Goal: Communication & Community: Answer question/provide support

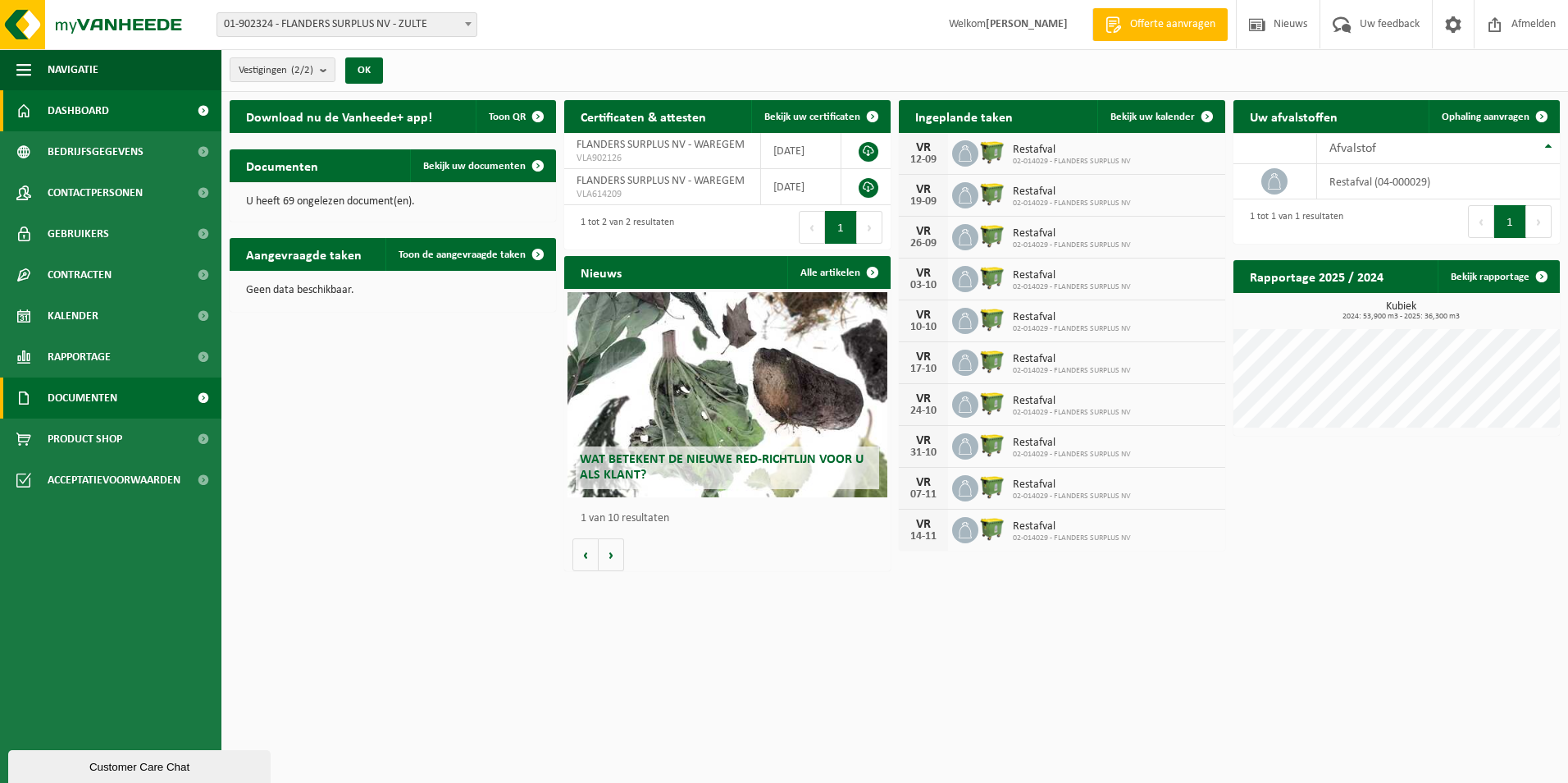
click at [82, 399] on span "Documenten" at bounding box center [81, 398] width 70 height 41
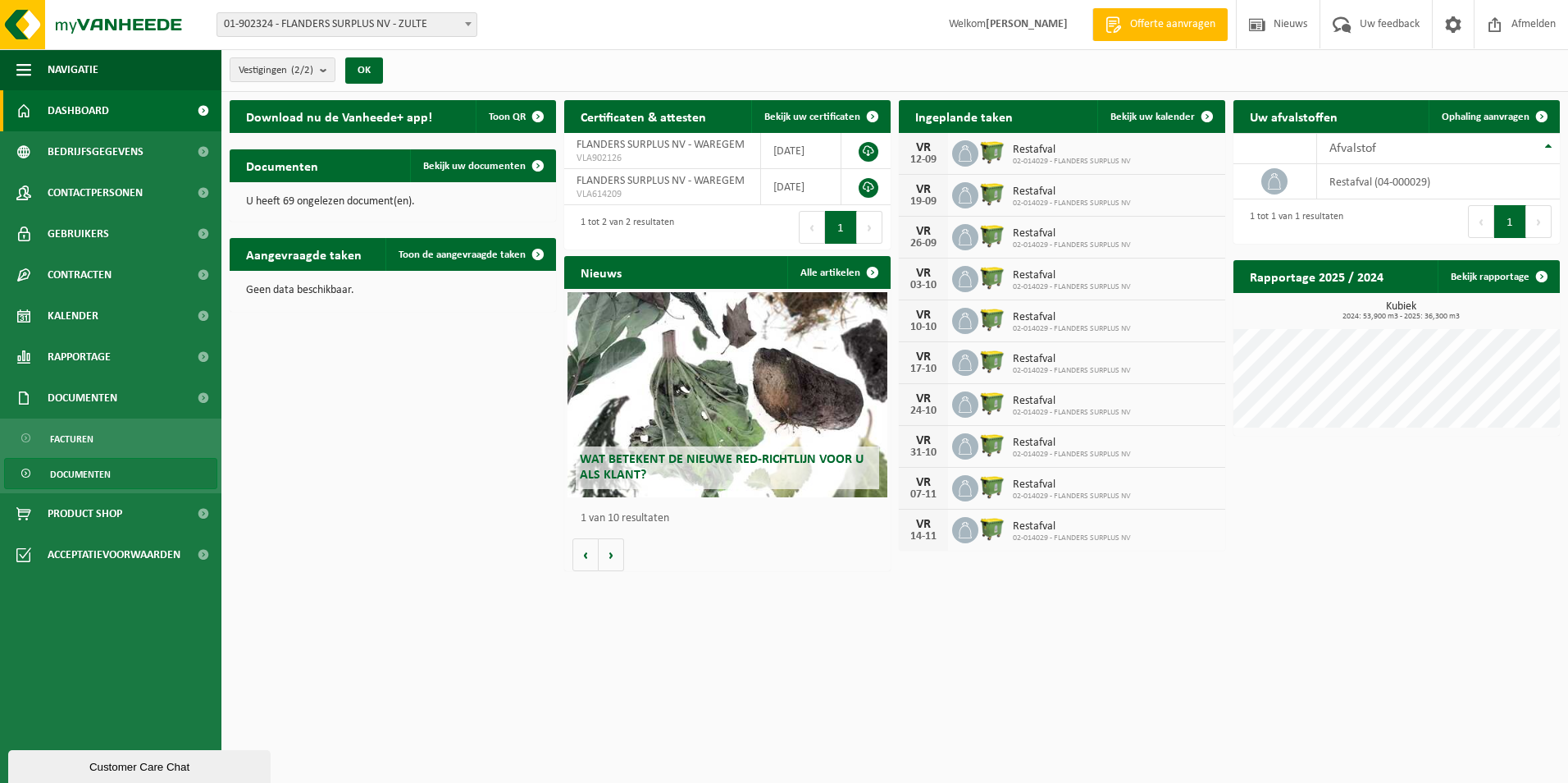
click at [98, 473] on span "Documenten" at bounding box center [80, 474] width 61 height 31
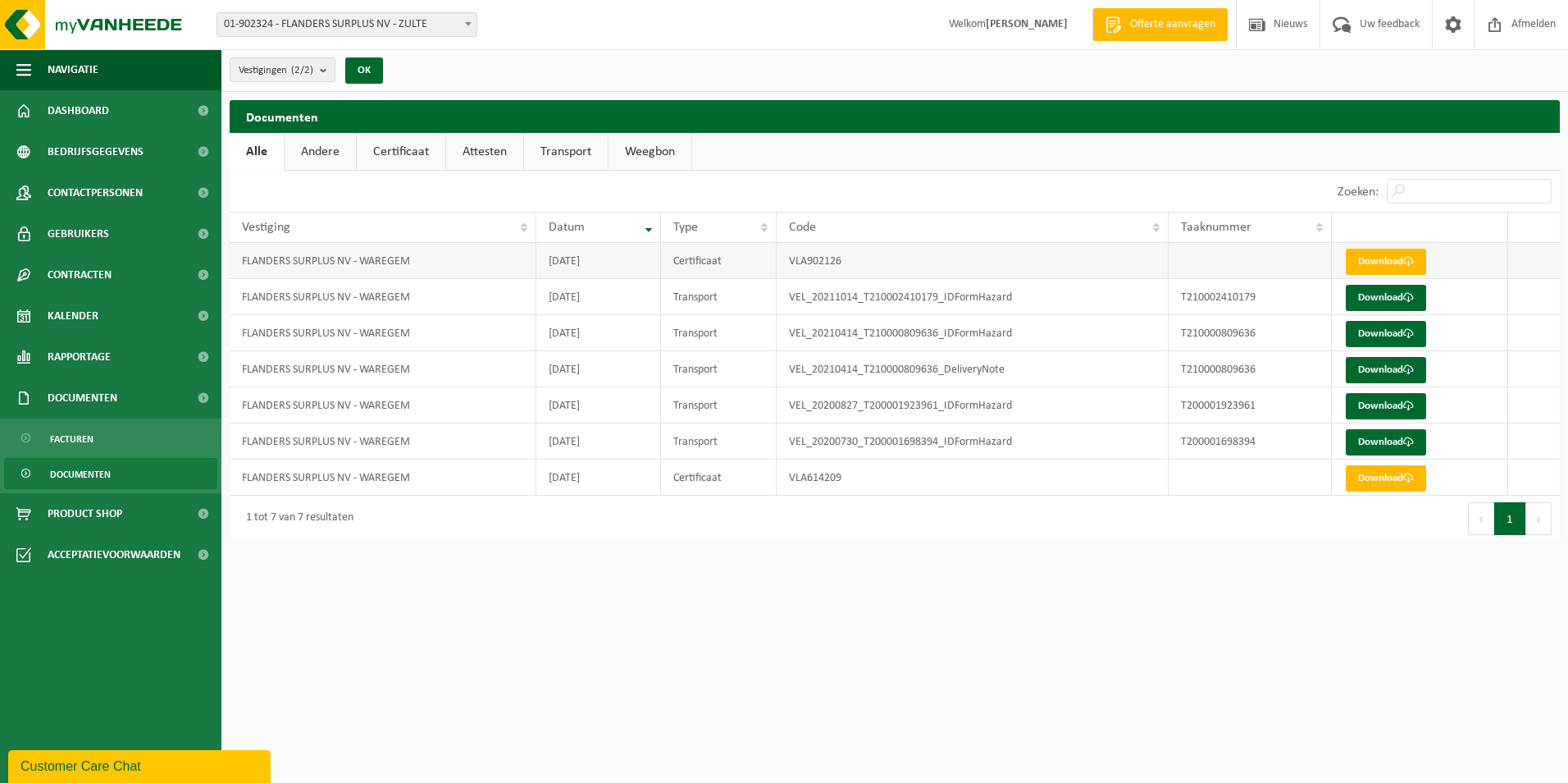
click at [338, 260] on td "FLANDERS SURPLUS NV - WAREGEM" at bounding box center [382, 261] width 307 height 36
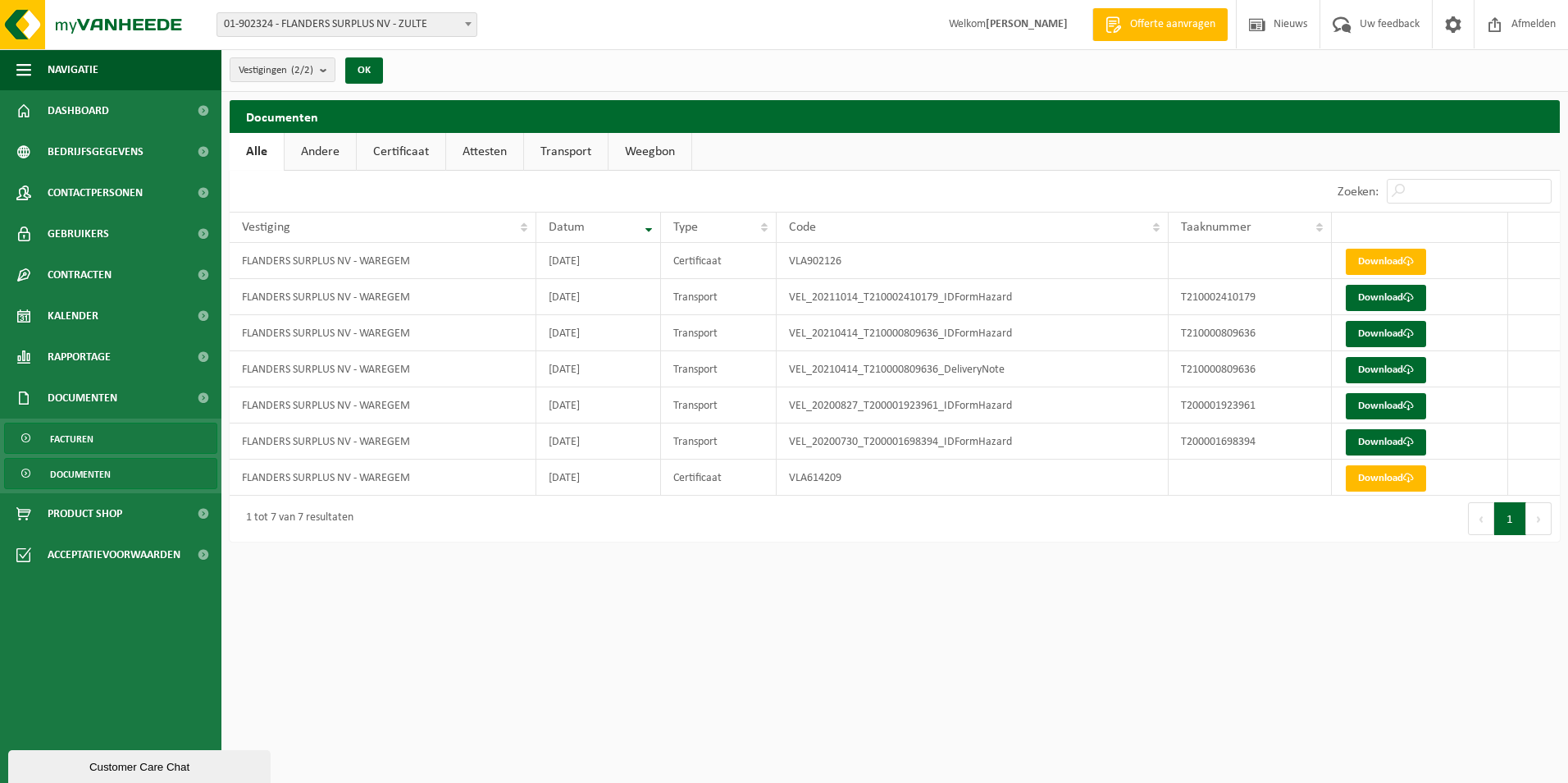
click at [80, 444] on span "Facturen" at bounding box center [72, 439] width 43 height 31
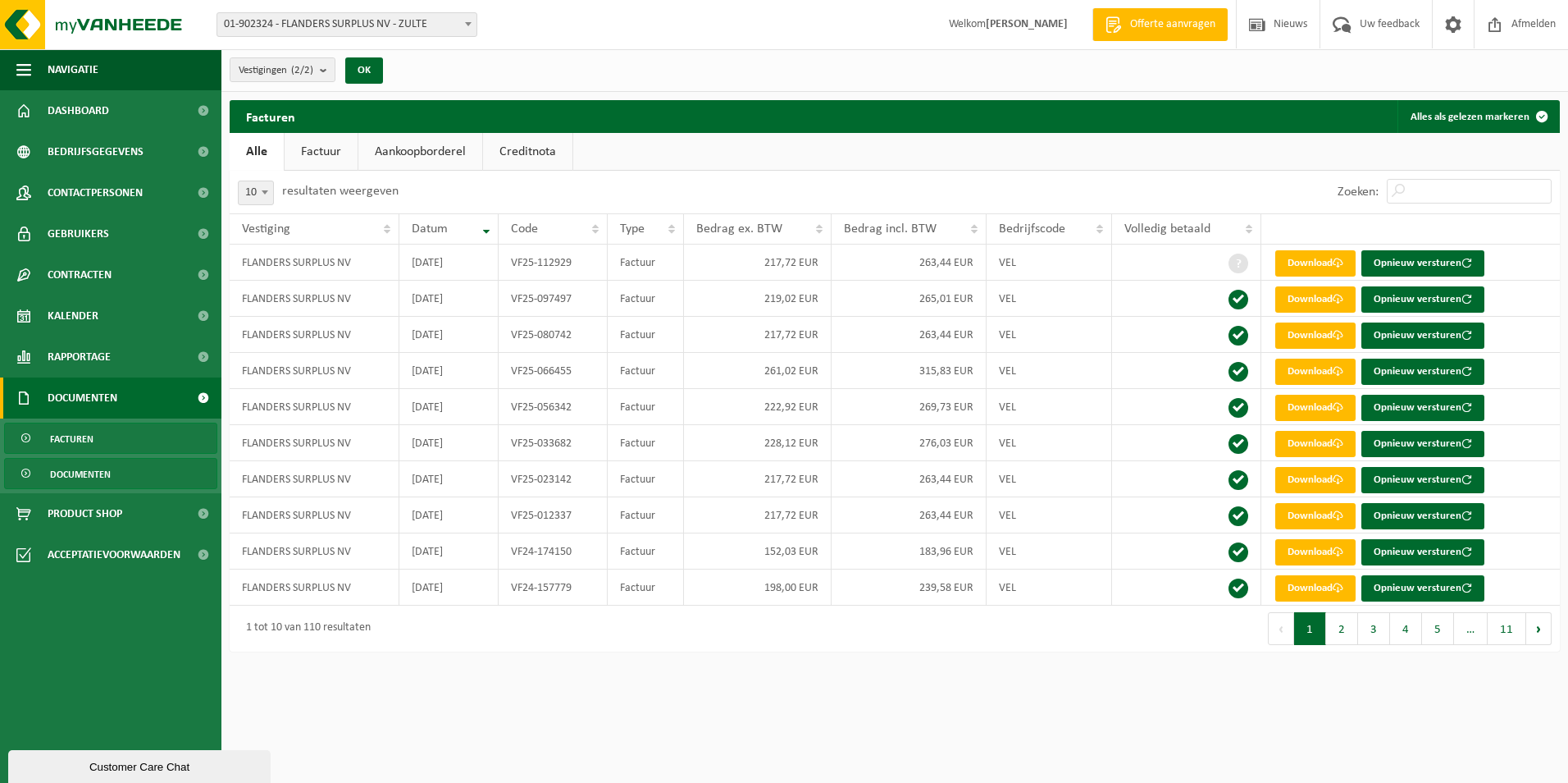
click at [80, 462] on span "Documenten" at bounding box center [80, 474] width 61 height 31
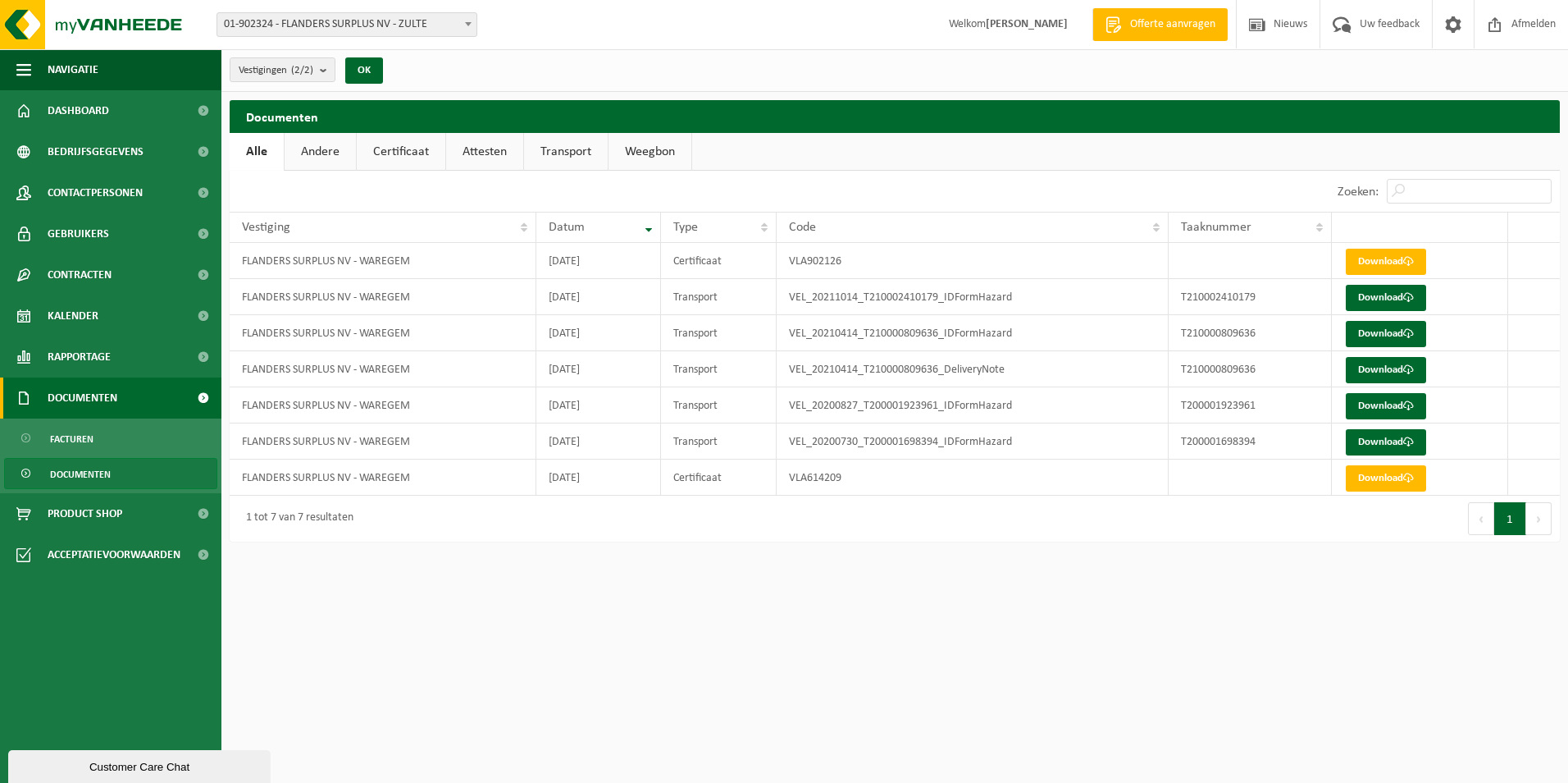
click at [78, 394] on span "Documenten" at bounding box center [81, 398] width 70 height 41
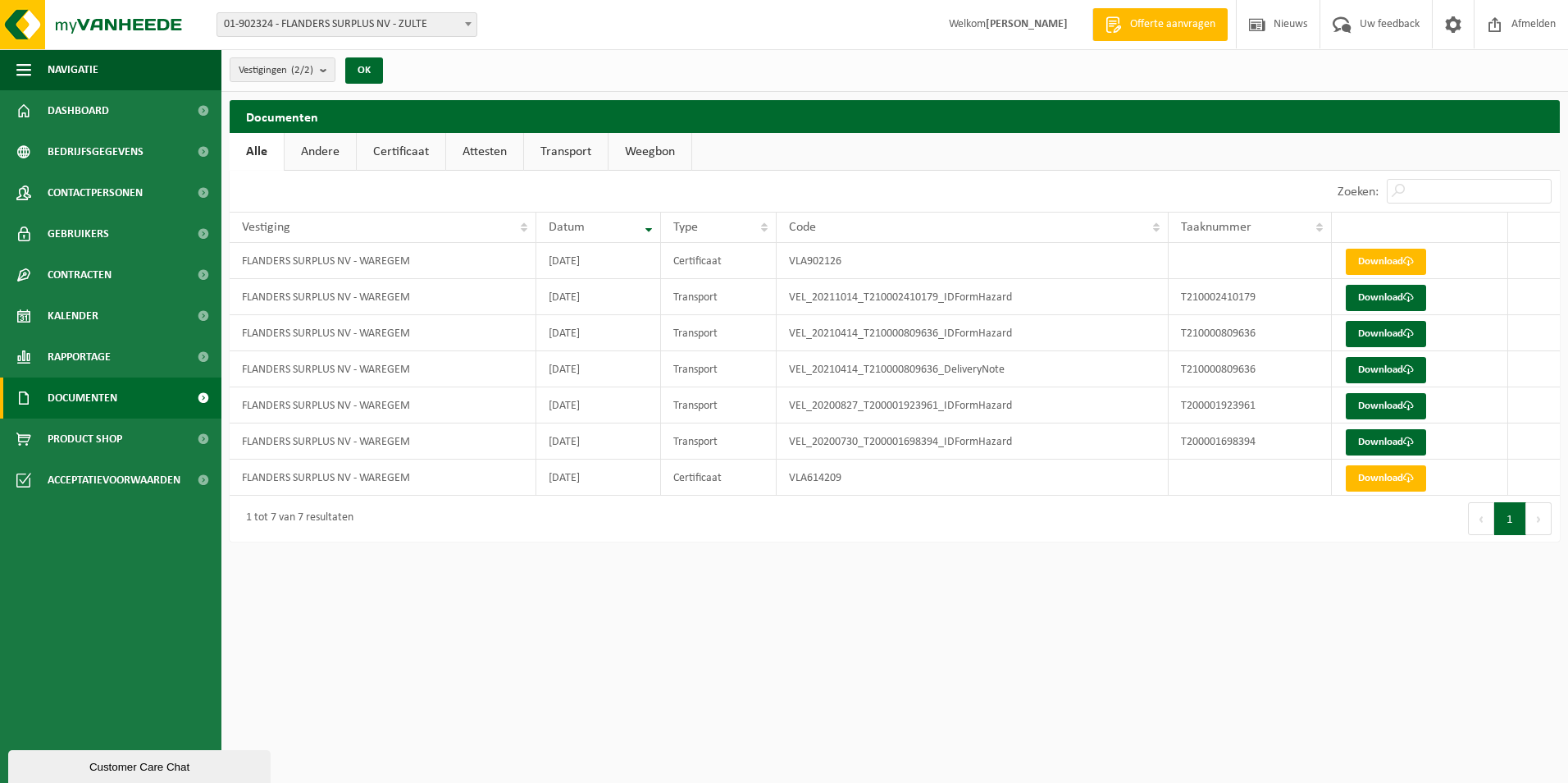
click at [78, 394] on span "Documenten" at bounding box center [81, 398] width 70 height 41
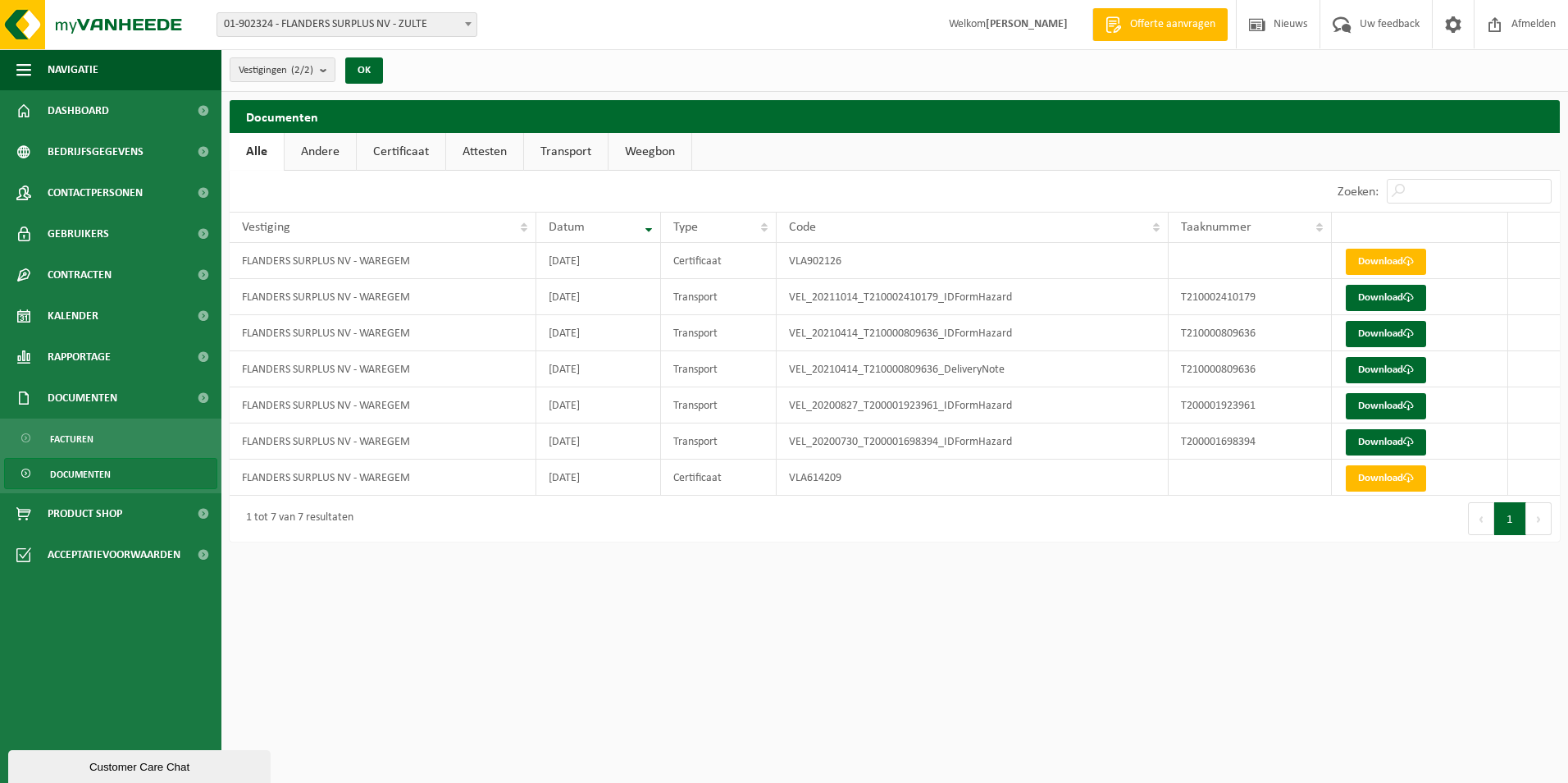
click at [76, 473] on span "Documenten" at bounding box center [80, 474] width 61 height 31
click at [369, 267] on td "FLANDERS SURPLUS NV - WAREGEM" at bounding box center [382, 261] width 307 height 36
click at [372, 253] on td "FLANDERS SURPLUS NV - WAREGEM" at bounding box center [382, 261] width 307 height 36
click at [596, 254] on td "[DATE]" at bounding box center [598, 261] width 125 height 36
click at [691, 263] on td "Certificaat" at bounding box center [719, 261] width 116 height 36
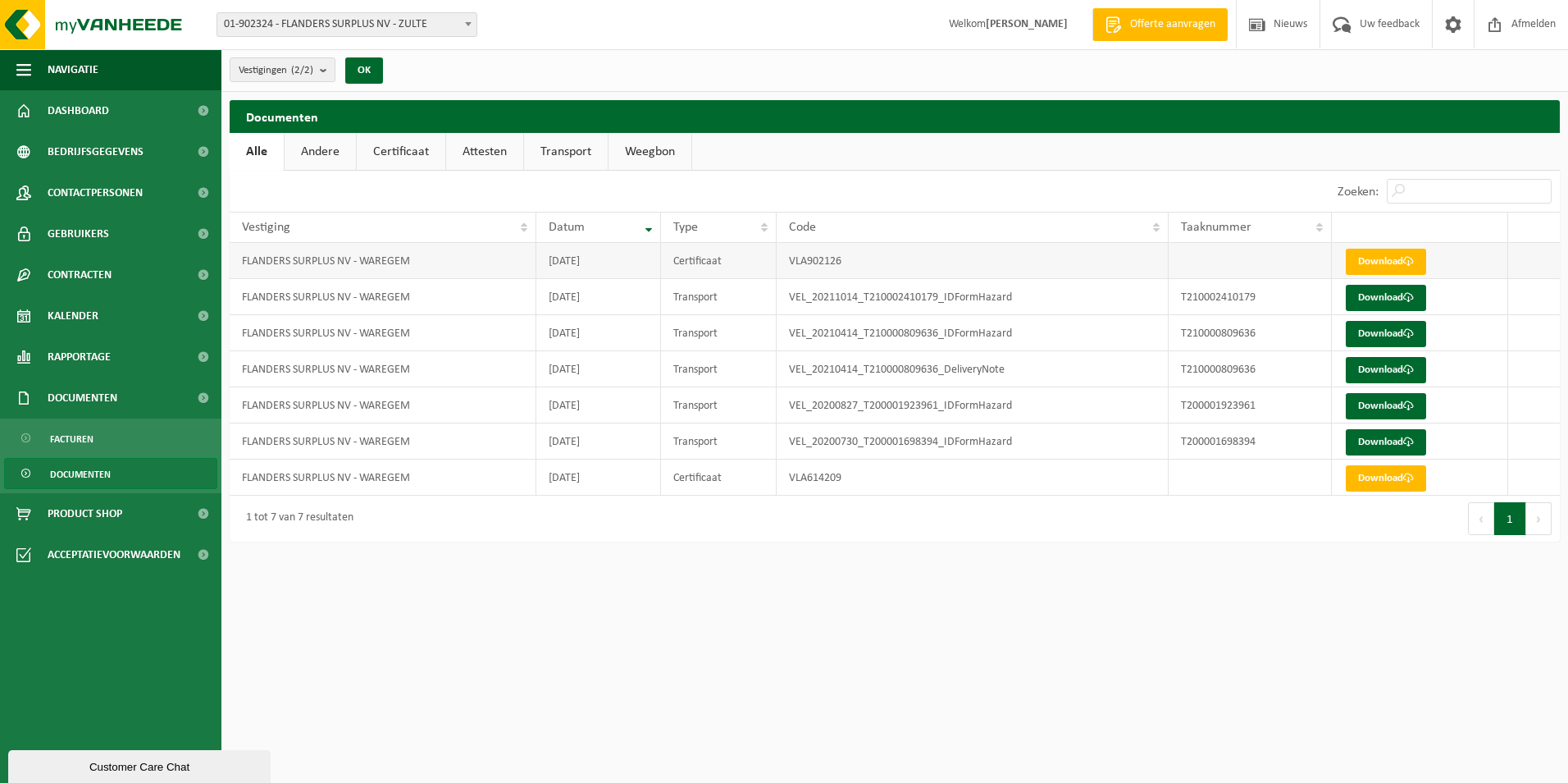
click at [895, 263] on td "VLA902126" at bounding box center [973, 261] width 392 height 36
click at [326, 146] on link "Andere" at bounding box center [320, 151] width 72 height 37
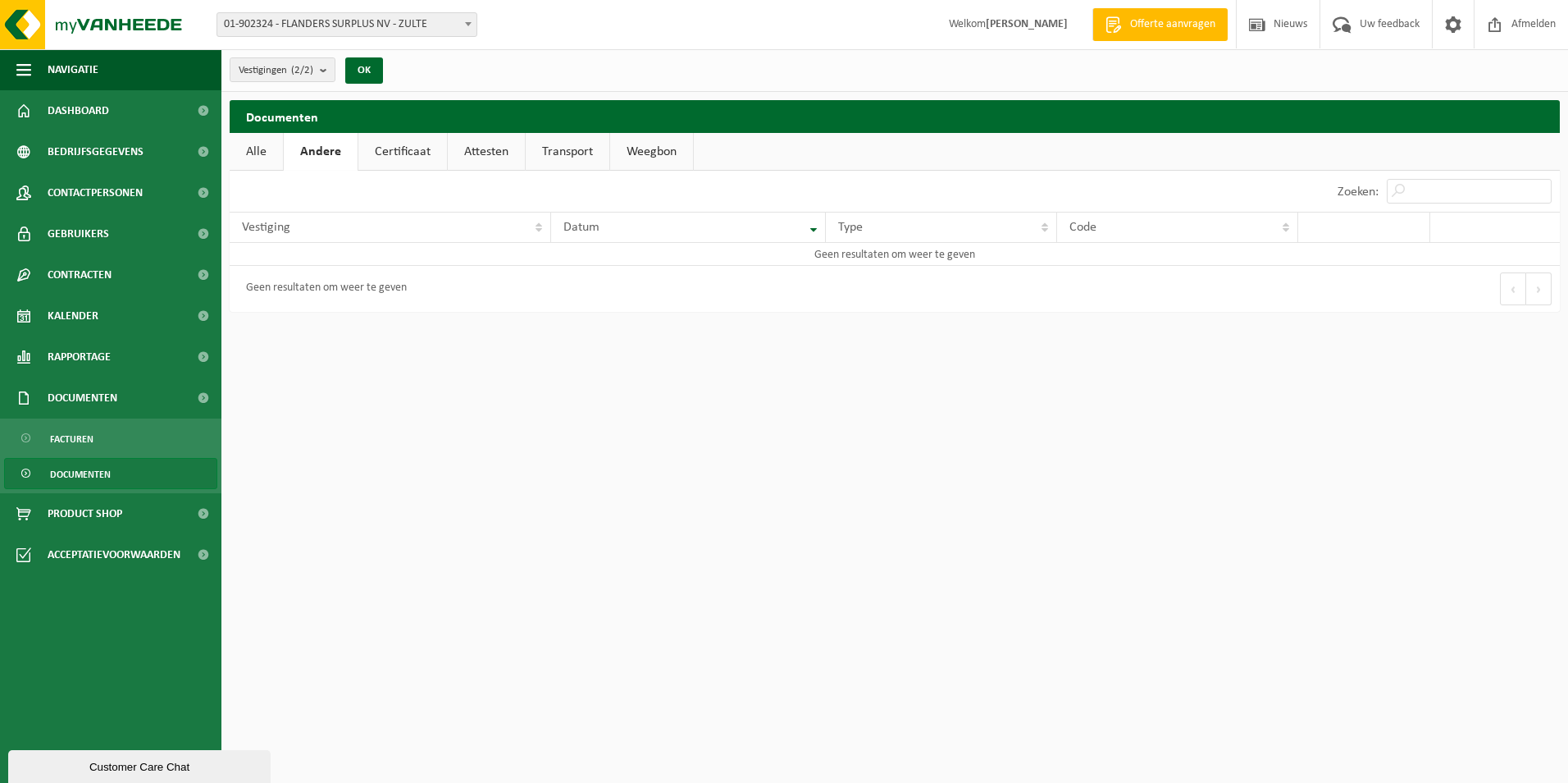
click at [403, 153] on link "Certificaat" at bounding box center [402, 151] width 88 height 37
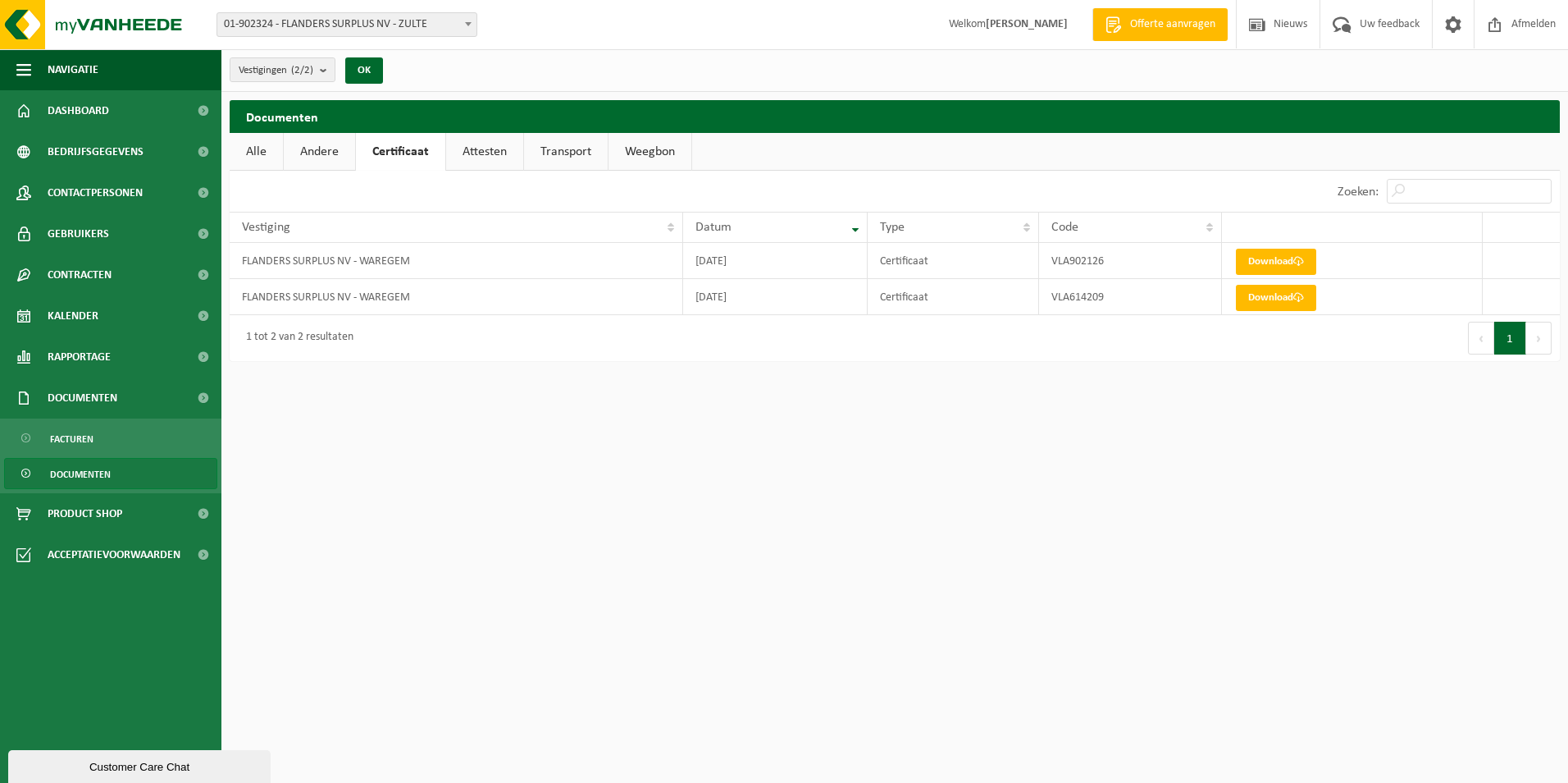
click at [261, 147] on link "Alle" at bounding box center [256, 151] width 53 height 37
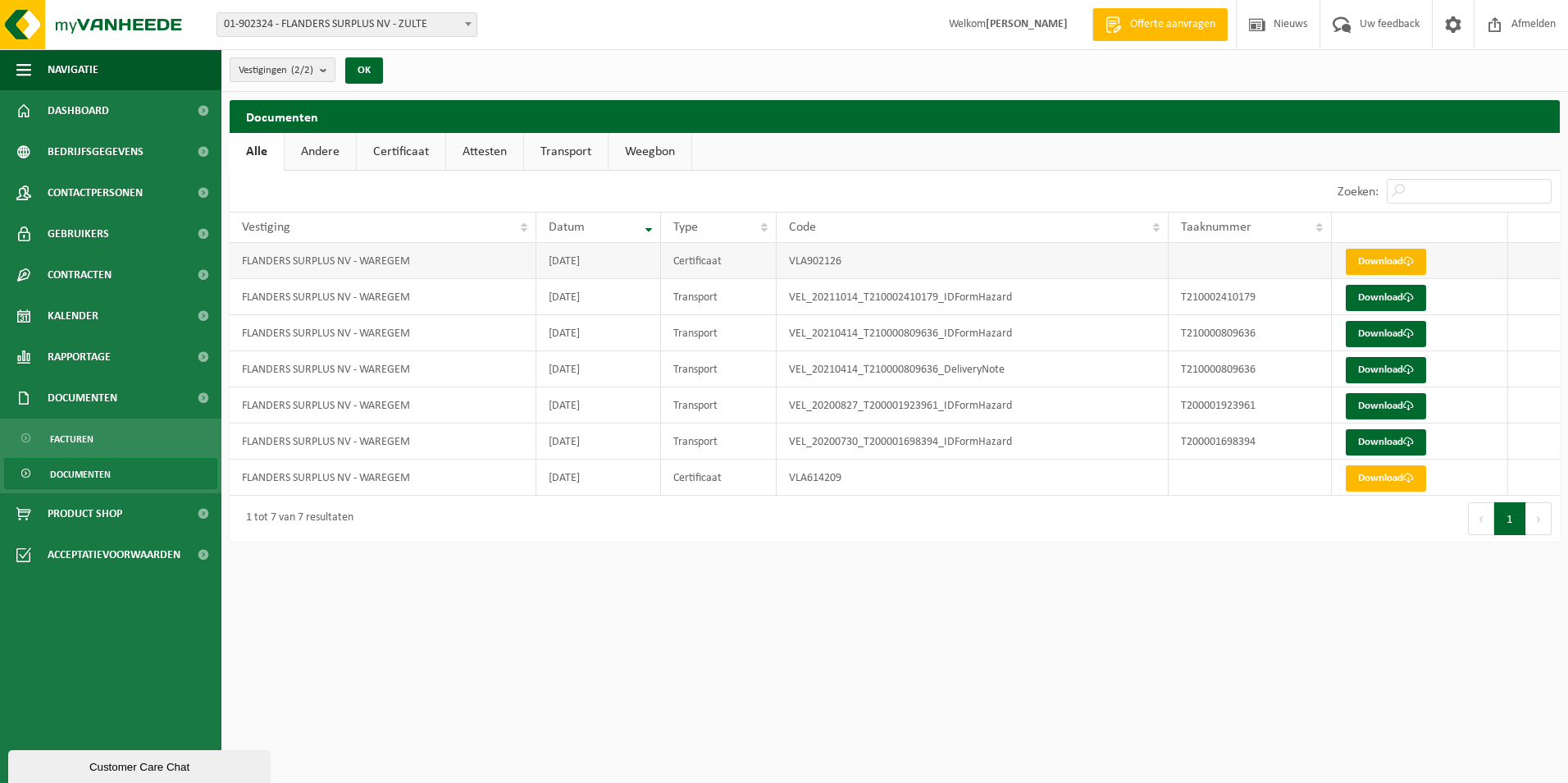
click at [1367, 258] on link "Download" at bounding box center [1386, 261] width 80 height 26
click at [82, 113] on span "Dashboard" at bounding box center [77, 111] width 62 height 41
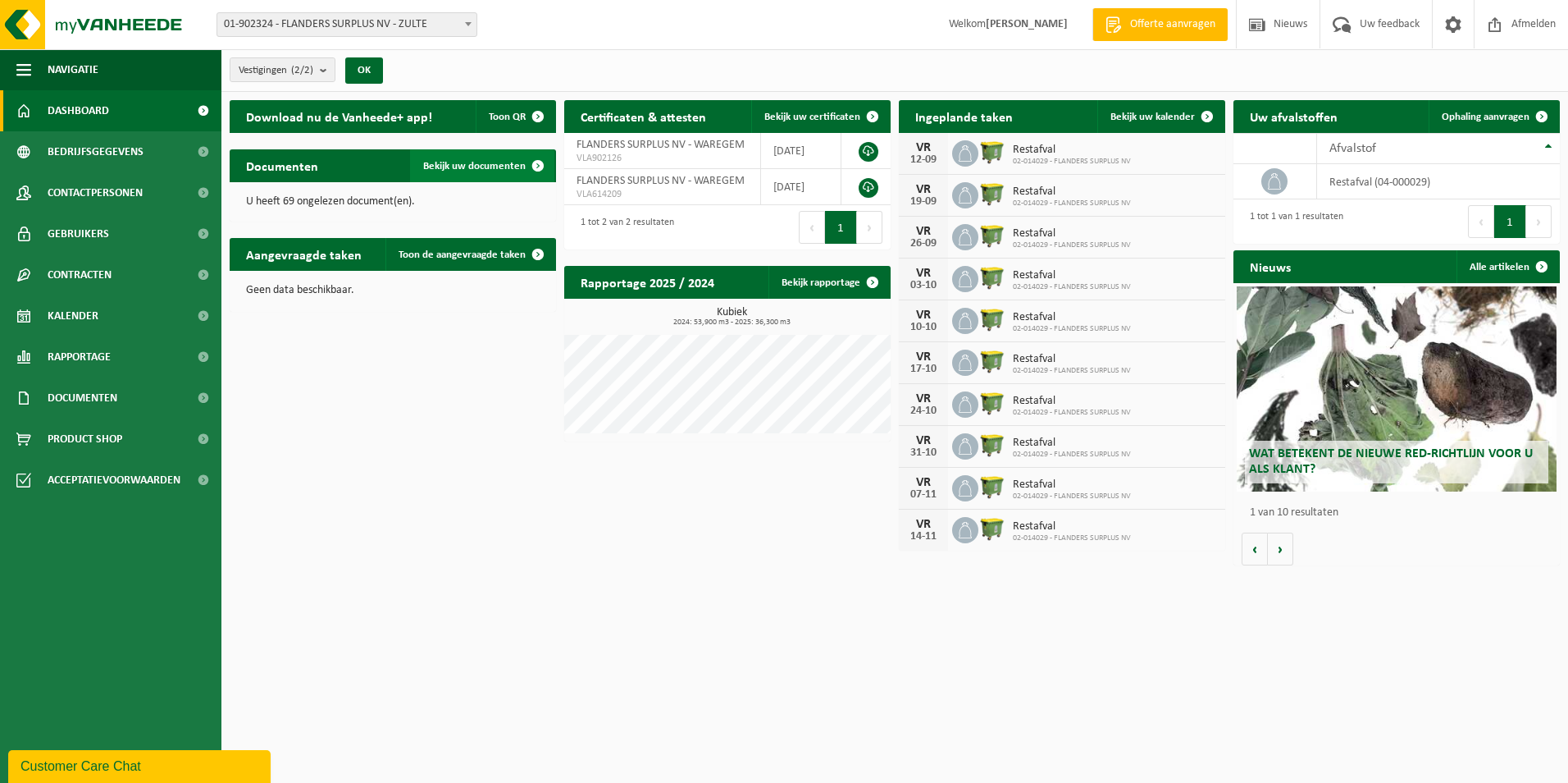
click at [468, 163] on span "Bekijk uw documenten" at bounding box center [474, 166] width 103 height 11
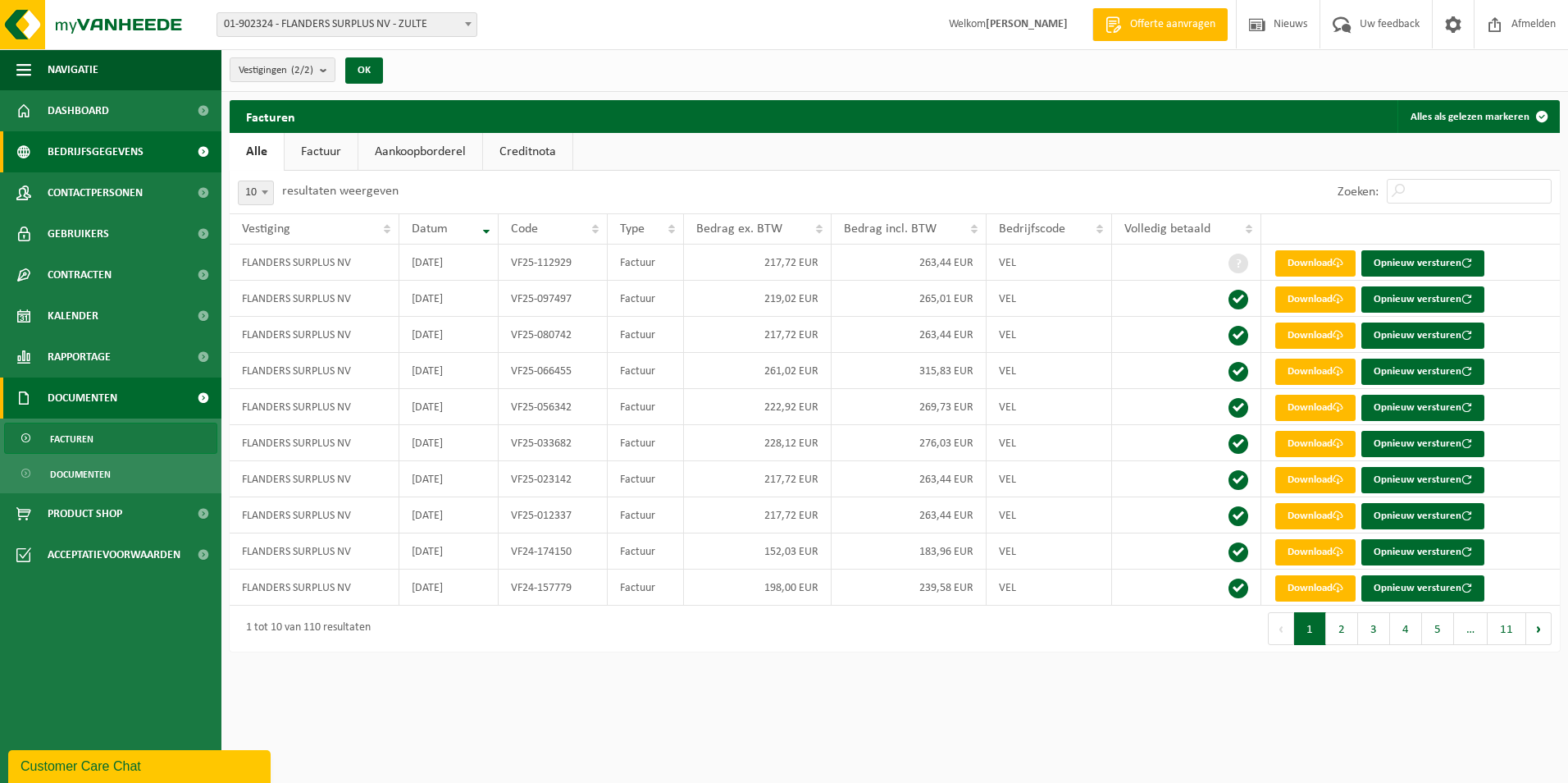
click at [123, 155] on span "Bedrijfsgegevens" at bounding box center [95, 152] width 96 height 41
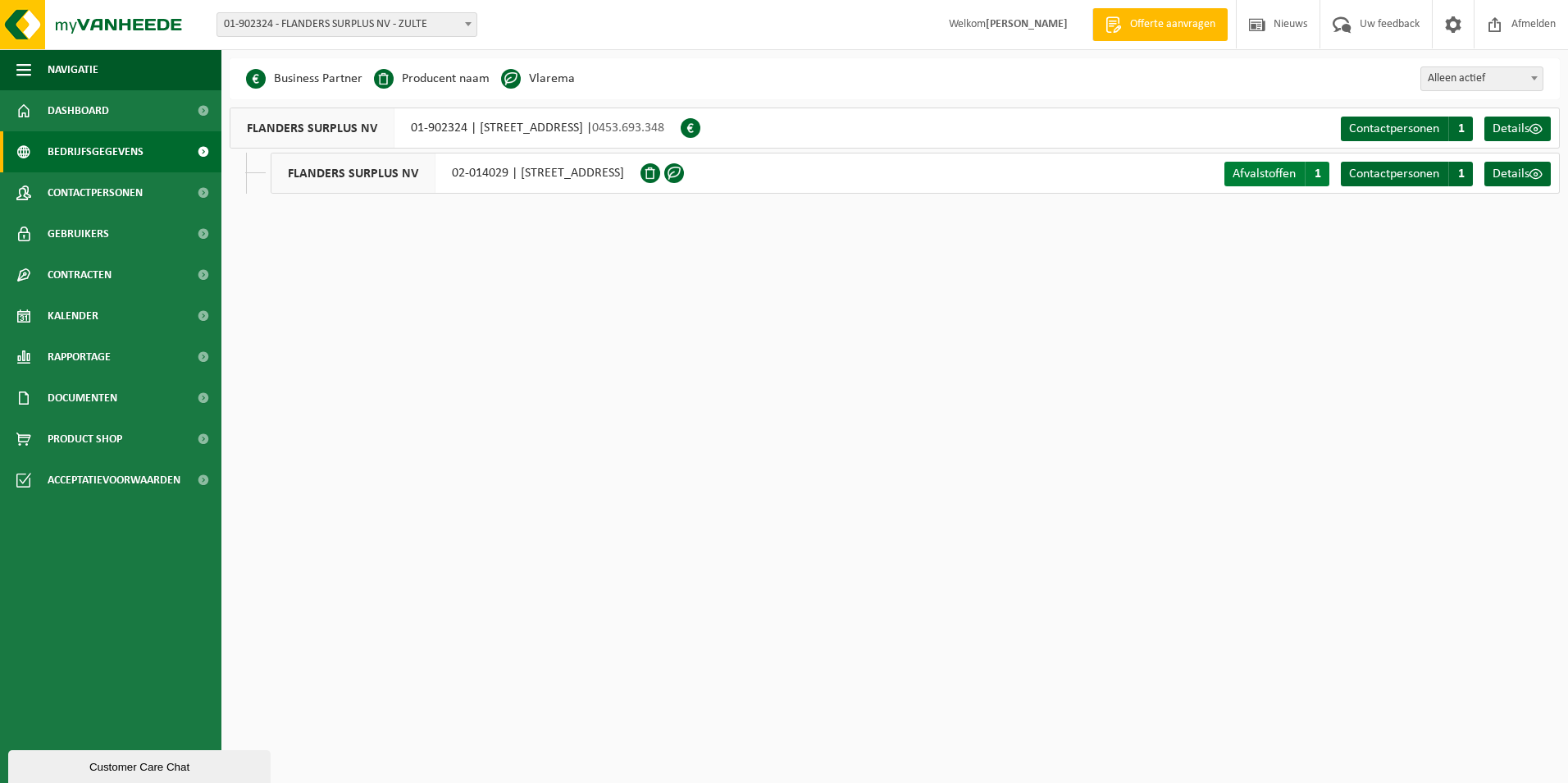
click at [1250, 174] on span "Afvalstoffen" at bounding box center [1264, 174] width 63 height 13
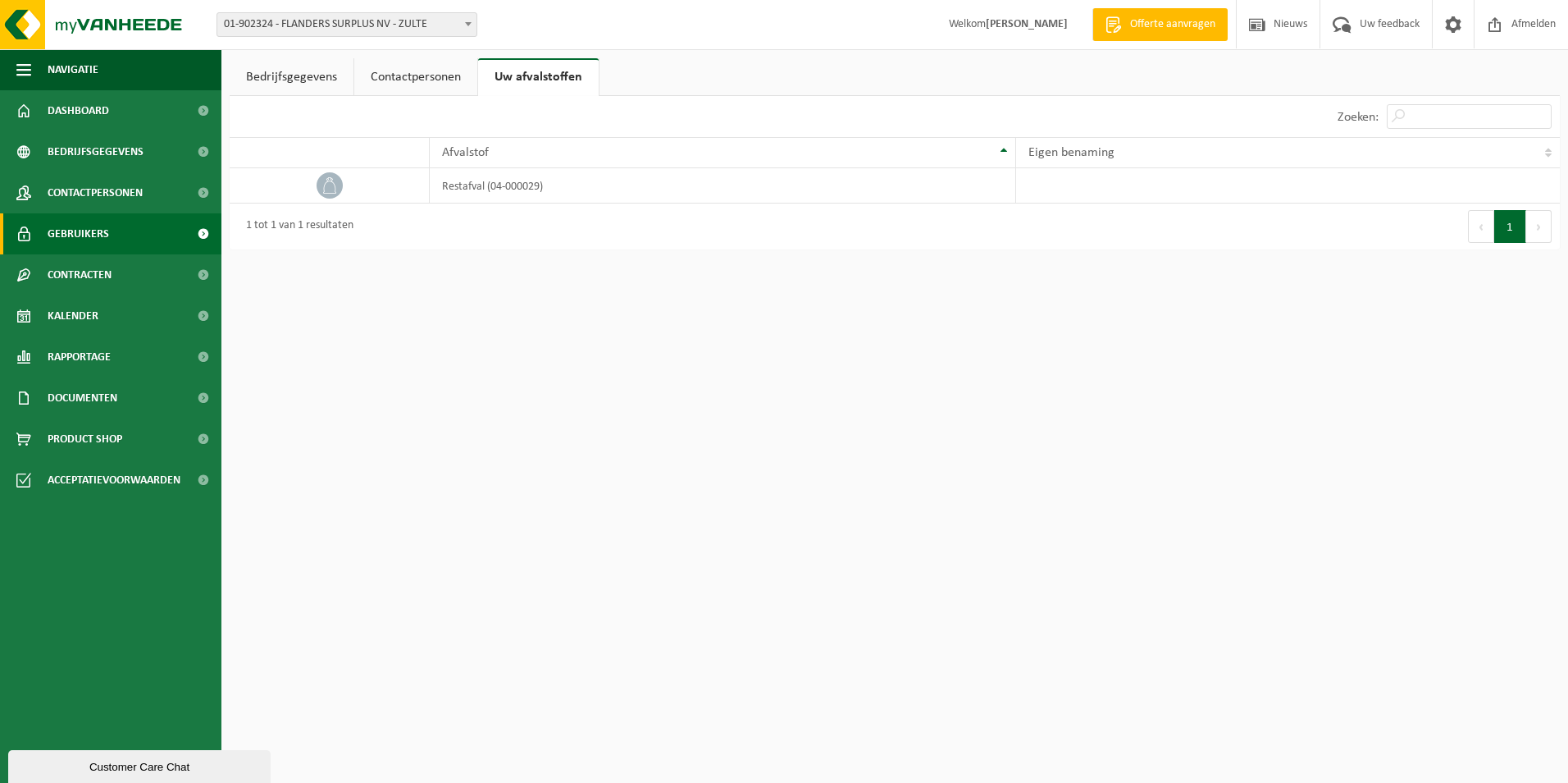
click at [82, 231] on span "Gebruikers" at bounding box center [77, 234] width 62 height 41
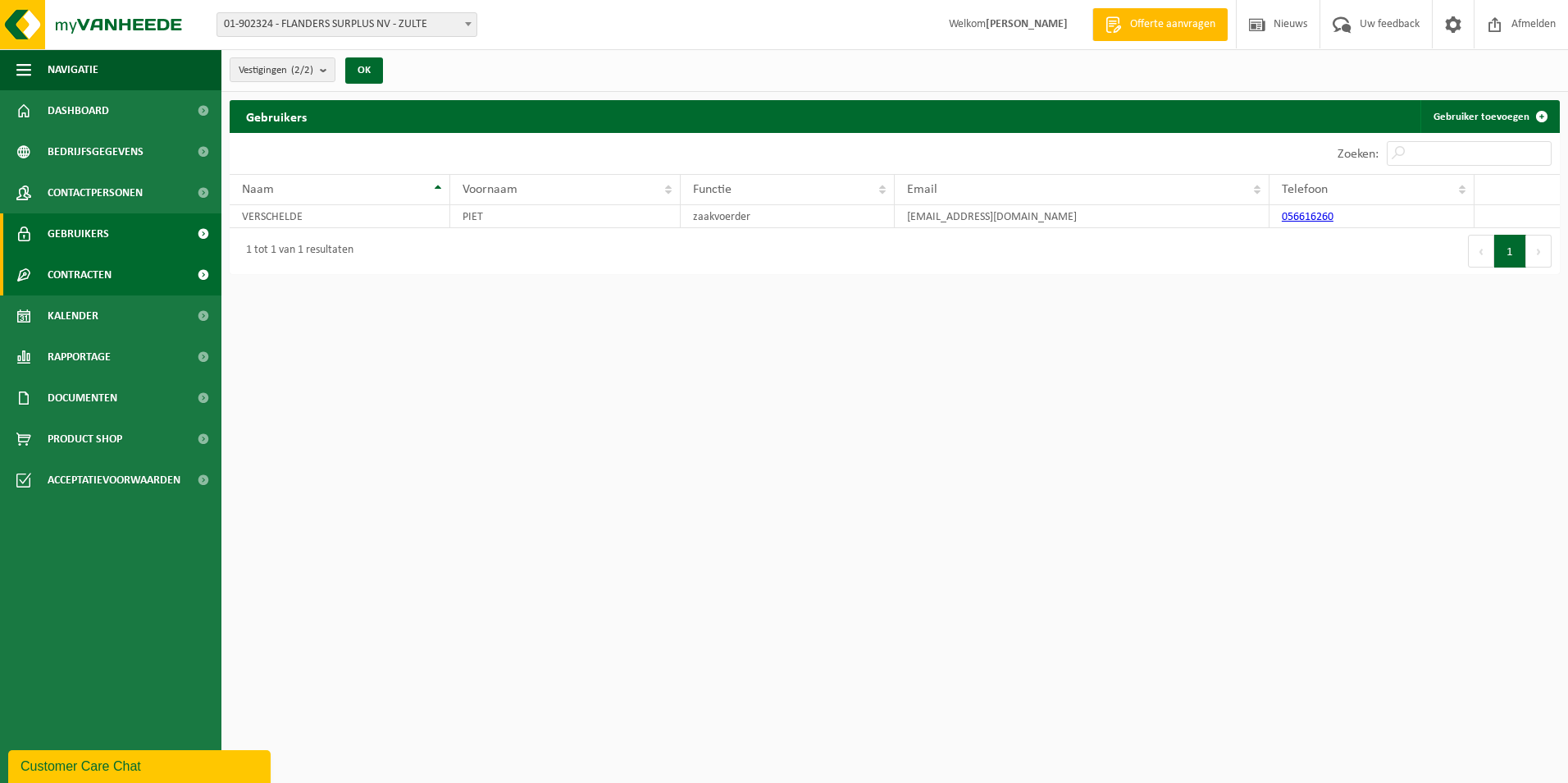
click at [80, 278] on span "Contracten" at bounding box center [78, 275] width 64 height 41
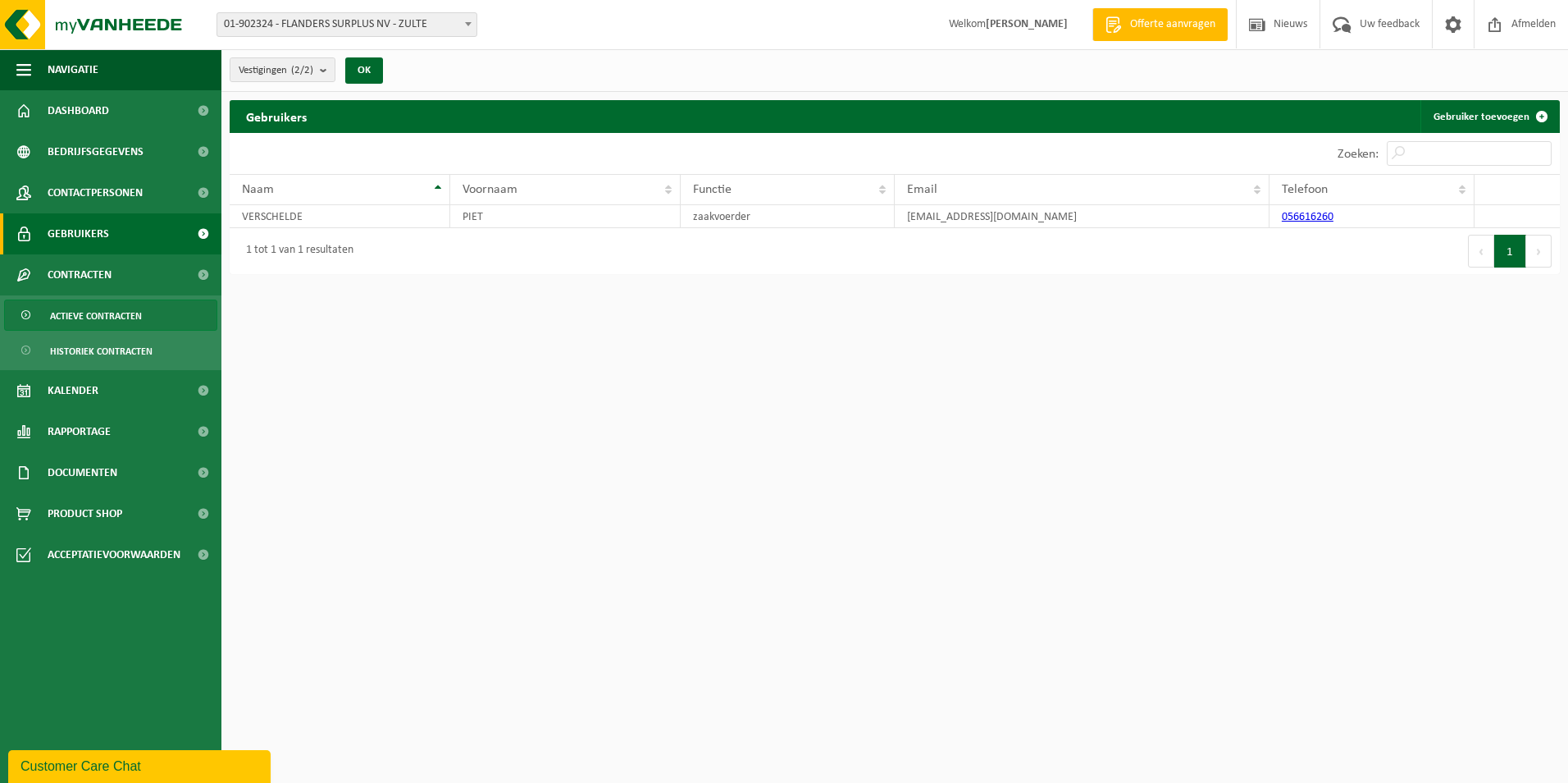
click at [100, 313] on span "Actieve contracten" at bounding box center [96, 316] width 92 height 31
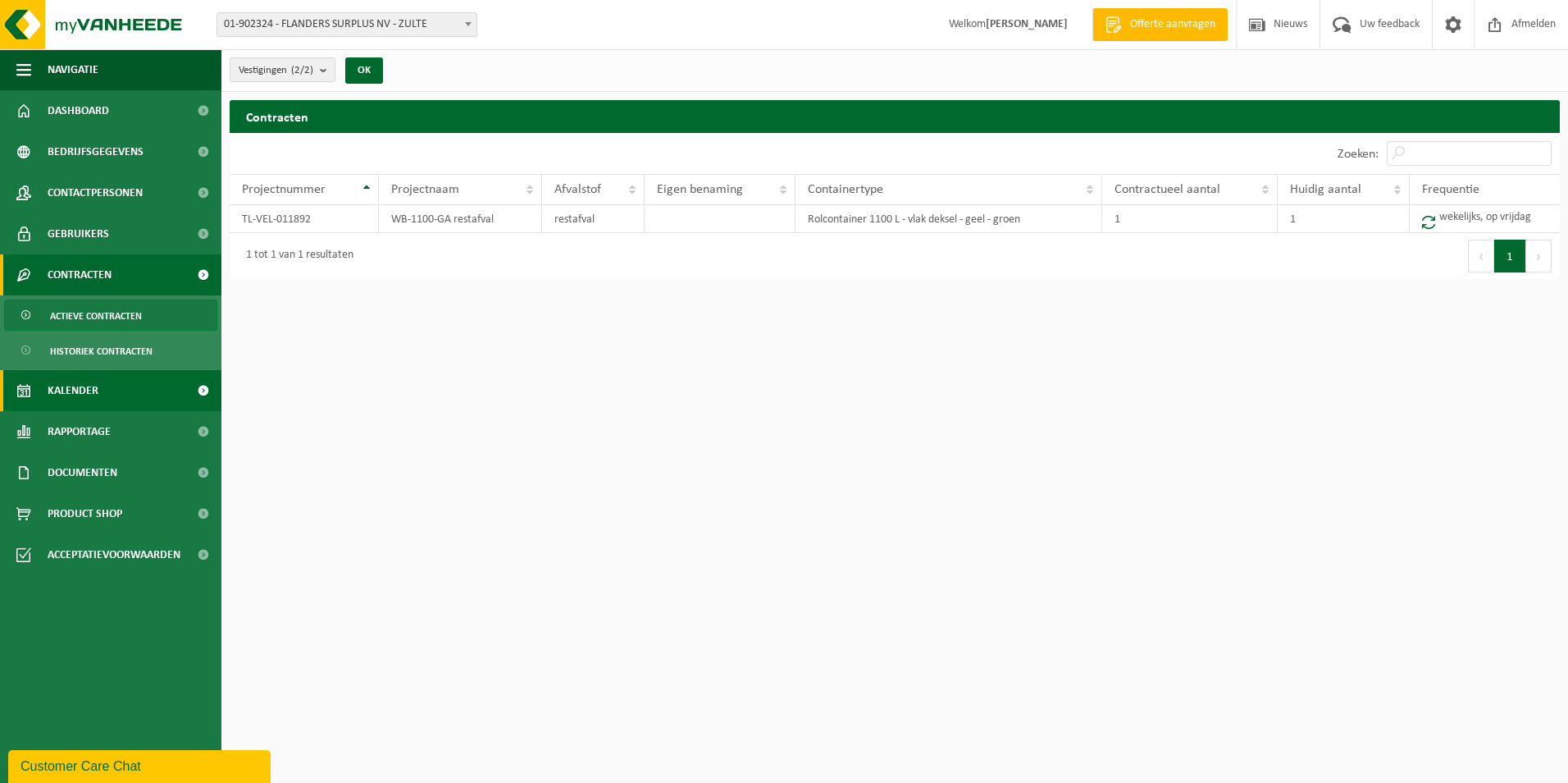
click at [79, 387] on span "Kalender" at bounding box center [73, 391] width 51 height 41
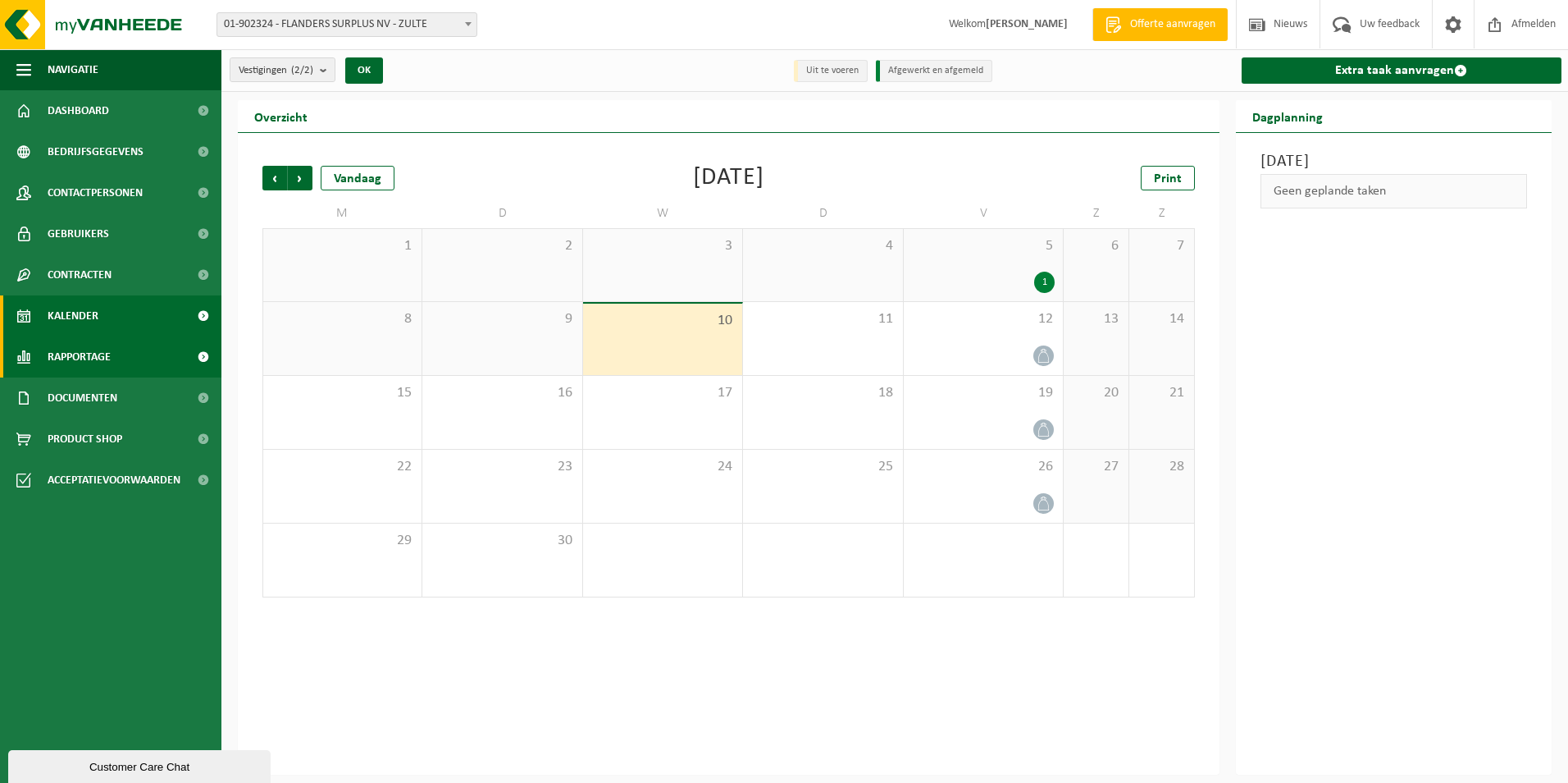
click at [80, 355] on span "Rapportage" at bounding box center [78, 357] width 63 height 41
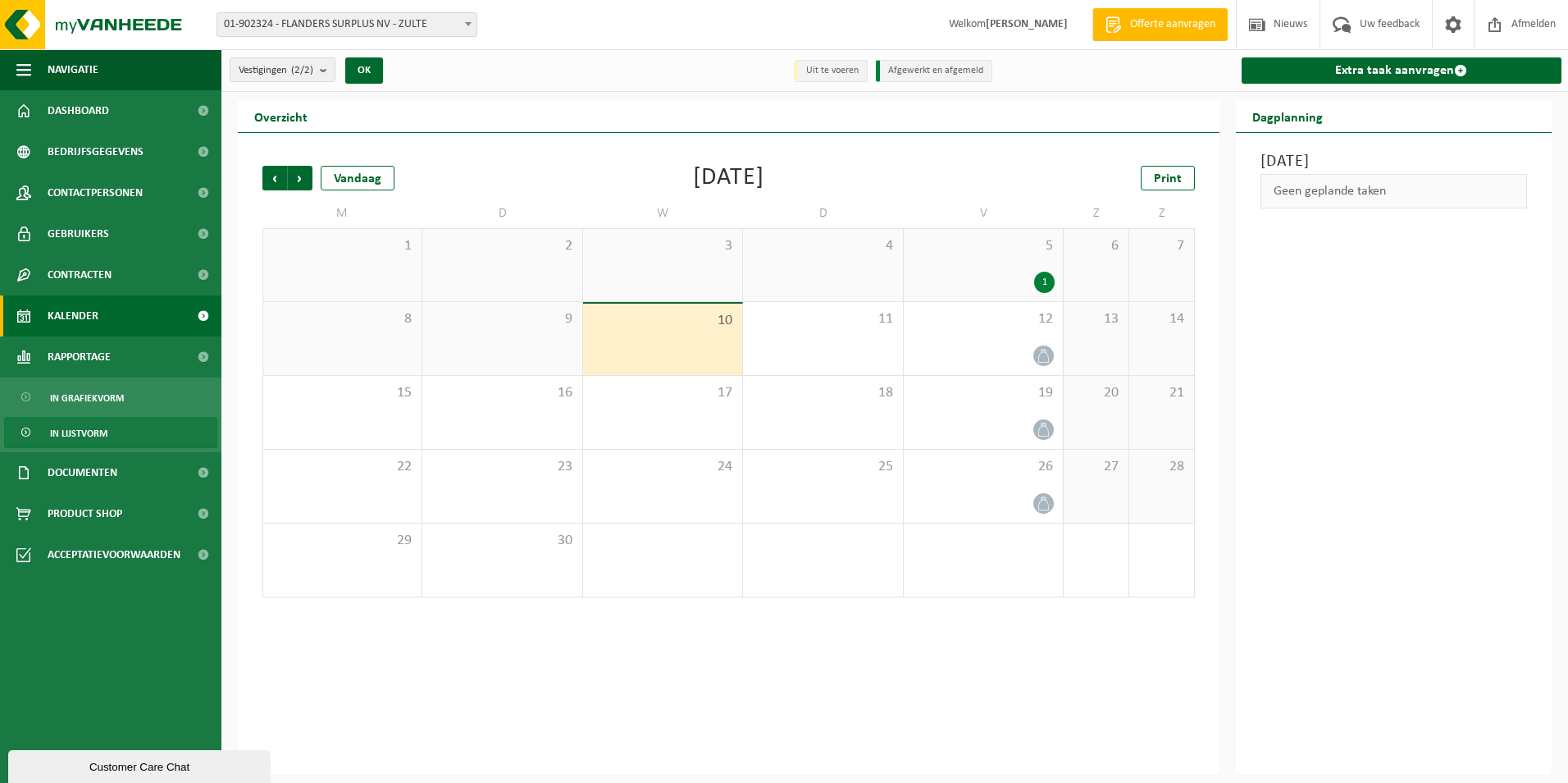
click at [83, 430] on span "In lijstvorm" at bounding box center [78, 434] width 58 height 31
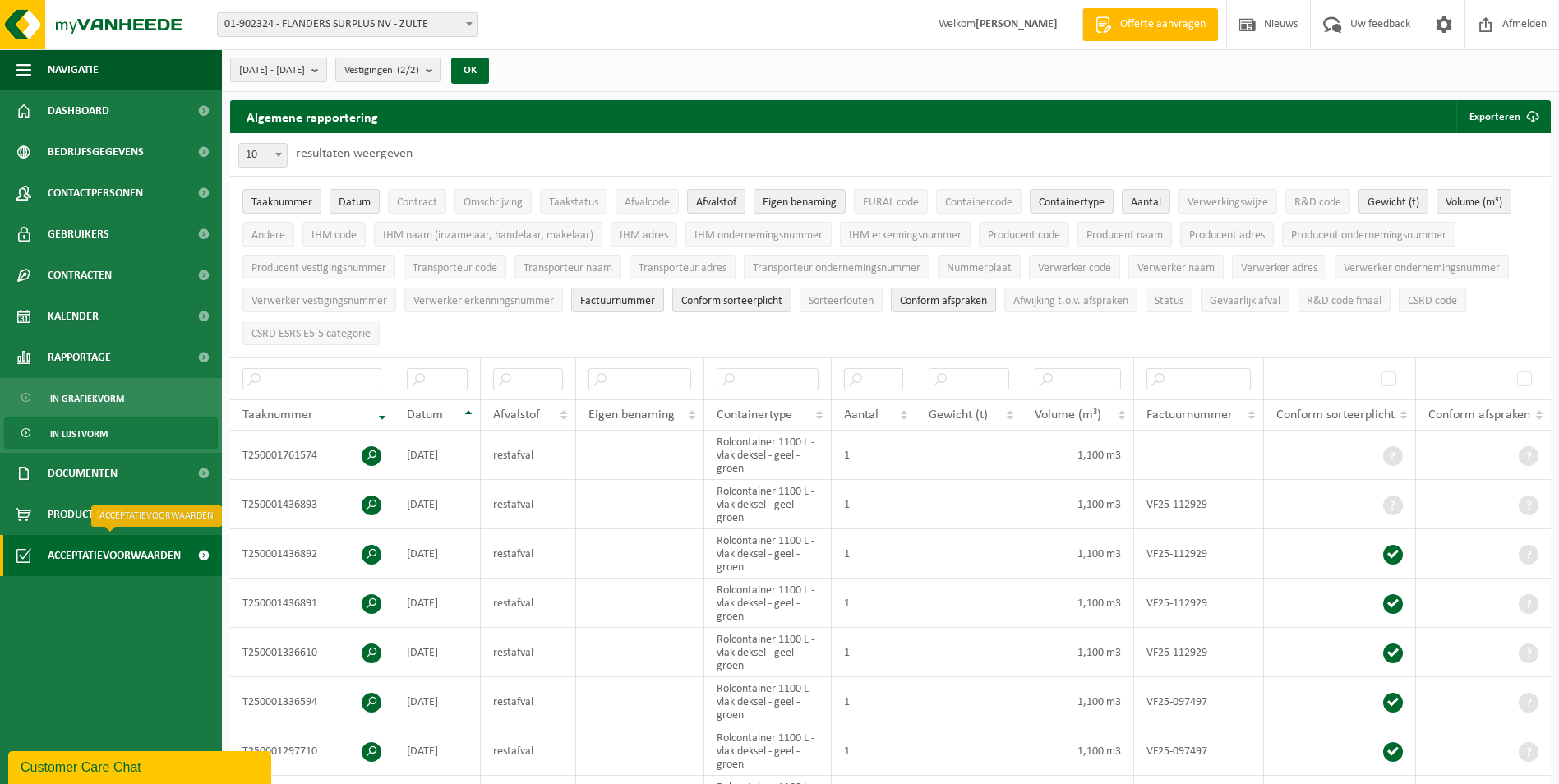
click at [102, 548] on span "Acceptatievoorwaarden" at bounding box center [113, 555] width 133 height 41
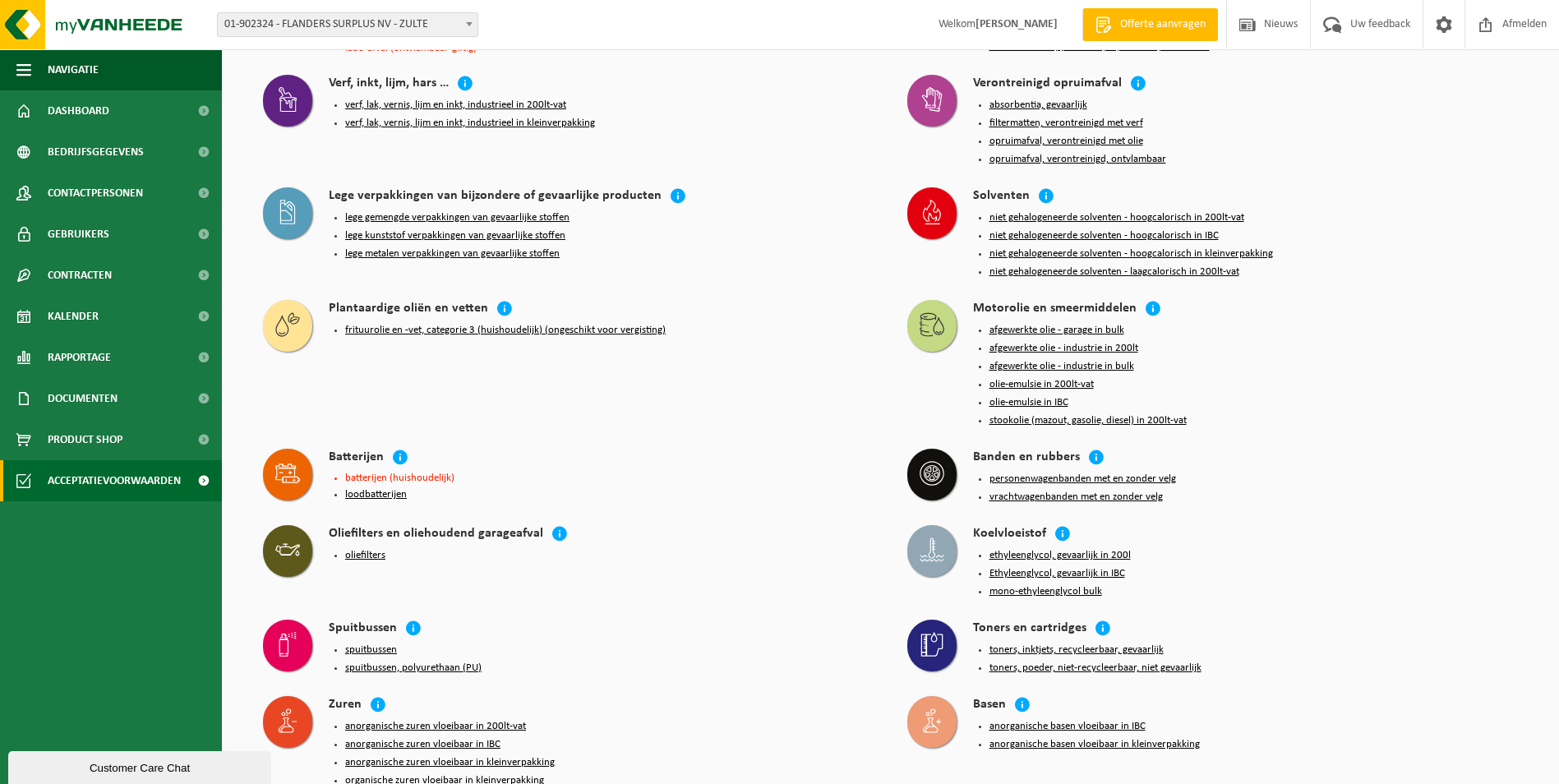
scroll to position [1315, 0]
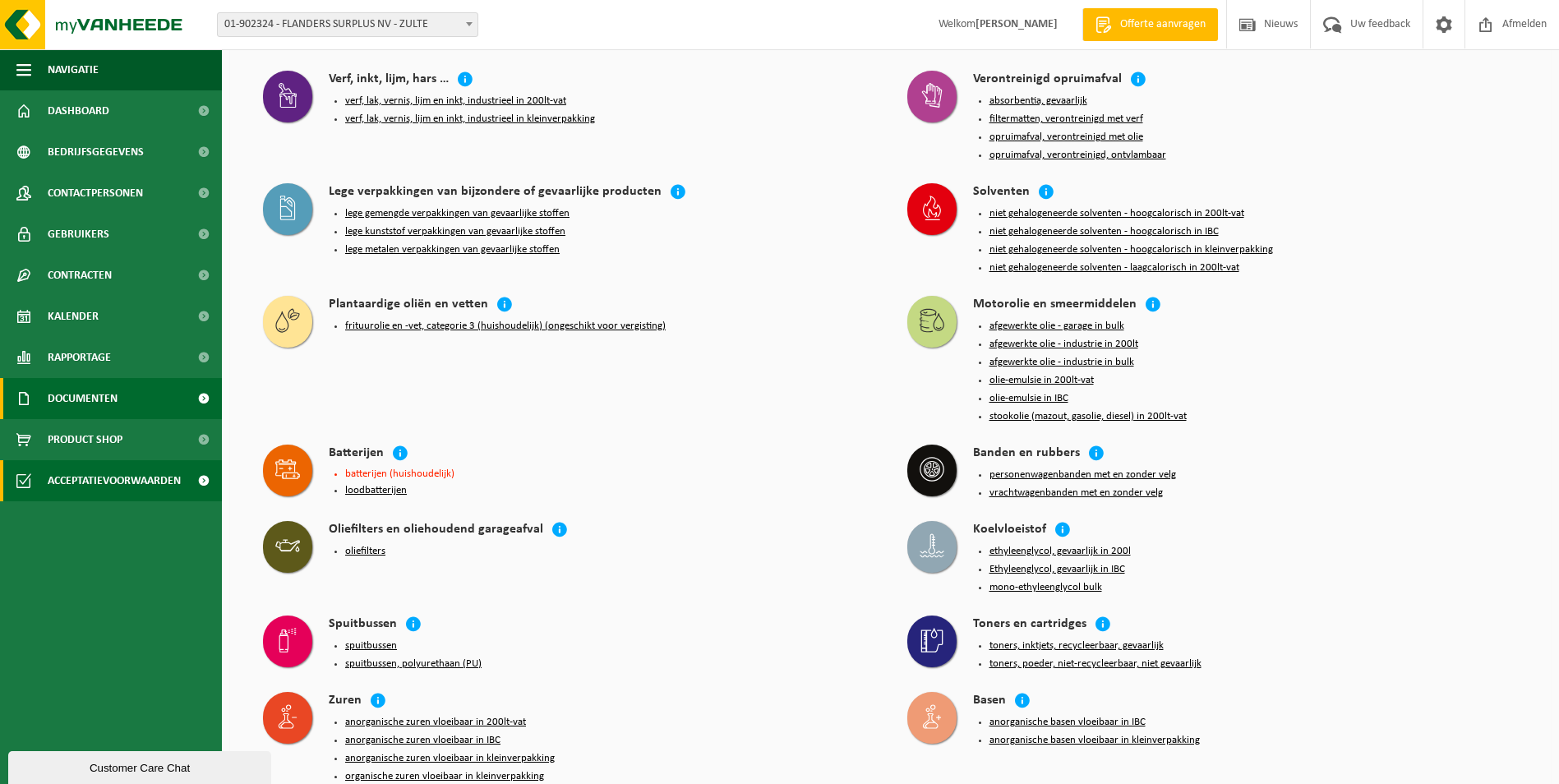
click at [84, 398] on span "Documenten" at bounding box center [82, 399] width 70 height 41
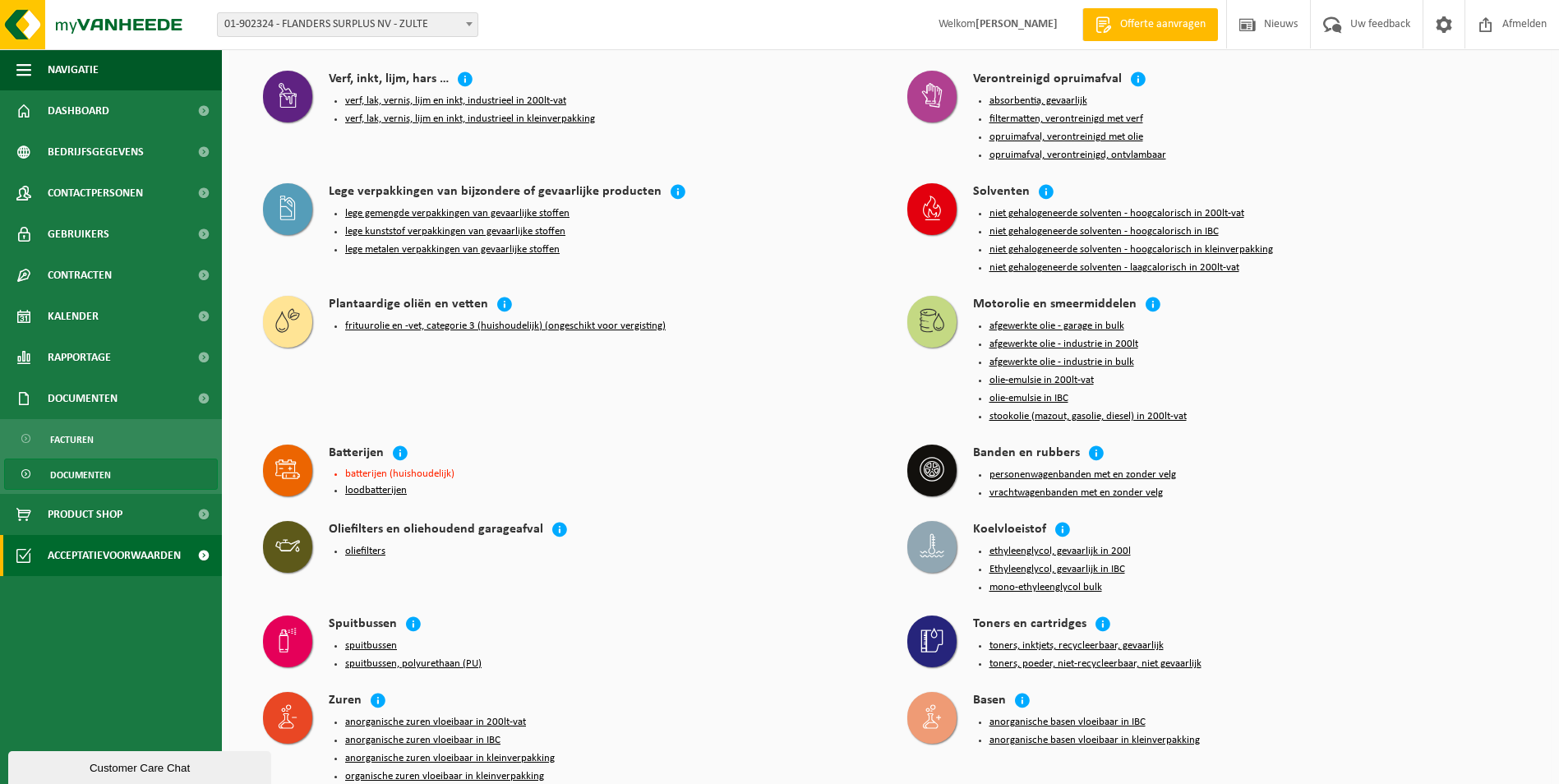
click at [74, 467] on span "Documenten" at bounding box center [81, 475] width 61 height 31
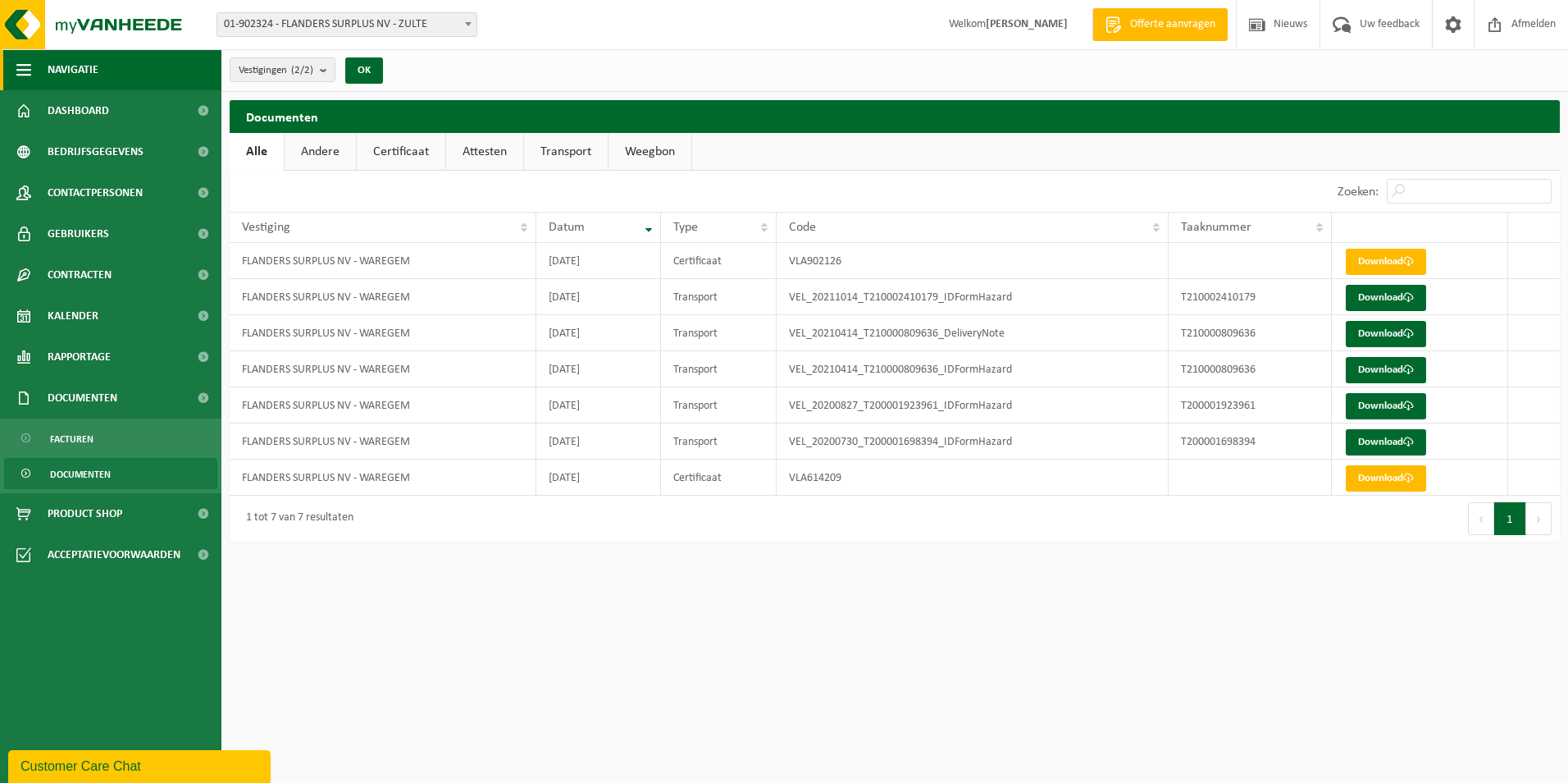
click at [25, 66] on span "button" at bounding box center [24, 70] width 15 height 41
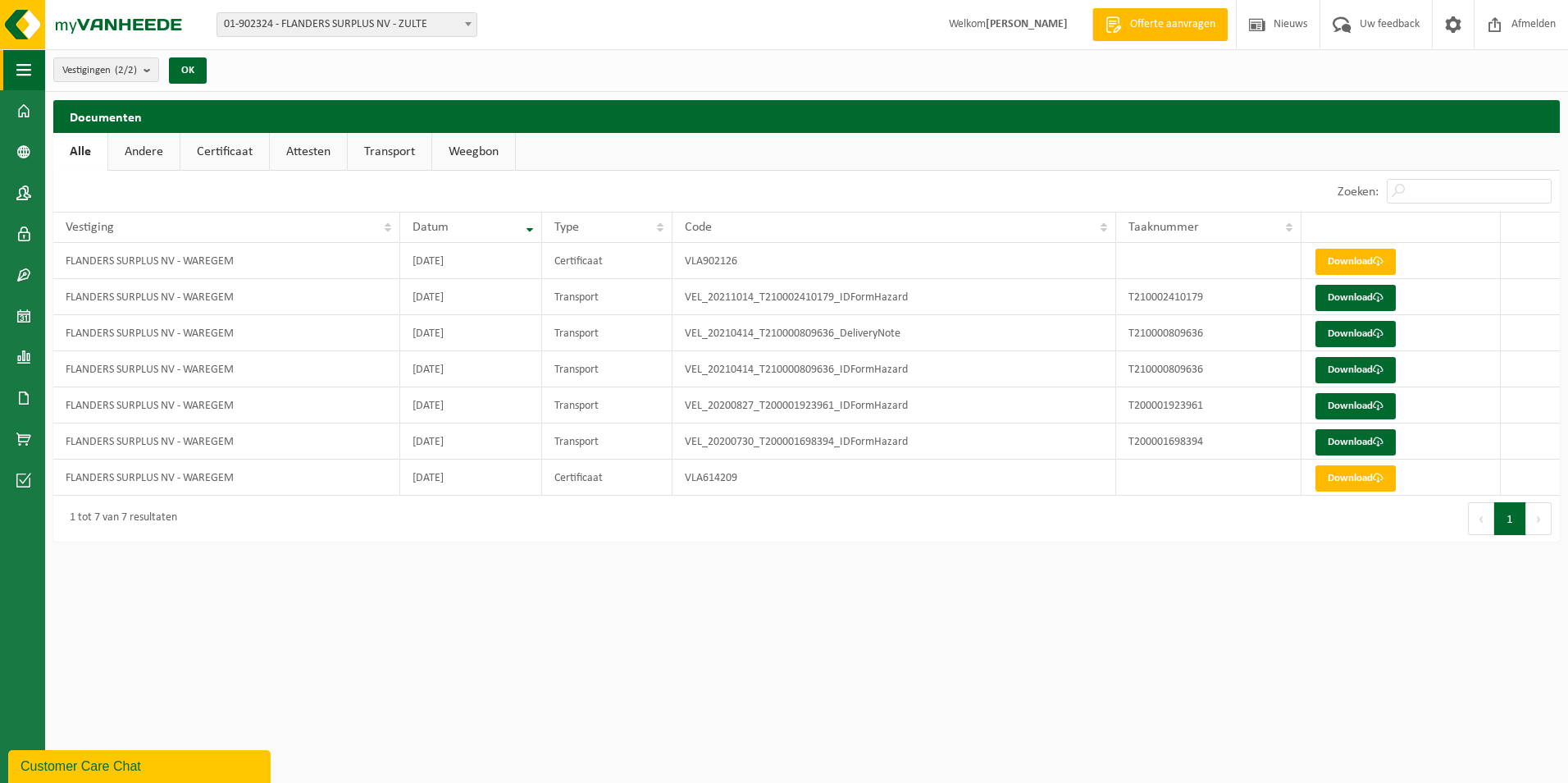
click at [23, 68] on span "button" at bounding box center [24, 70] width 15 height 41
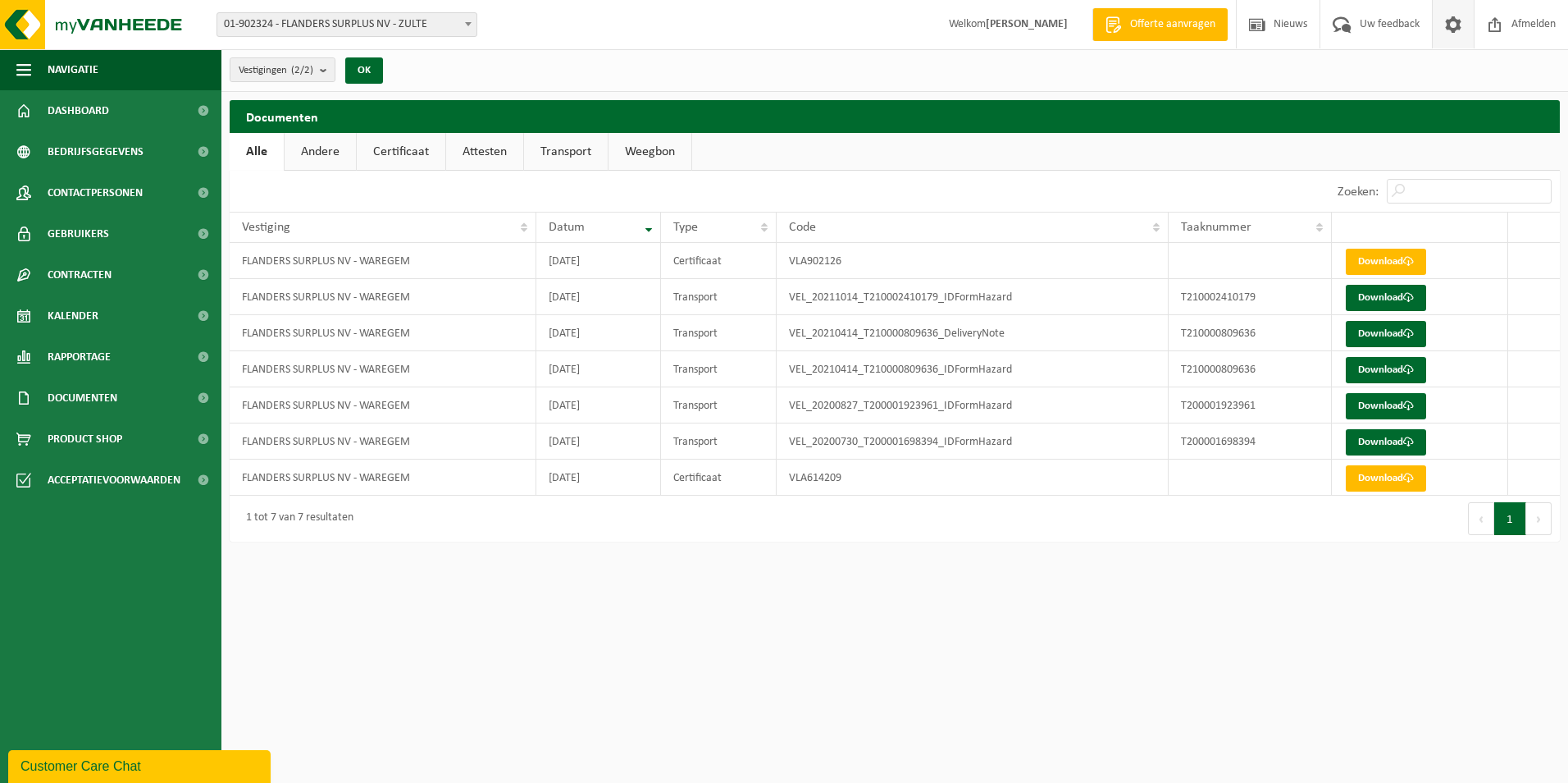
click at [1457, 26] on span at bounding box center [1452, 24] width 25 height 48
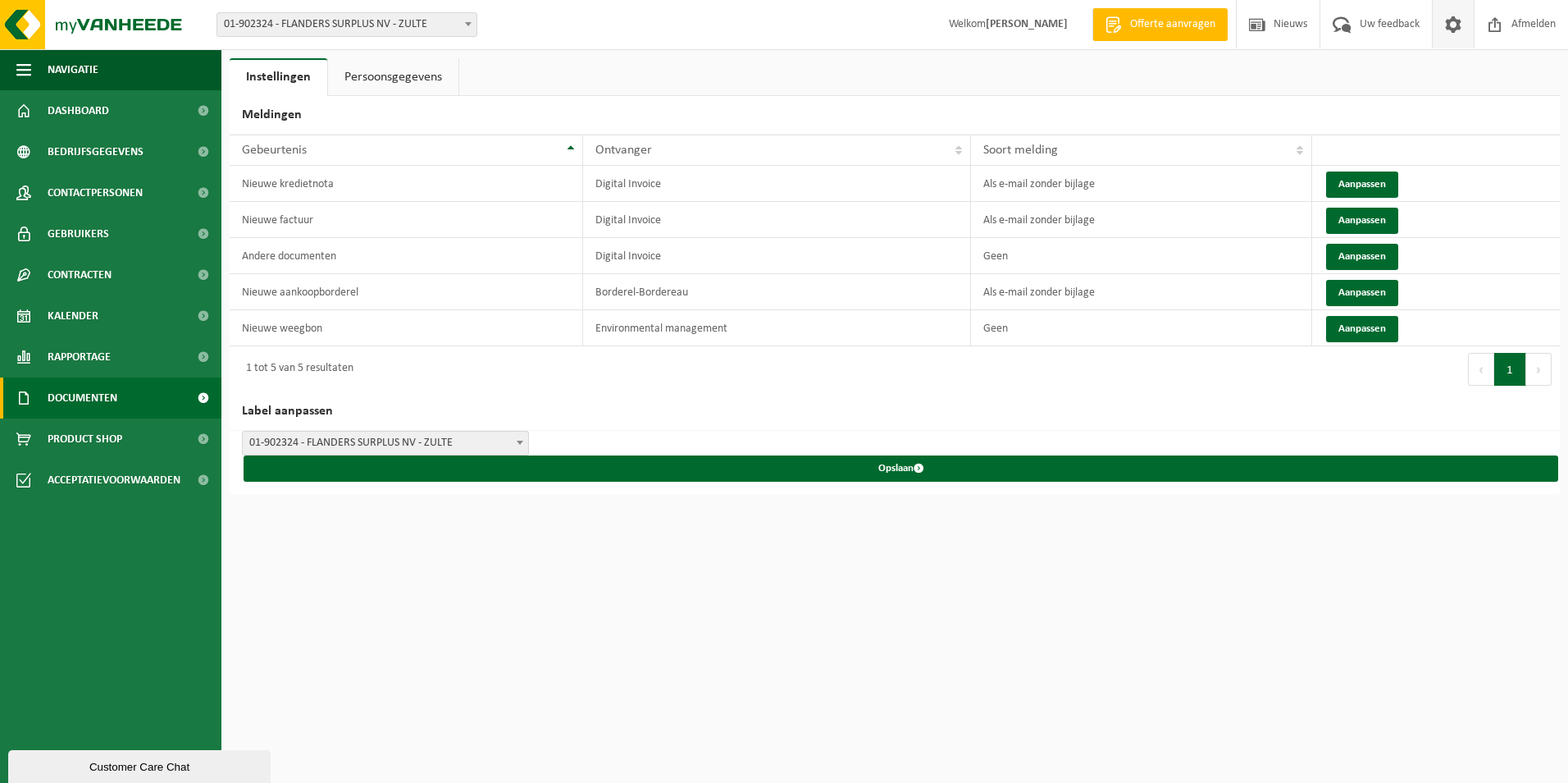
click at [91, 391] on span "Documenten" at bounding box center [81, 398] width 70 height 41
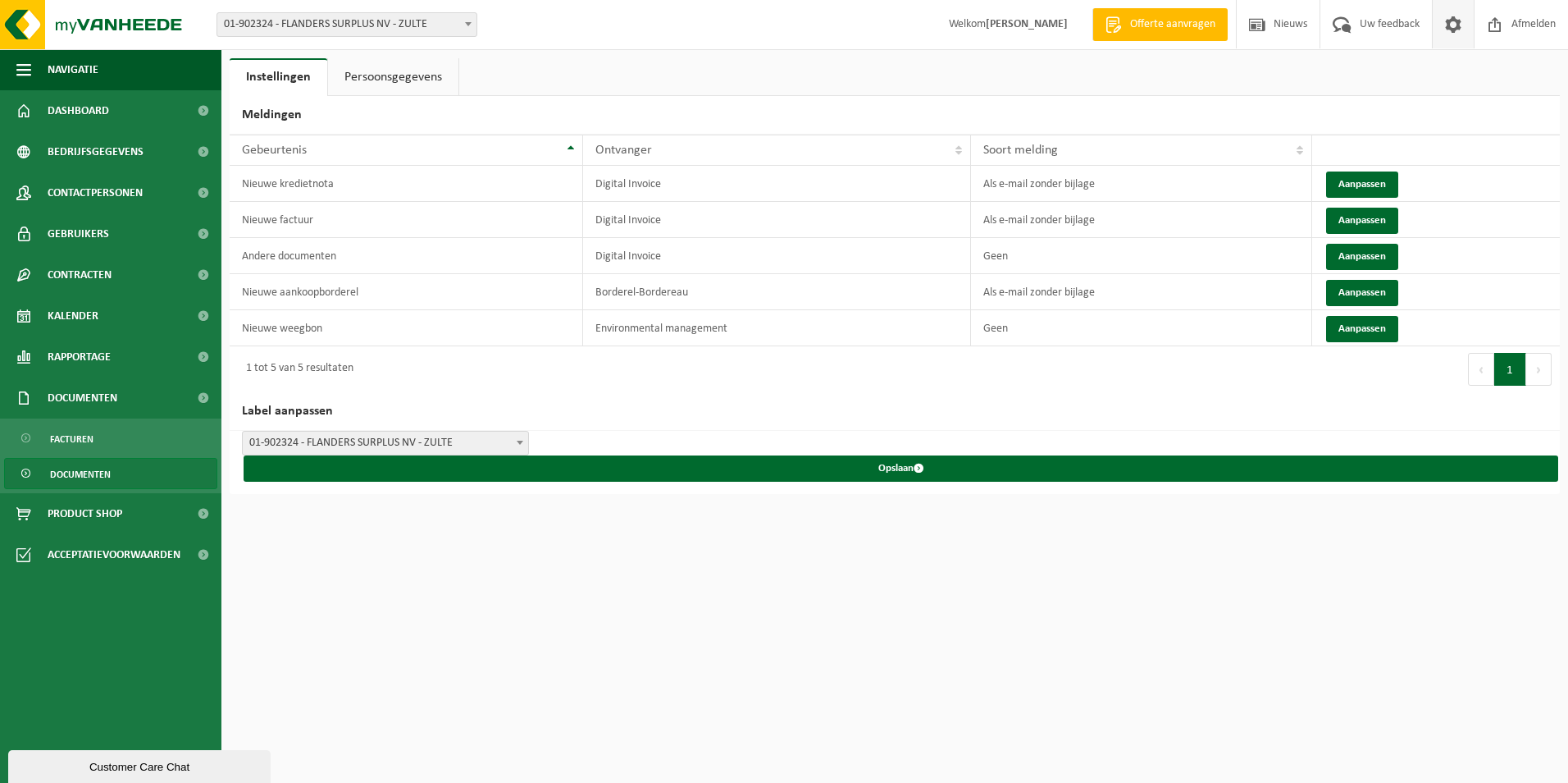
click at [79, 469] on span "Documenten" at bounding box center [80, 474] width 61 height 31
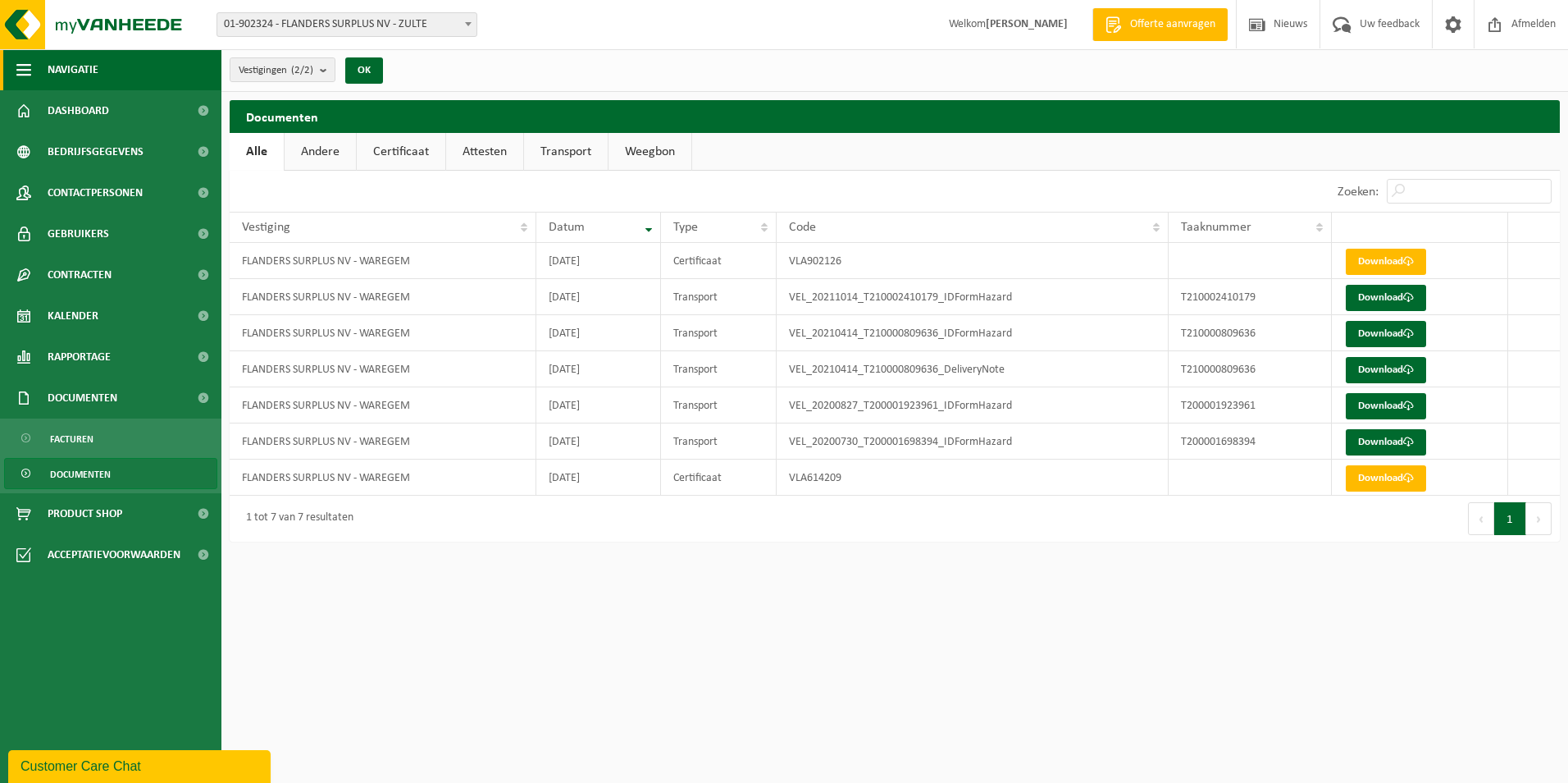
click at [25, 73] on span "button" at bounding box center [24, 70] width 15 height 41
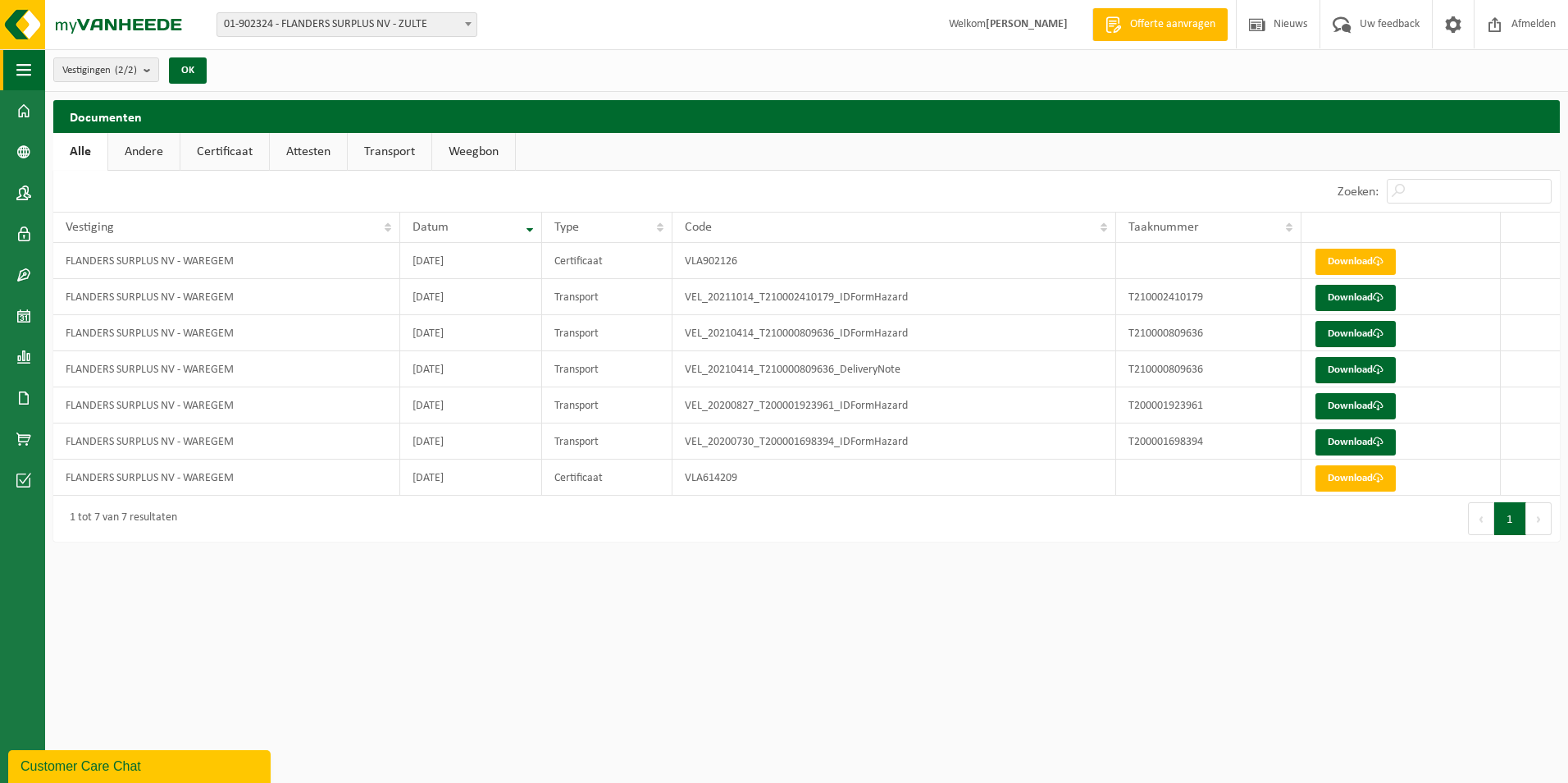
click at [25, 68] on span "button" at bounding box center [24, 70] width 15 height 41
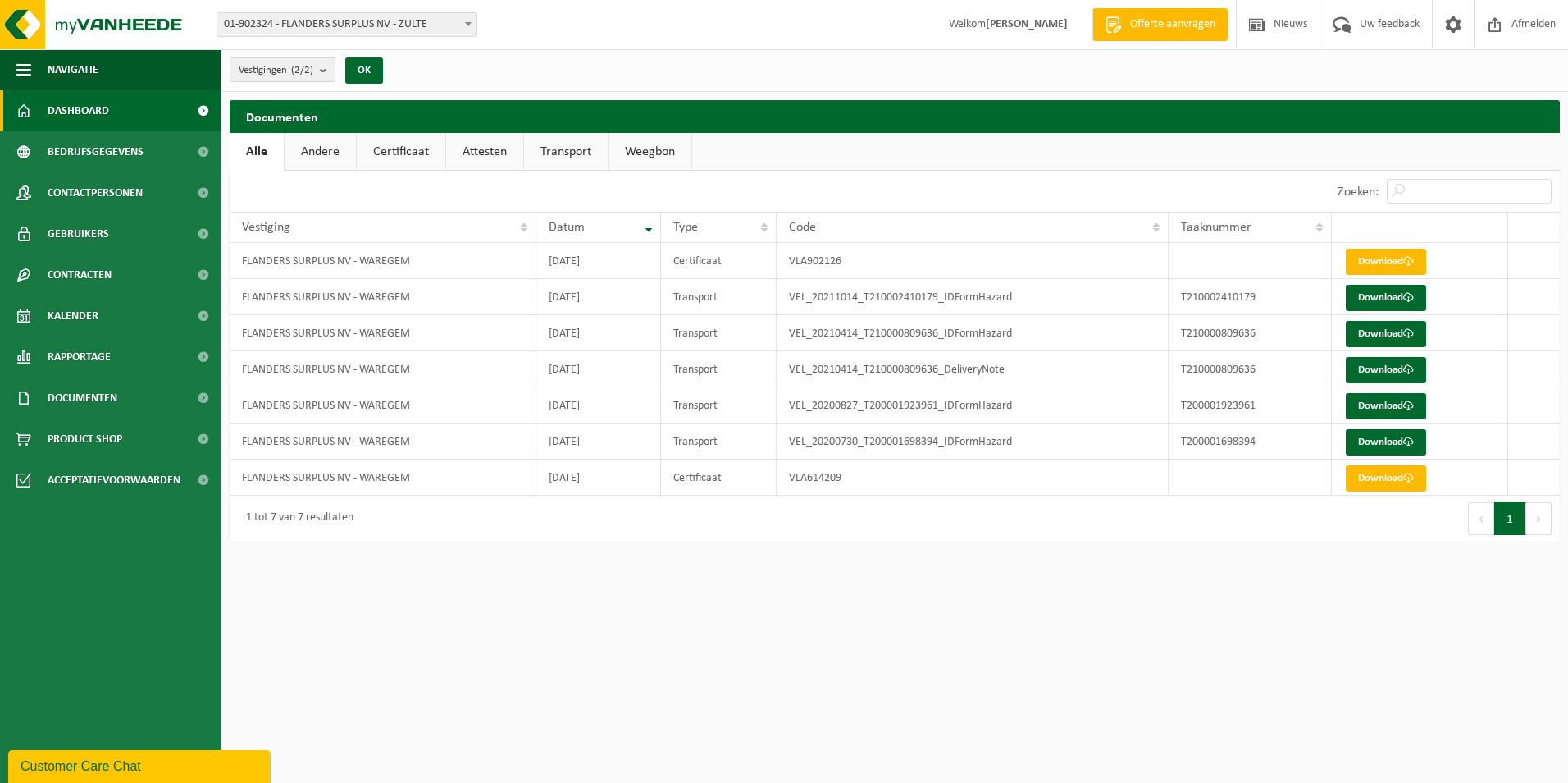
click at [41, 105] on link "Dashboard" at bounding box center [111, 111] width 222 height 41
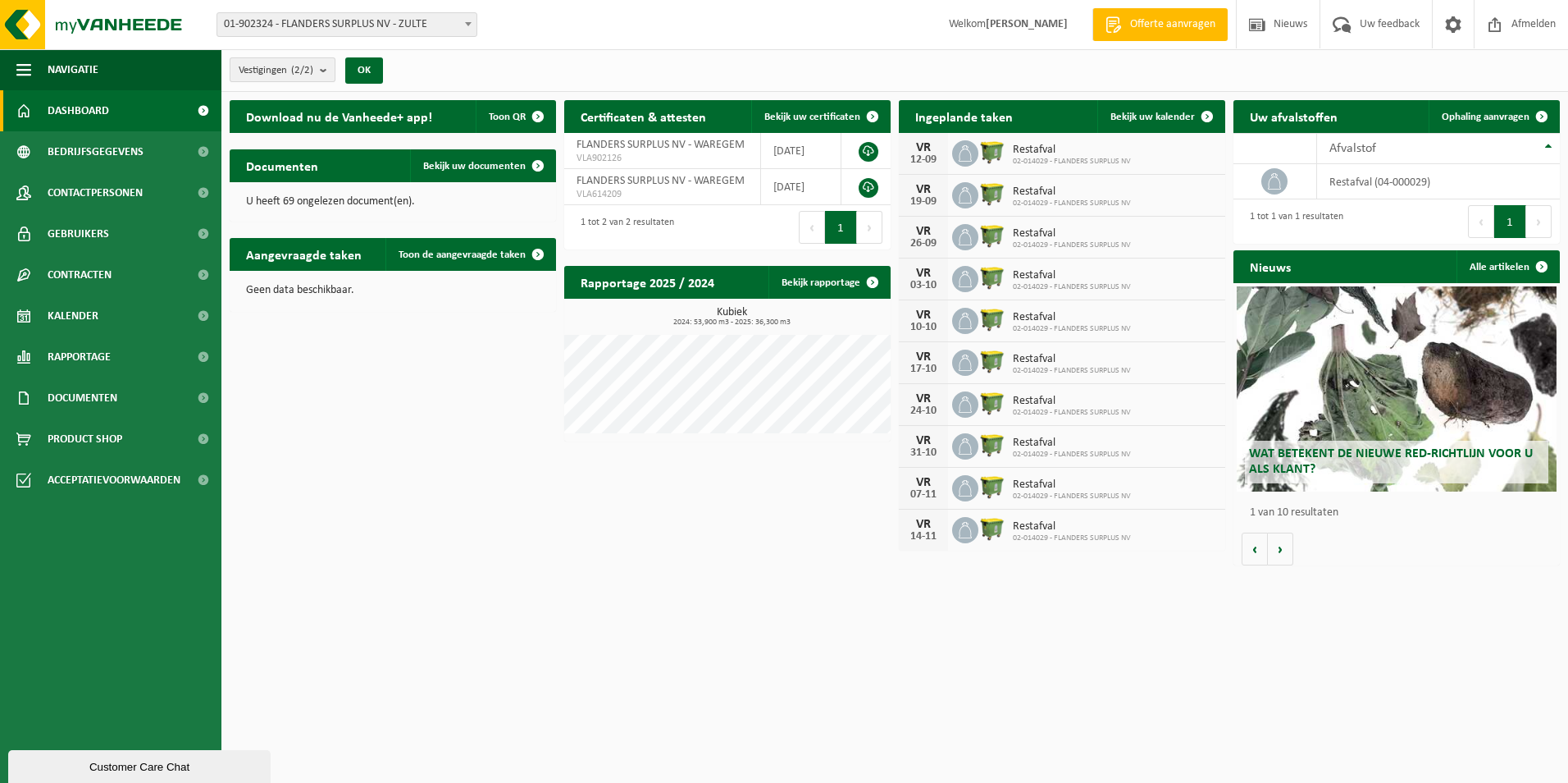
click at [327, 62] on b "submit" at bounding box center [327, 69] width 15 height 23
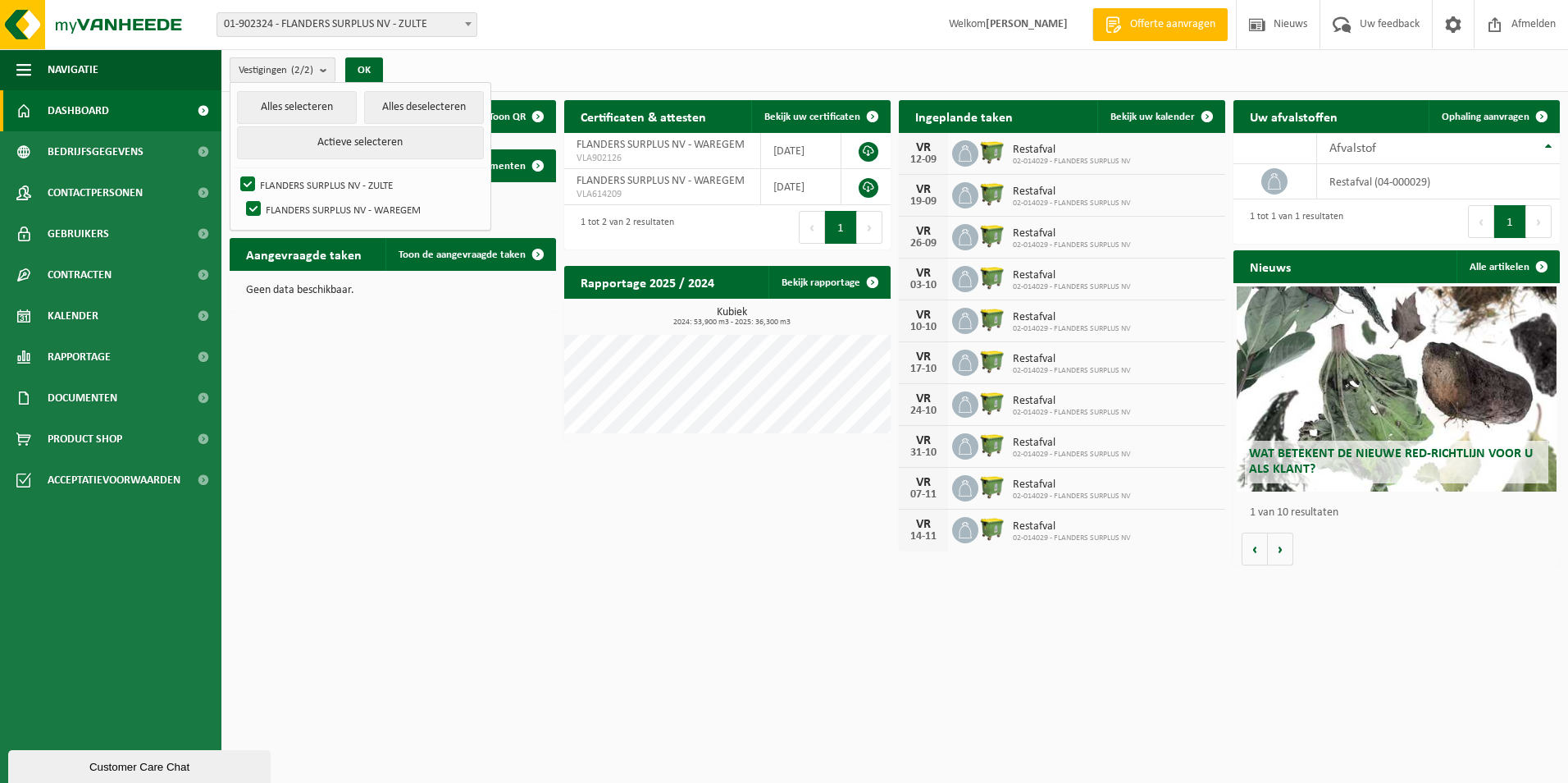
click at [327, 62] on b "submit" at bounding box center [327, 70] width 15 height 24
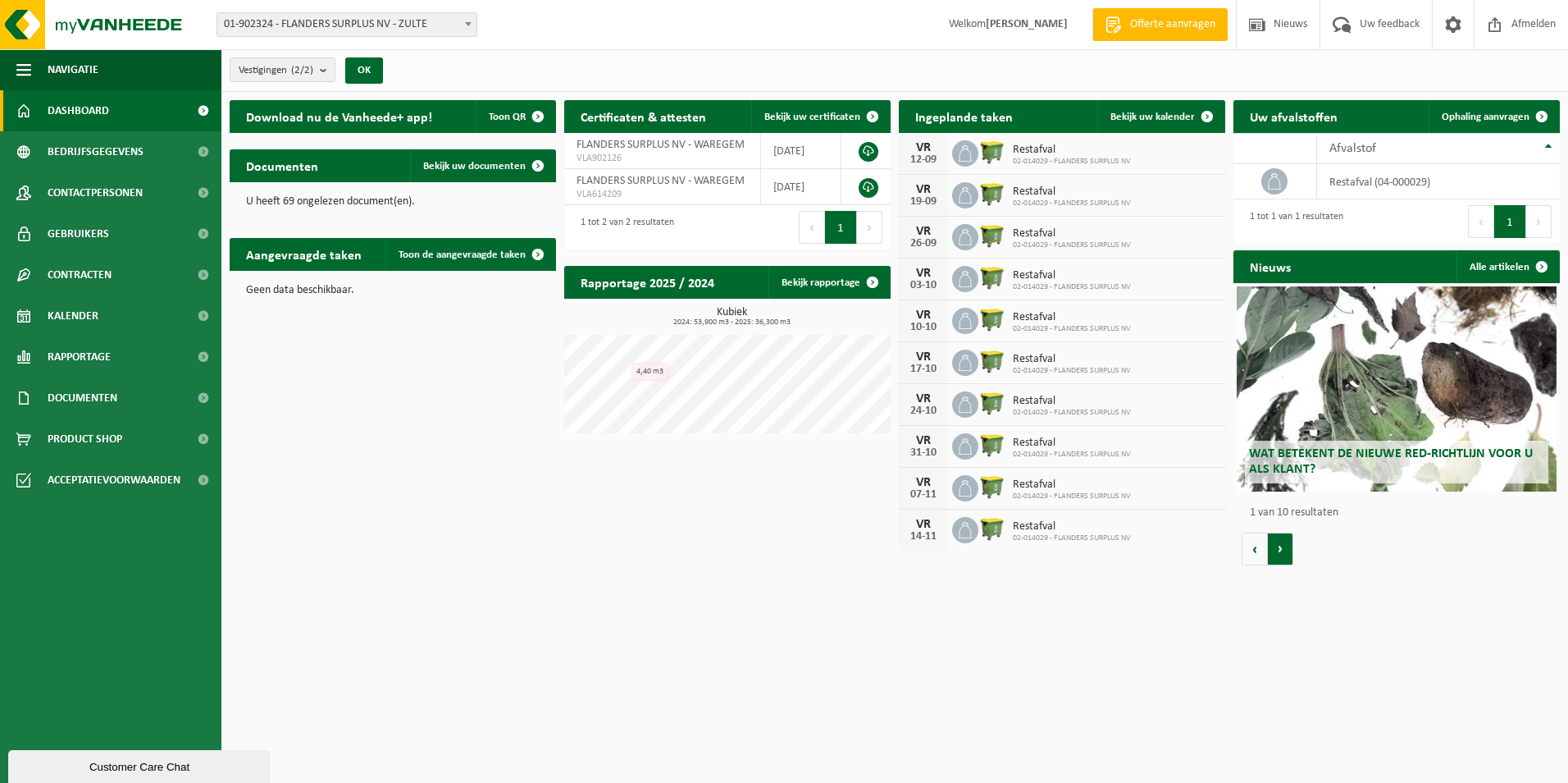
click at [1284, 545] on button "Volgende" at bounding box center [1281, 548] width 25 height 32
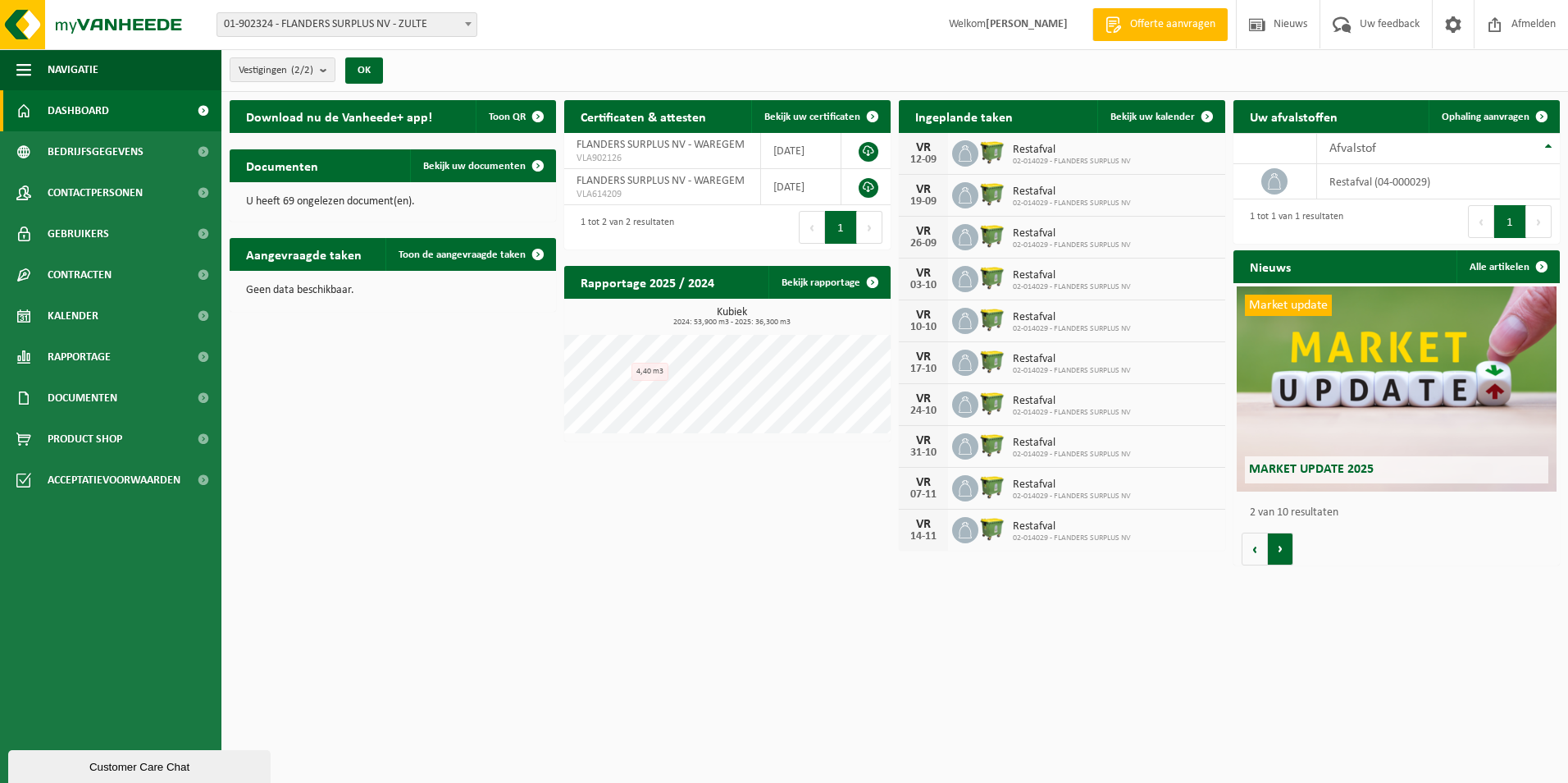
click at [1284, 545] on button "Volgende" at bounding box center [1281, 548] width 25 height 32
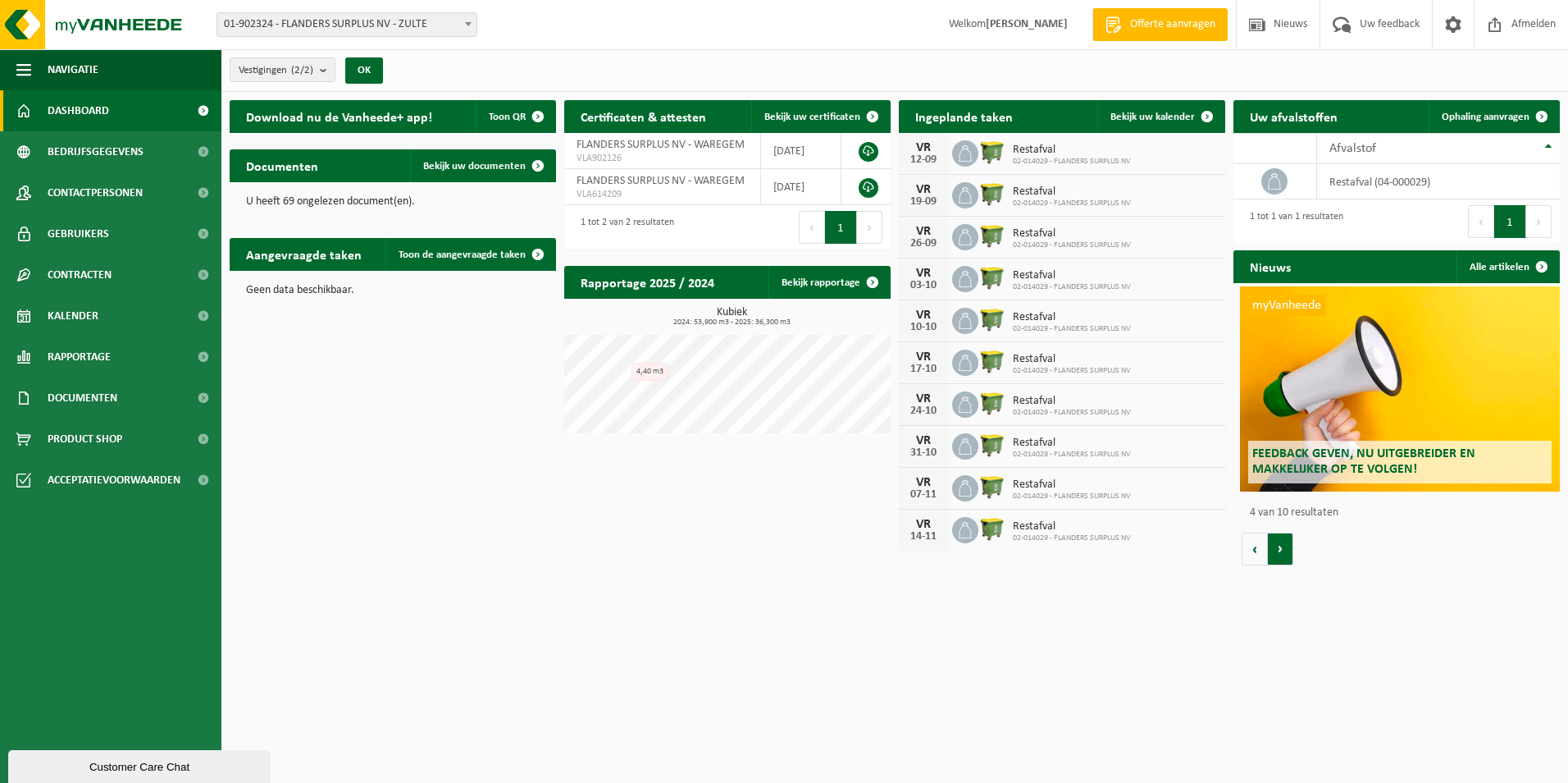
scroll to position [0, 979]
click at [1284, 545] on button "Volgende" at bounding box center [1281, 548] width 25 height 32
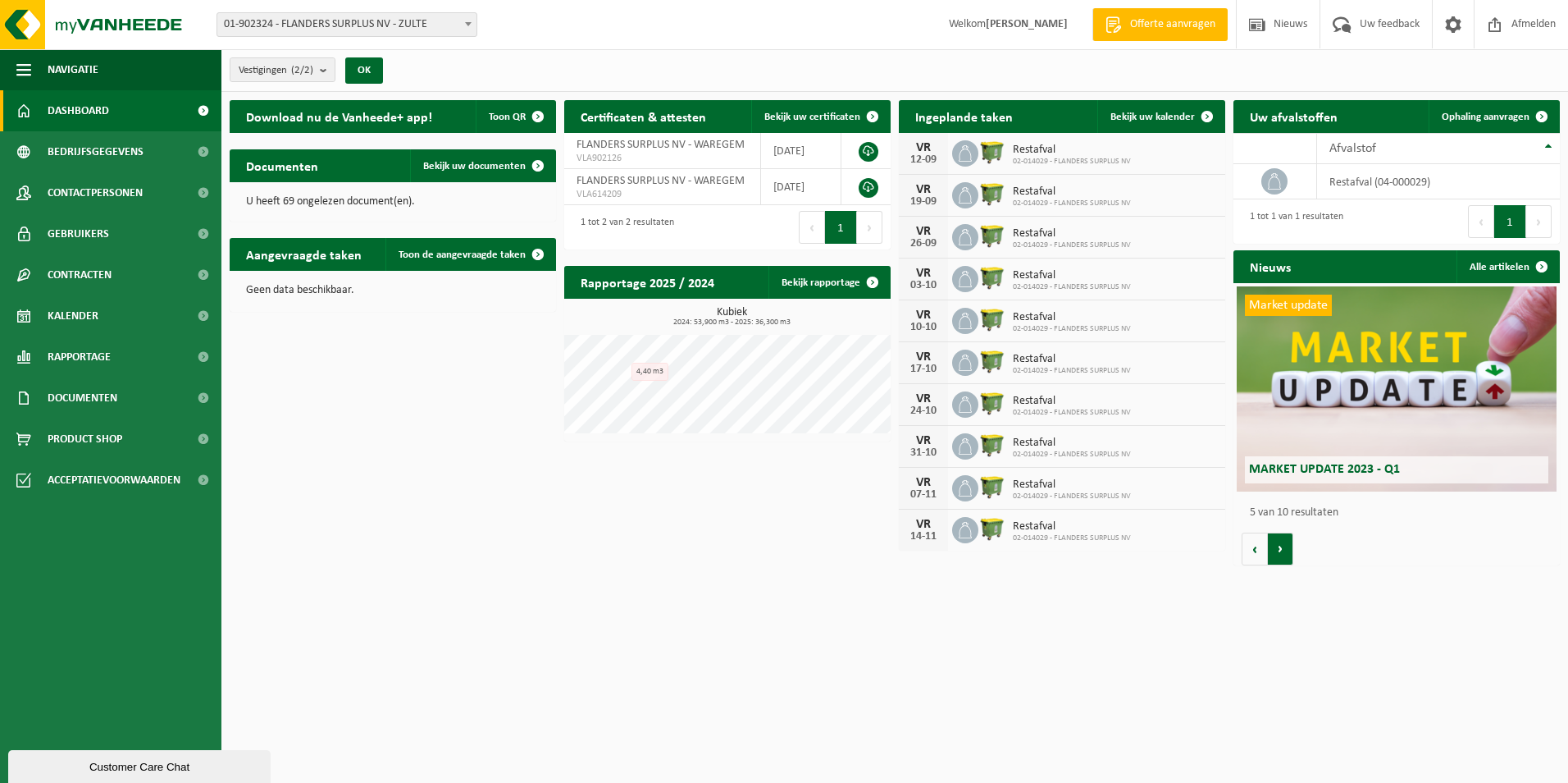
click at [1284, 545] on button "Volgende" at bounding box center [1281, 548] width 25 height 32
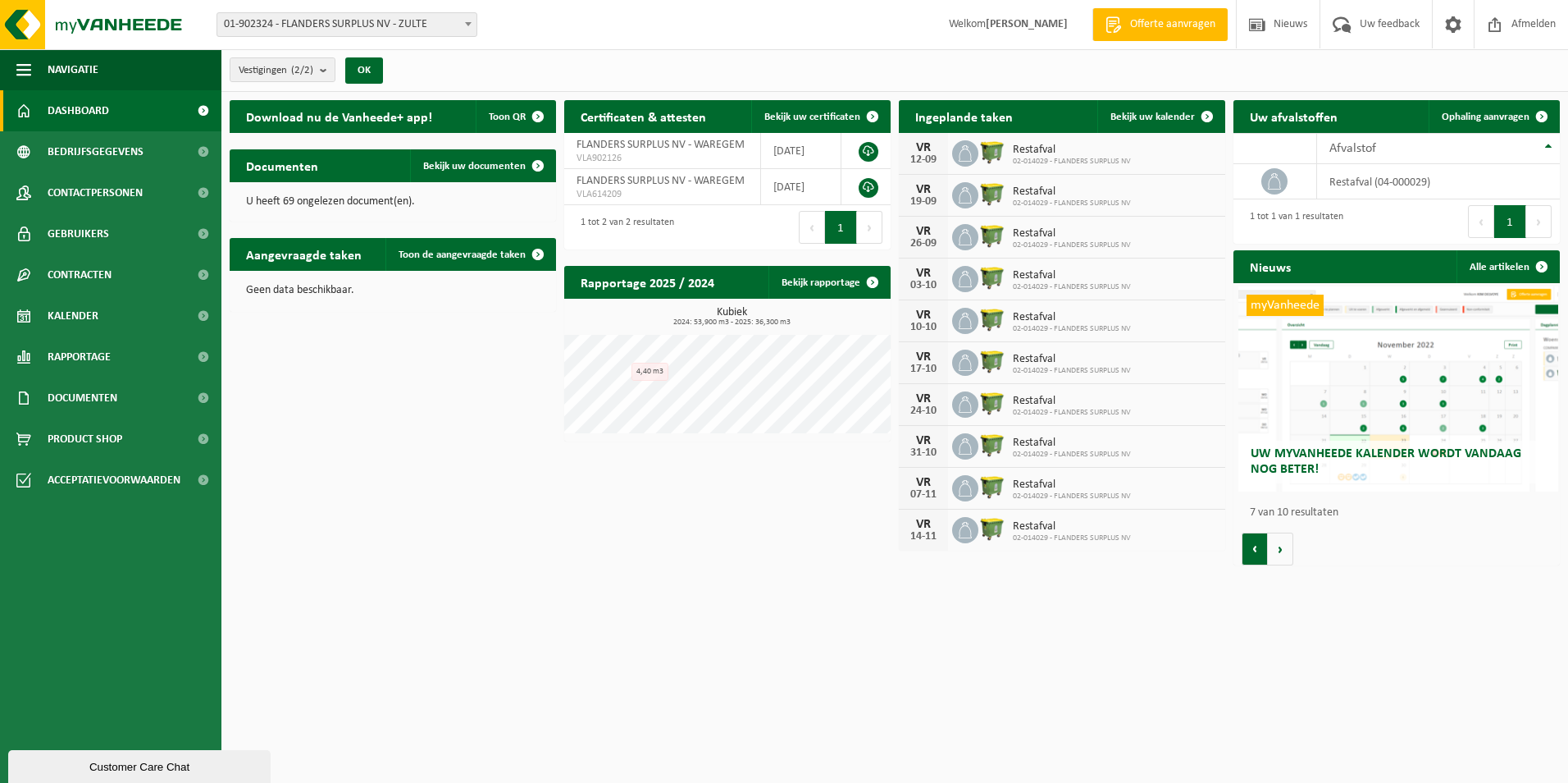
scroll to position [0, 1958]
click at [99, 399] on span "Documenten" at bounding box center [81, 398] width 70 height 41
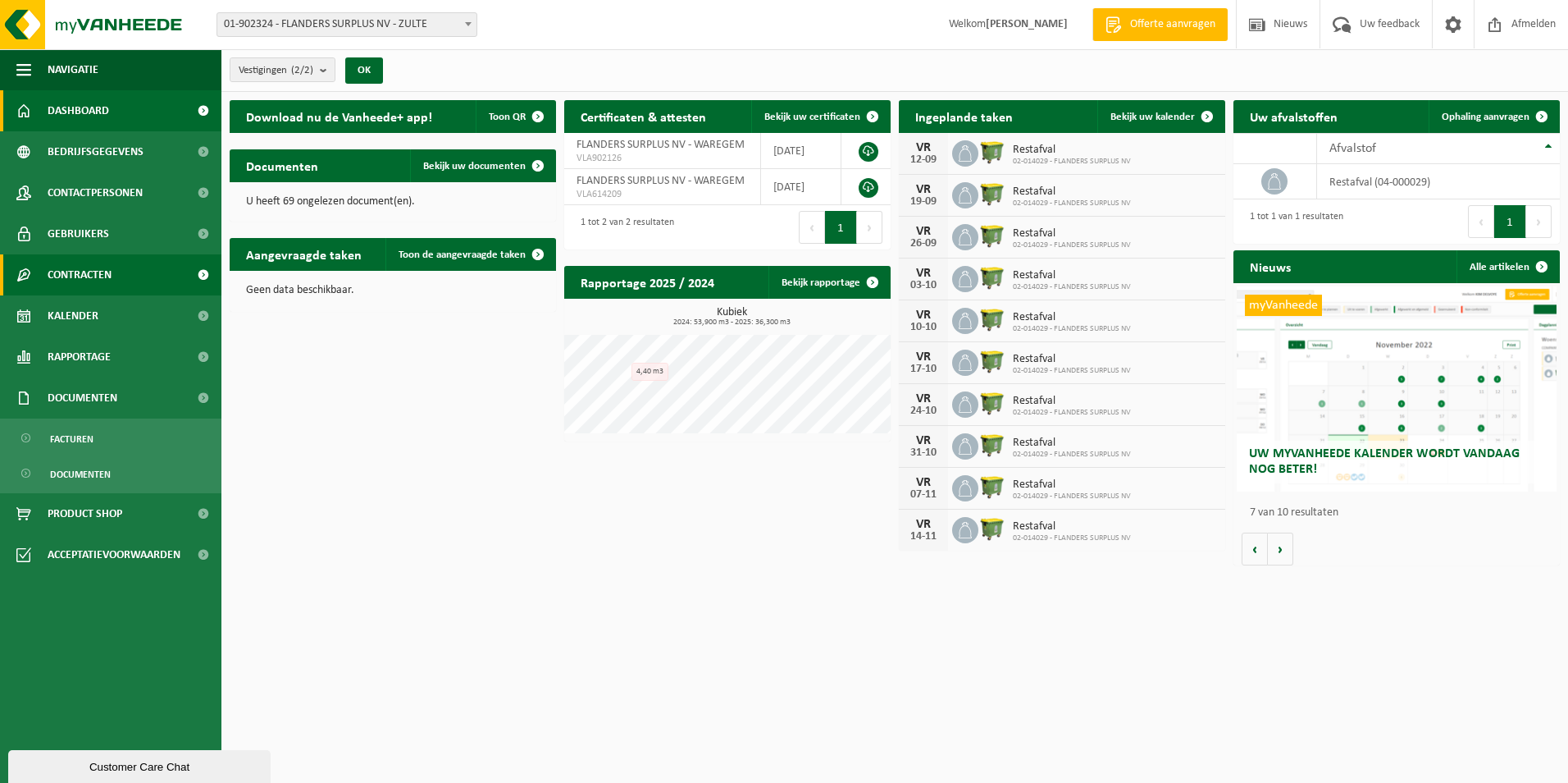
click at [88, 274] on span "Contracten" at bounding box center [78, 275] width 64 height 41
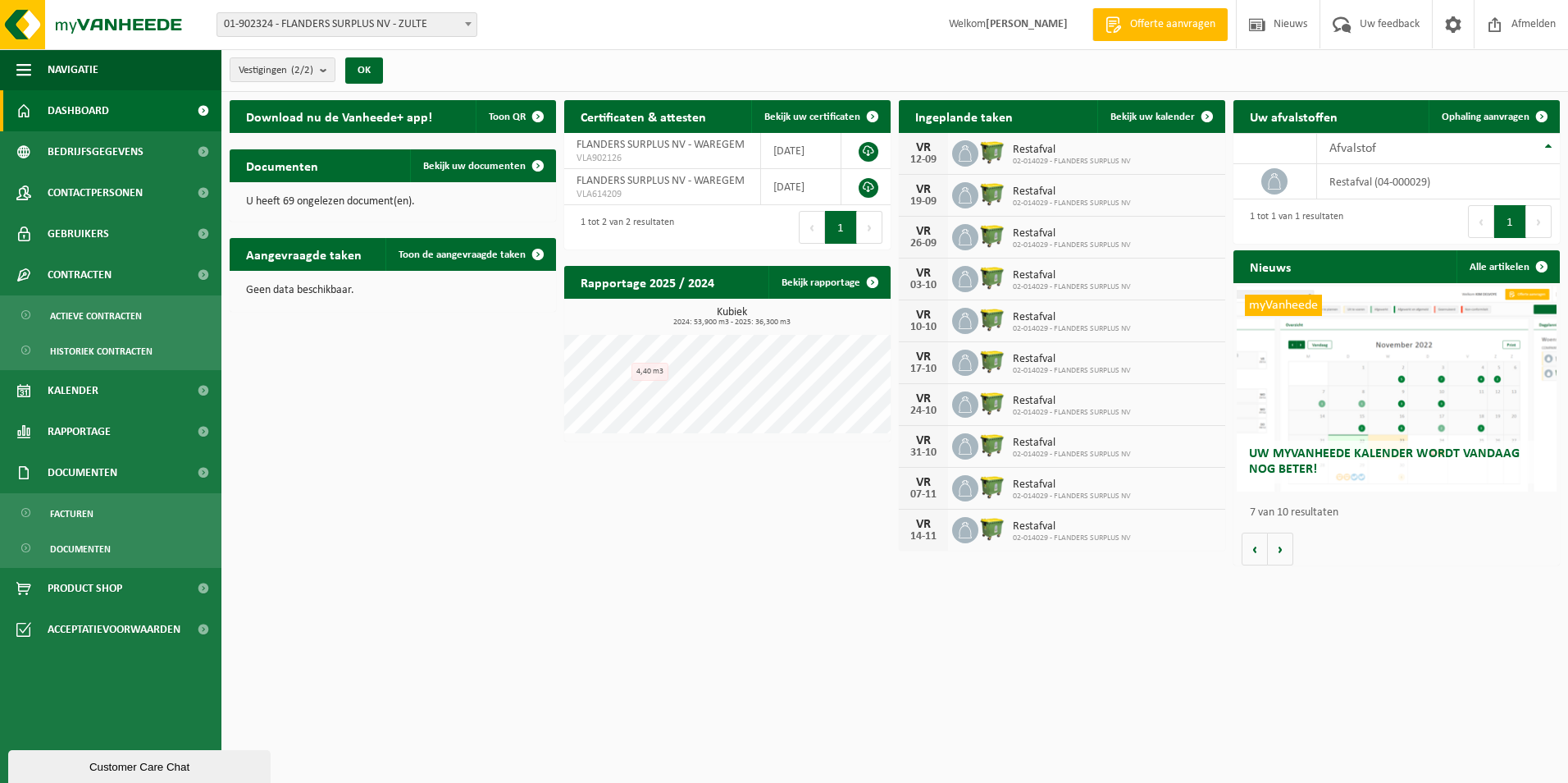
click at [575, 673] on html "Vestiging: 01-902324 - [GEOGRAPHIC_DATA] SURPLUS NV - ZULTE 02-014029 - [GEOGRA…" at bounding box center [784, 392] width 1568 height 783
click at [72, 543] on span "Documenten" at bounding box center [80, 549] width 61 height 31
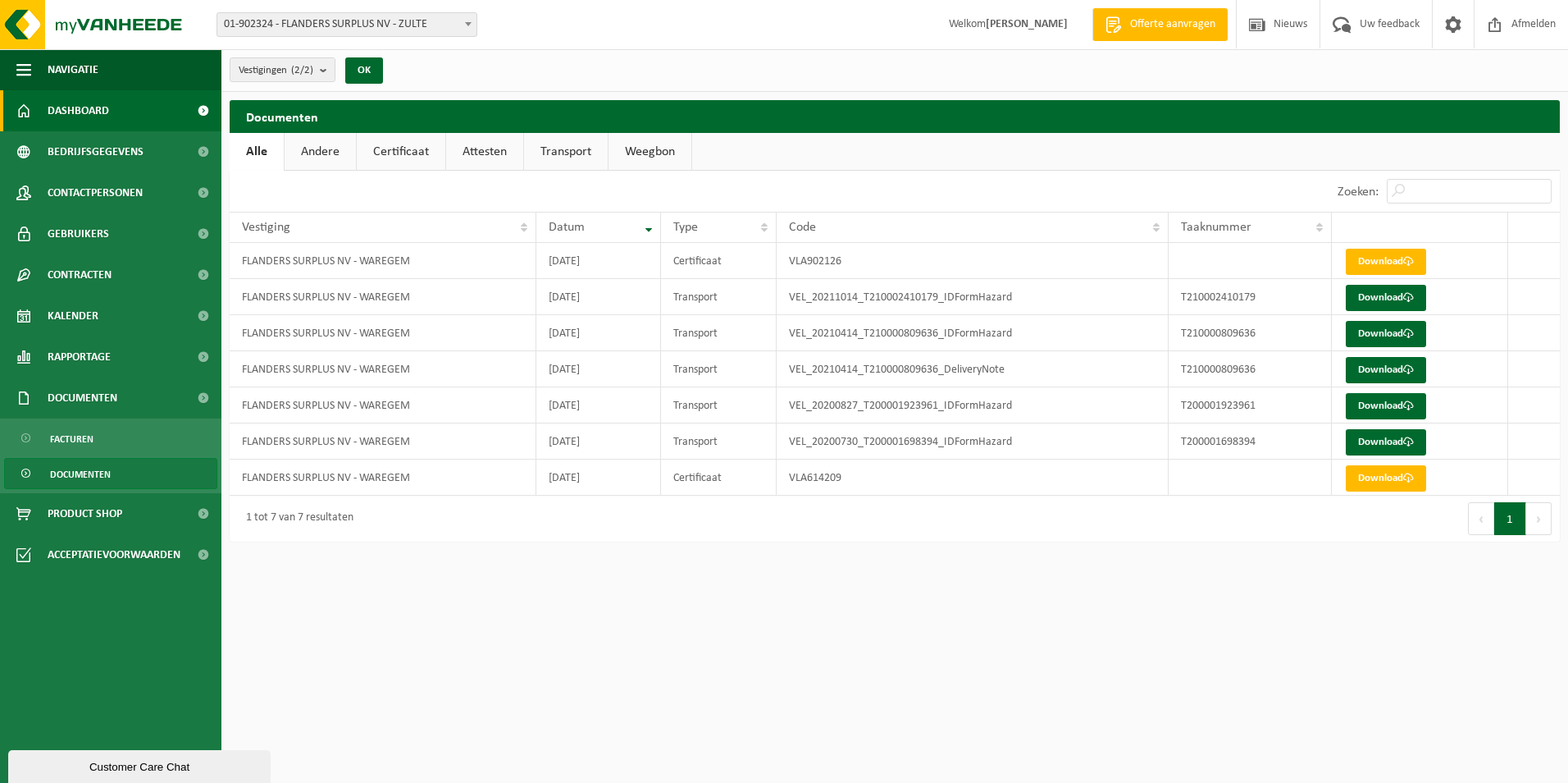
click at [100, 104] on span "Dashboard" at bounding box center [77, 111] width 62 height 41
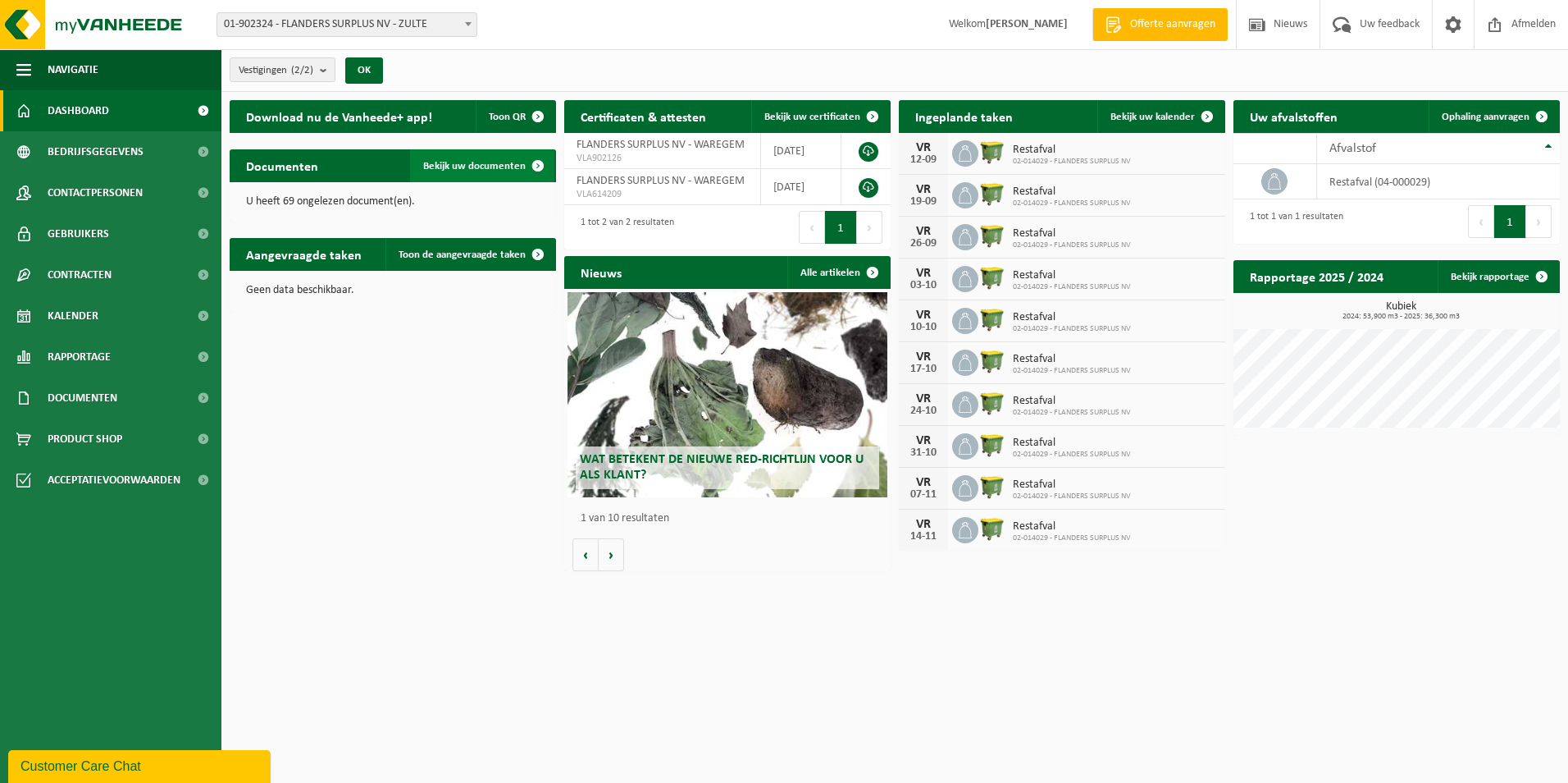
click at [449, 161] on span "Bekijk uw documenten" at bounding box center [474, 166] width 103 height 11
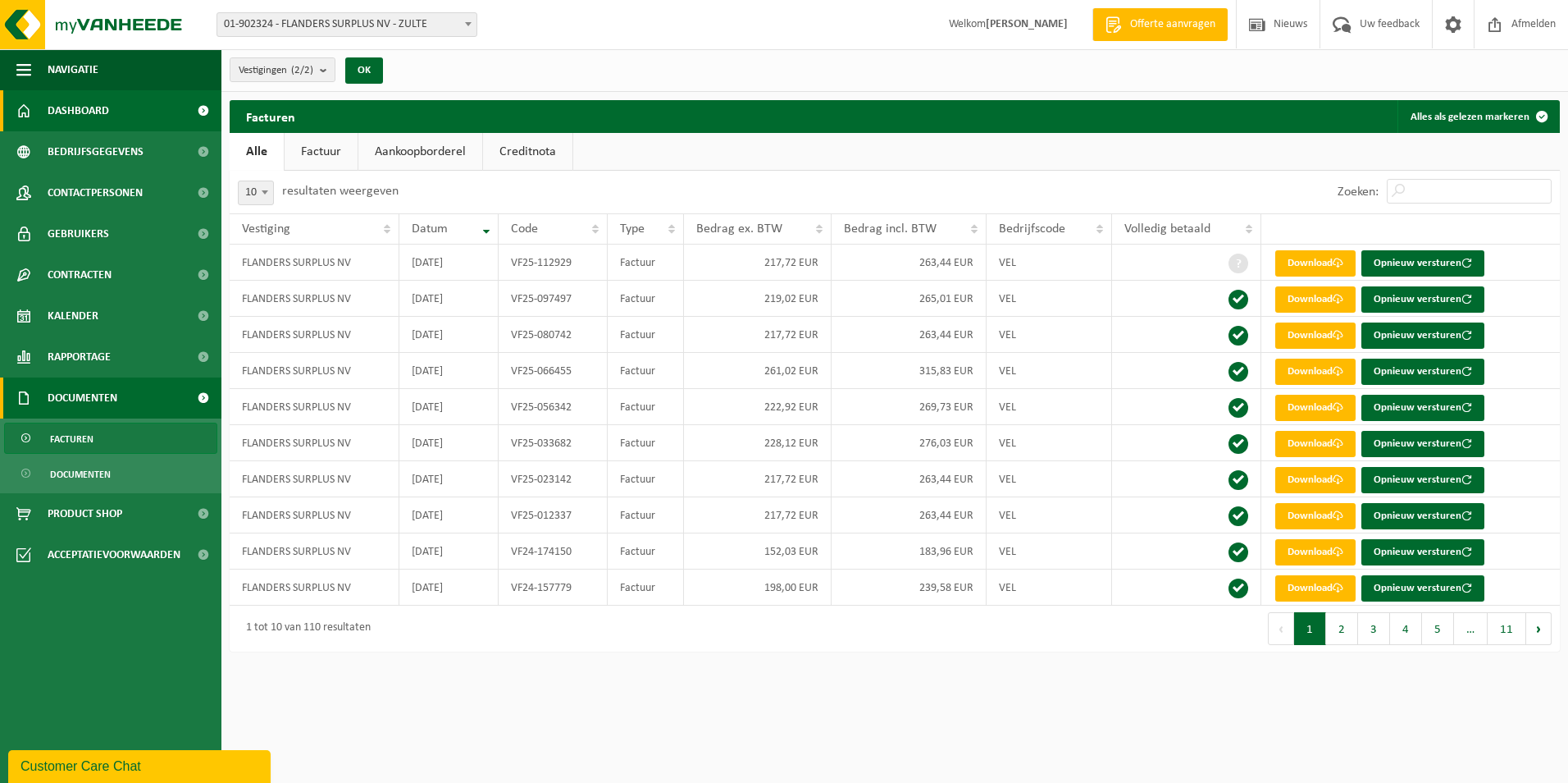
click at [84, 115] on span "Dashboard" at bounding box center [77, 111] width 62 height 41
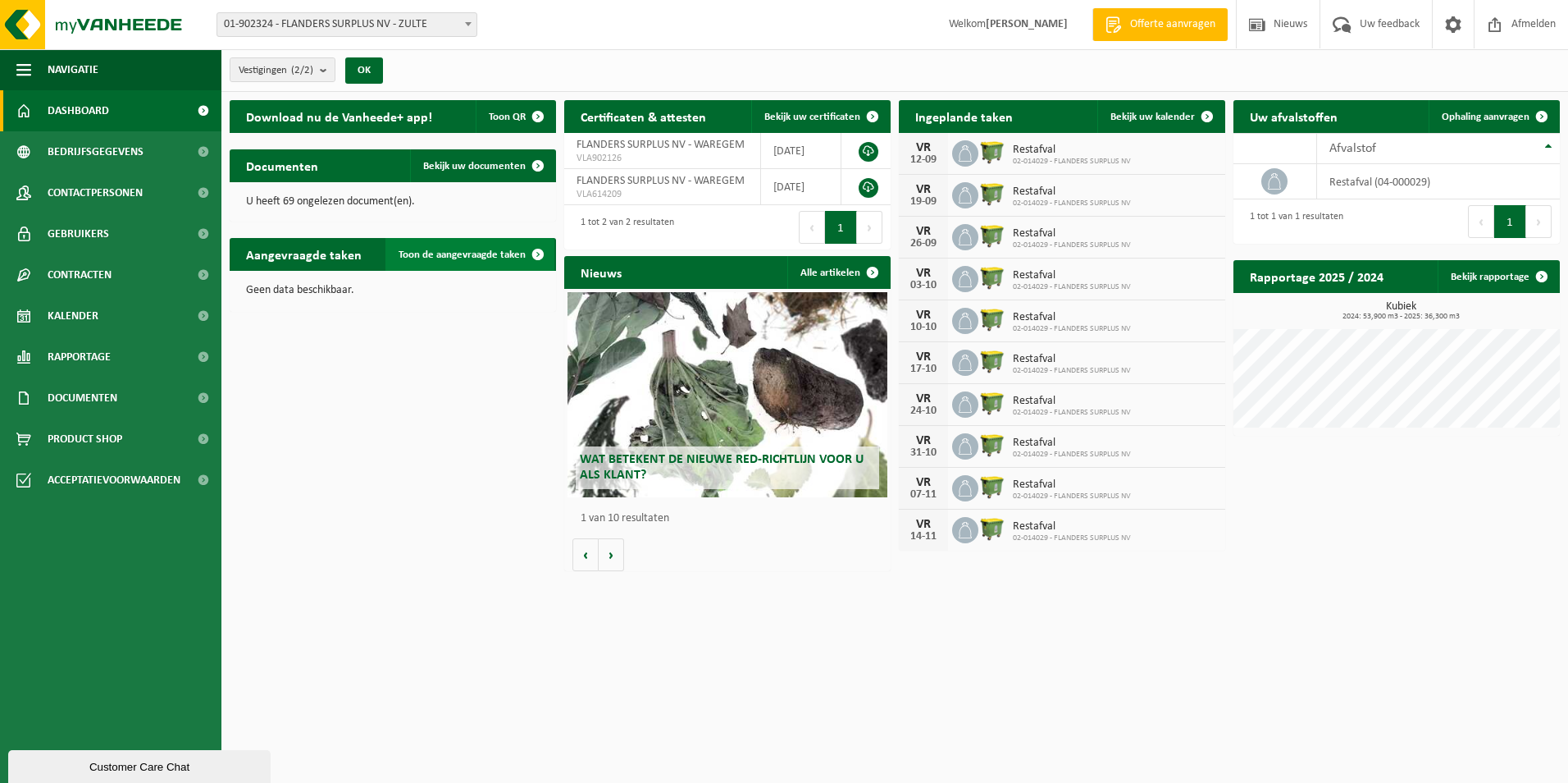
click at [441, 251] on span "Toon de aangevraagde taken" at bounding box center [462, 254] width 127 height 11
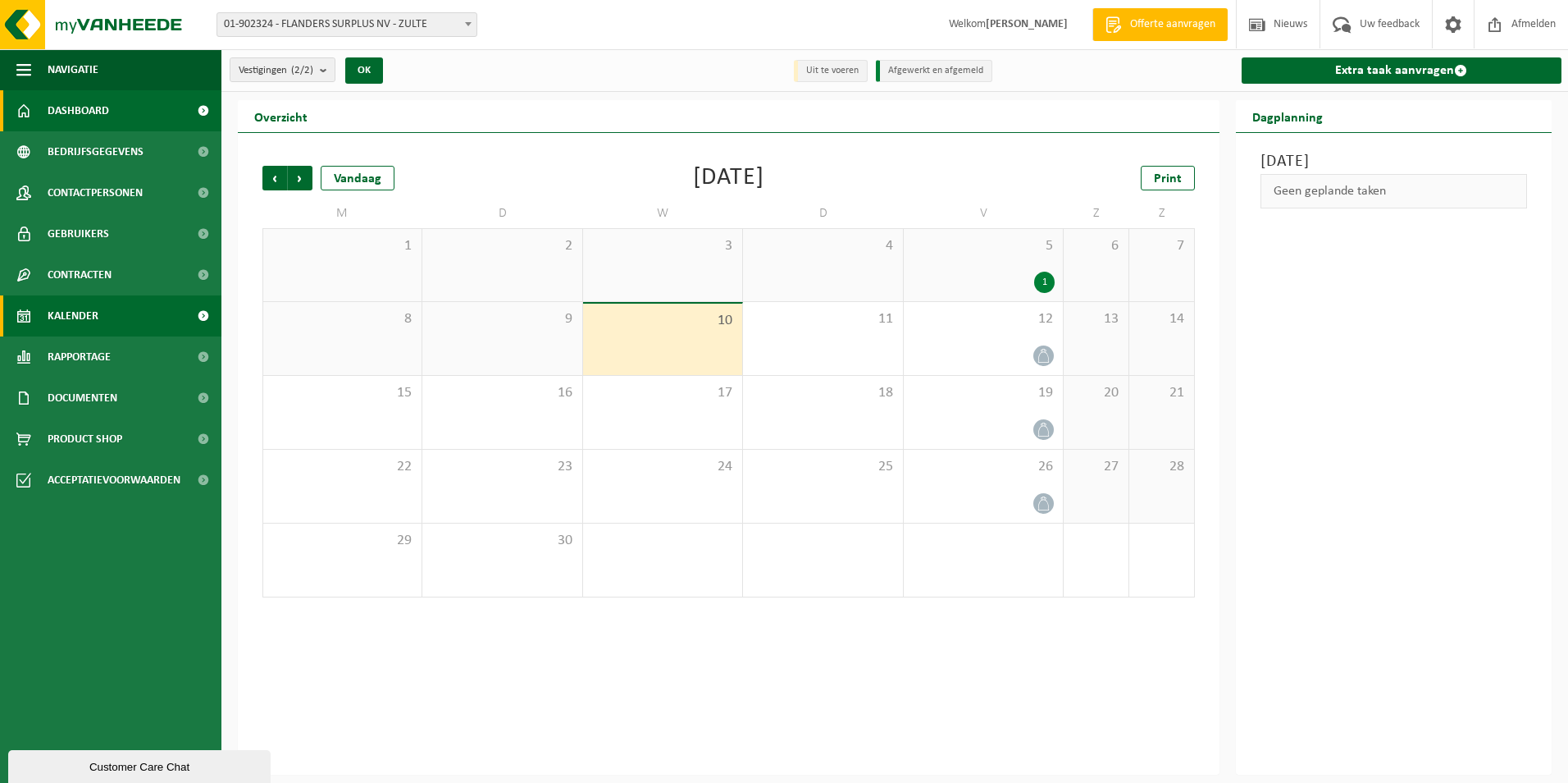
click at [71, 109] on span "Dashboard" at bounding box center [77, 111] width 62 height 41
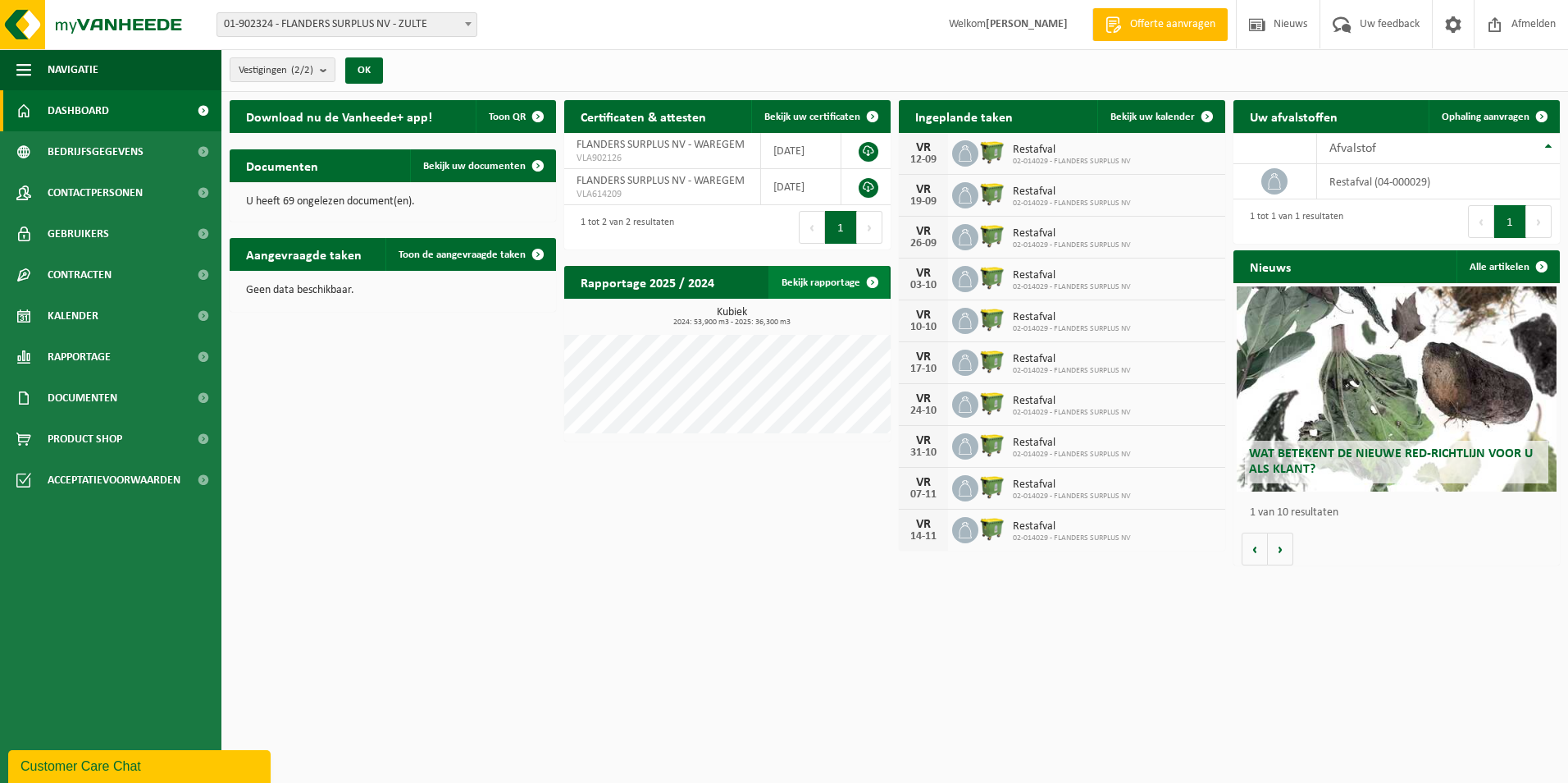
click at [832, 278] on link "Bekijk rapportage" at bounding box center [828, 282] width 121 height 32
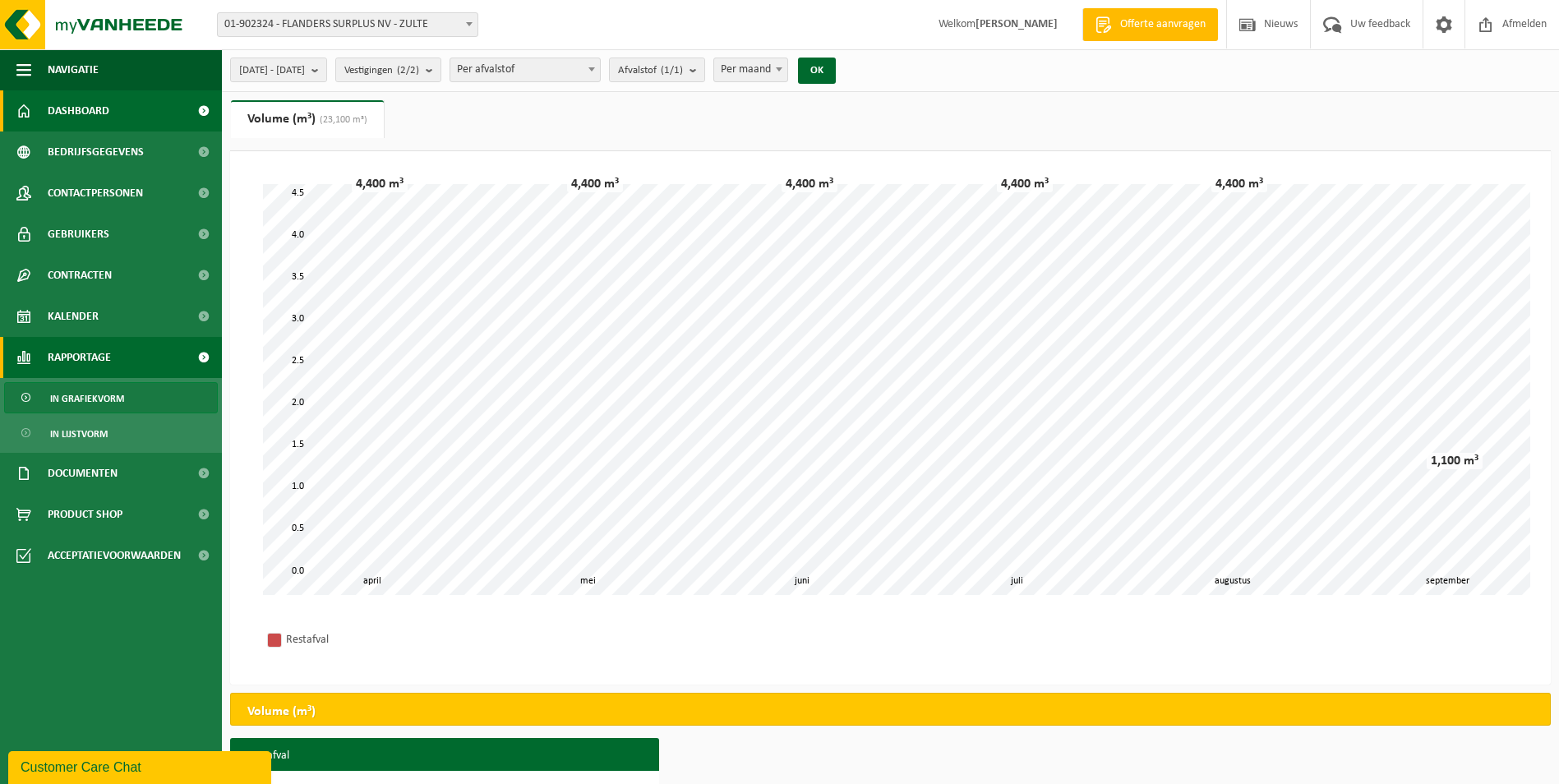
click at [114, 103] on link "Dashboard" at bounding box center [111, 111] width 222 height 41
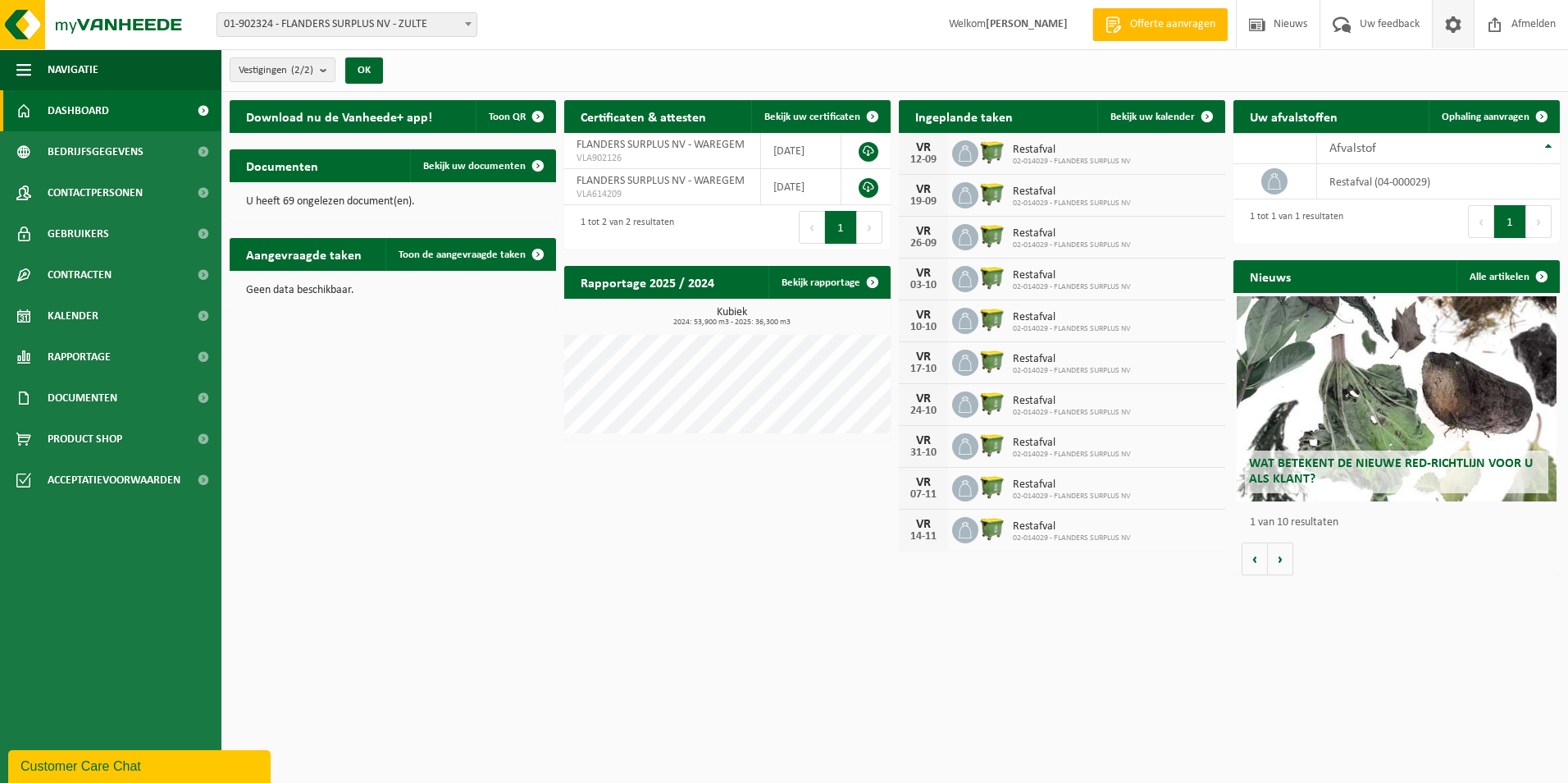
click at [1449, 23] on span at bounding box center [1452, 24] width 25 height 48
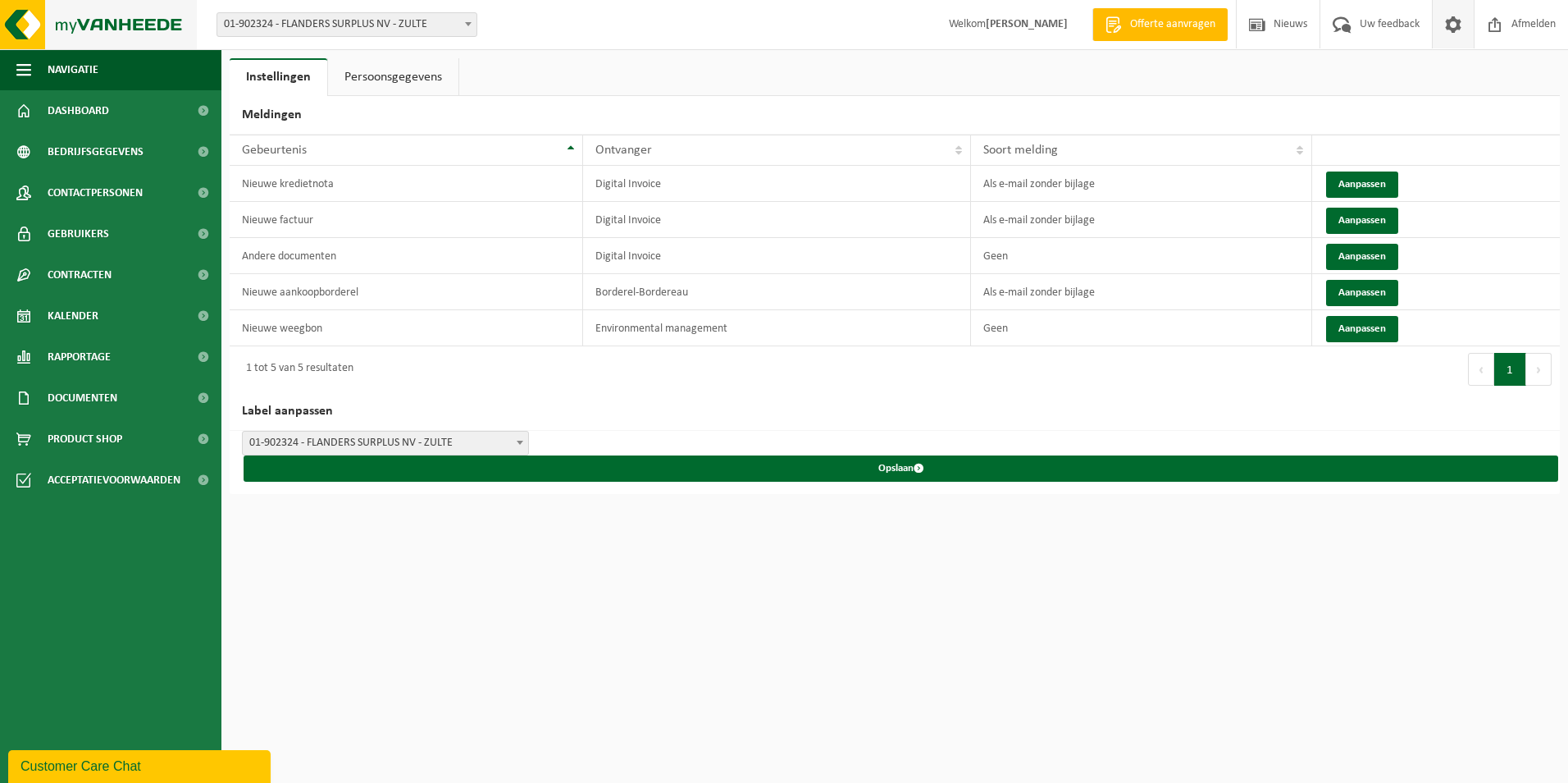
click at [153, 20] on img at bounding box center [98, 25] width 197 height 49
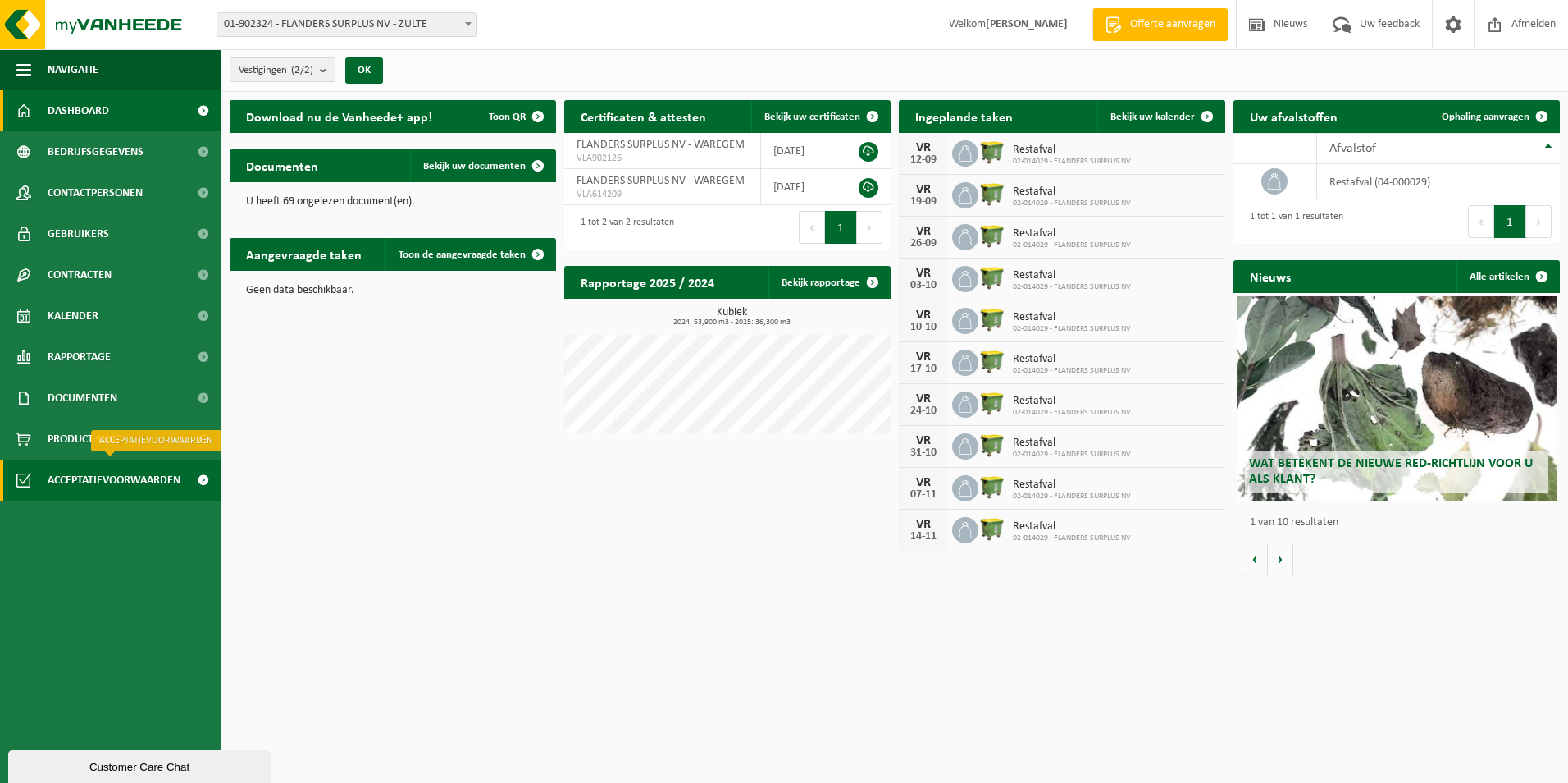
click at [109, 477] on span "Acceptatievoorwaarden" at bounding box center [113, 480] width 132 height 41
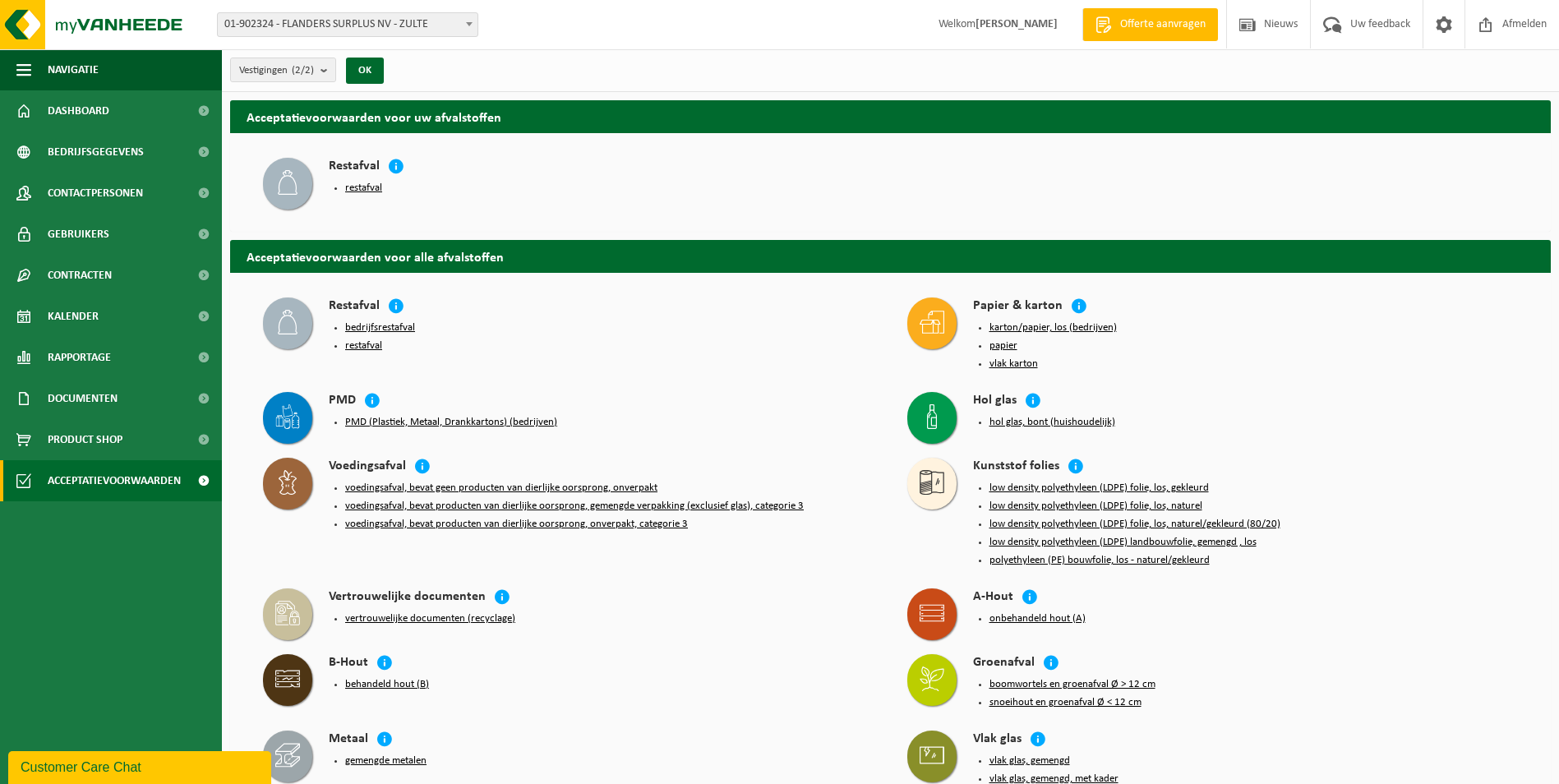
click at [1031, 328] on button "karton/papier, los (bedrijven)" at bounding box center [1054, 327] width 128 height 13
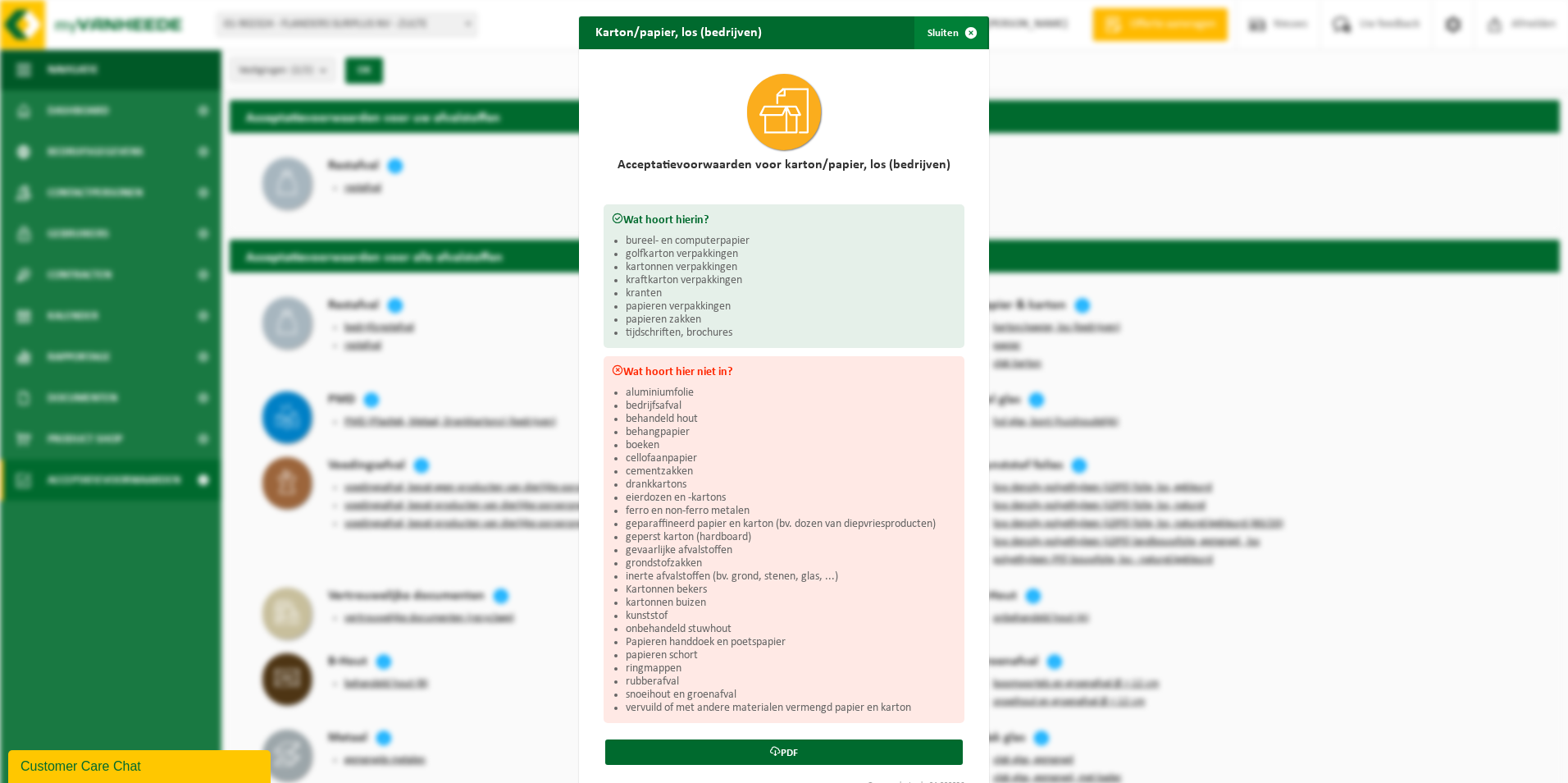
click at [966, 31] on span "button" at bounding box center [970, 32] width 32 height 32
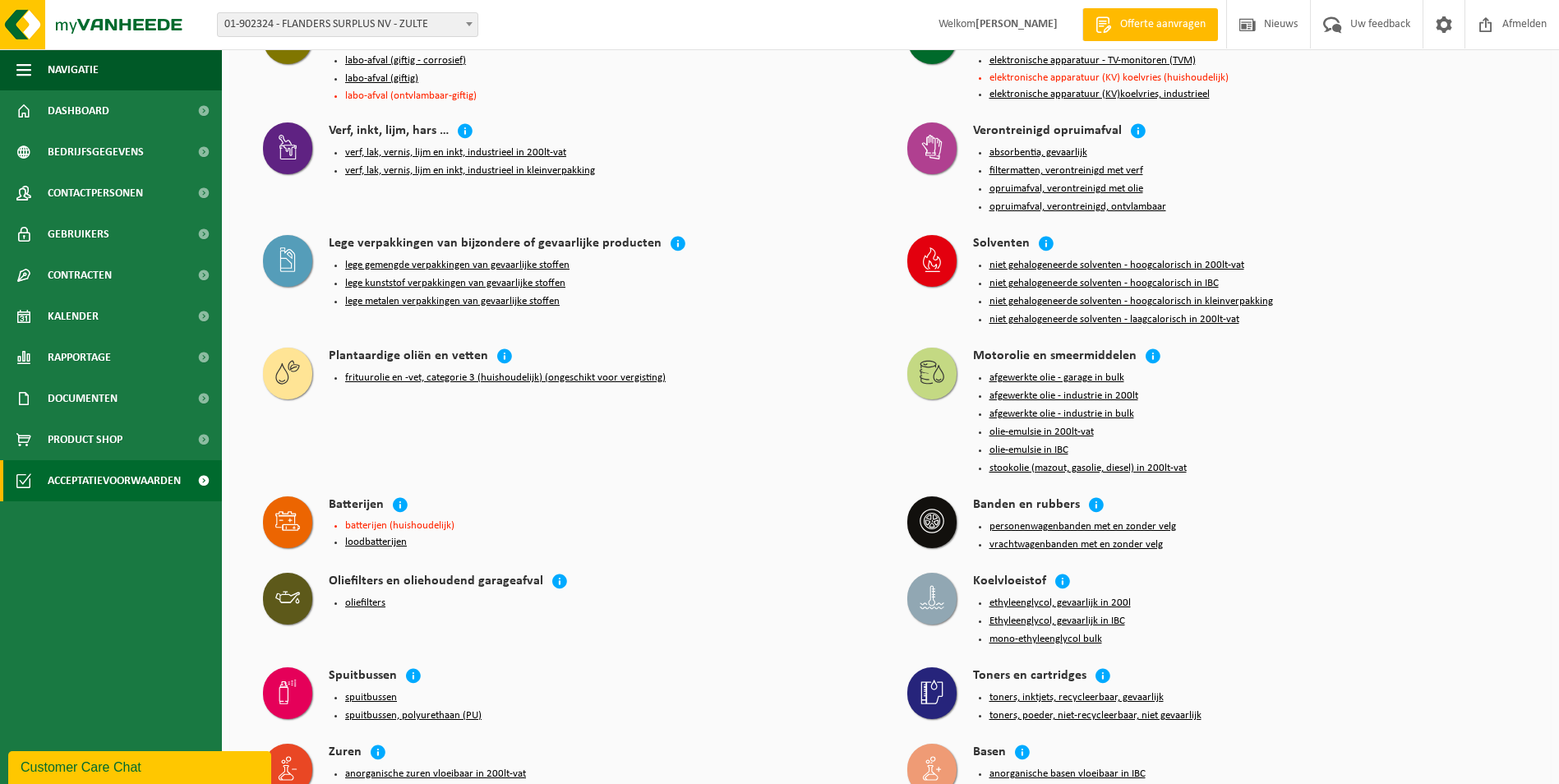
scroll to position [1364, 0]
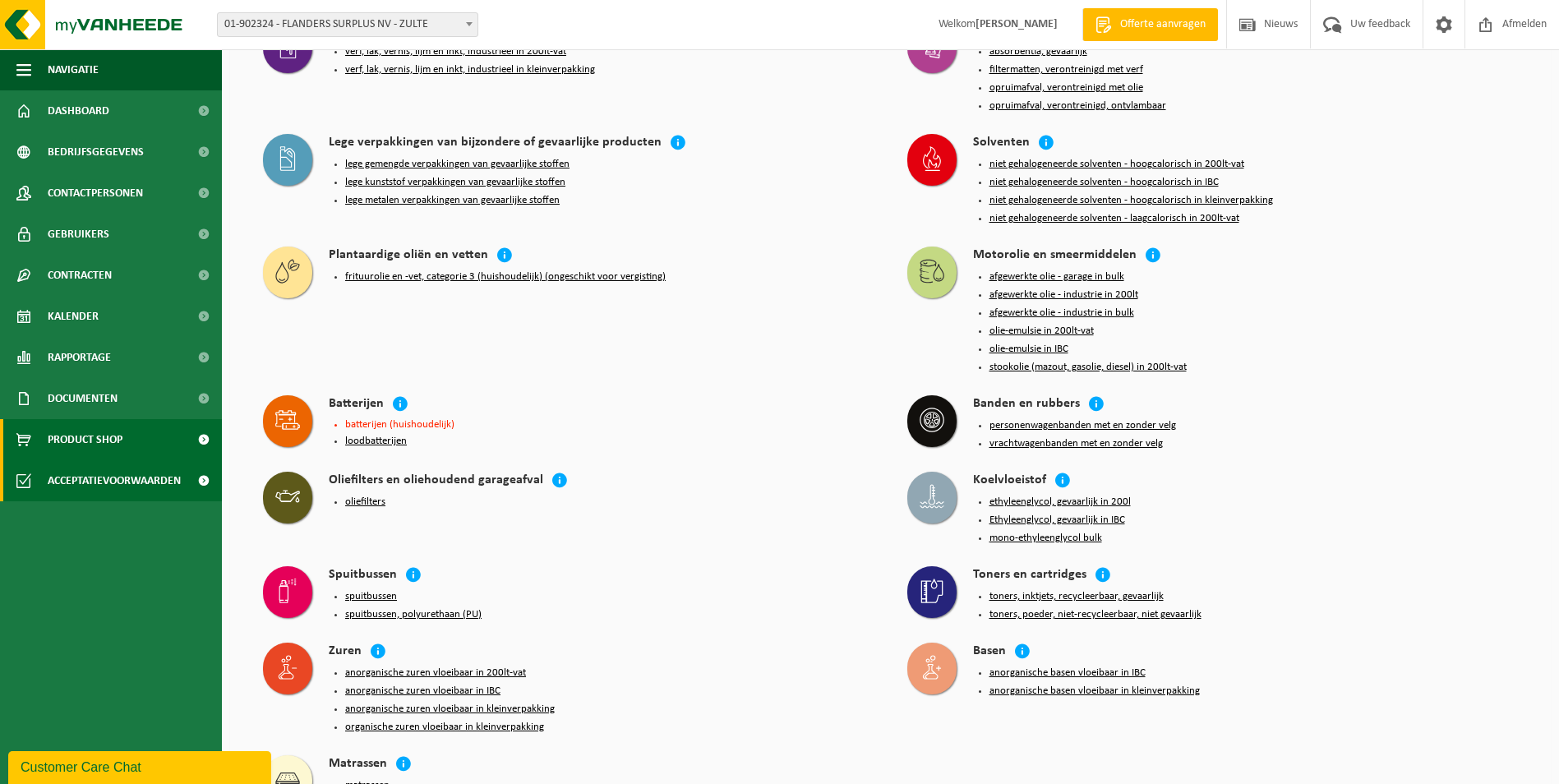
click at [90, 439] on span "Product Shop" at bounding box center [85, 439] width 75 height 41
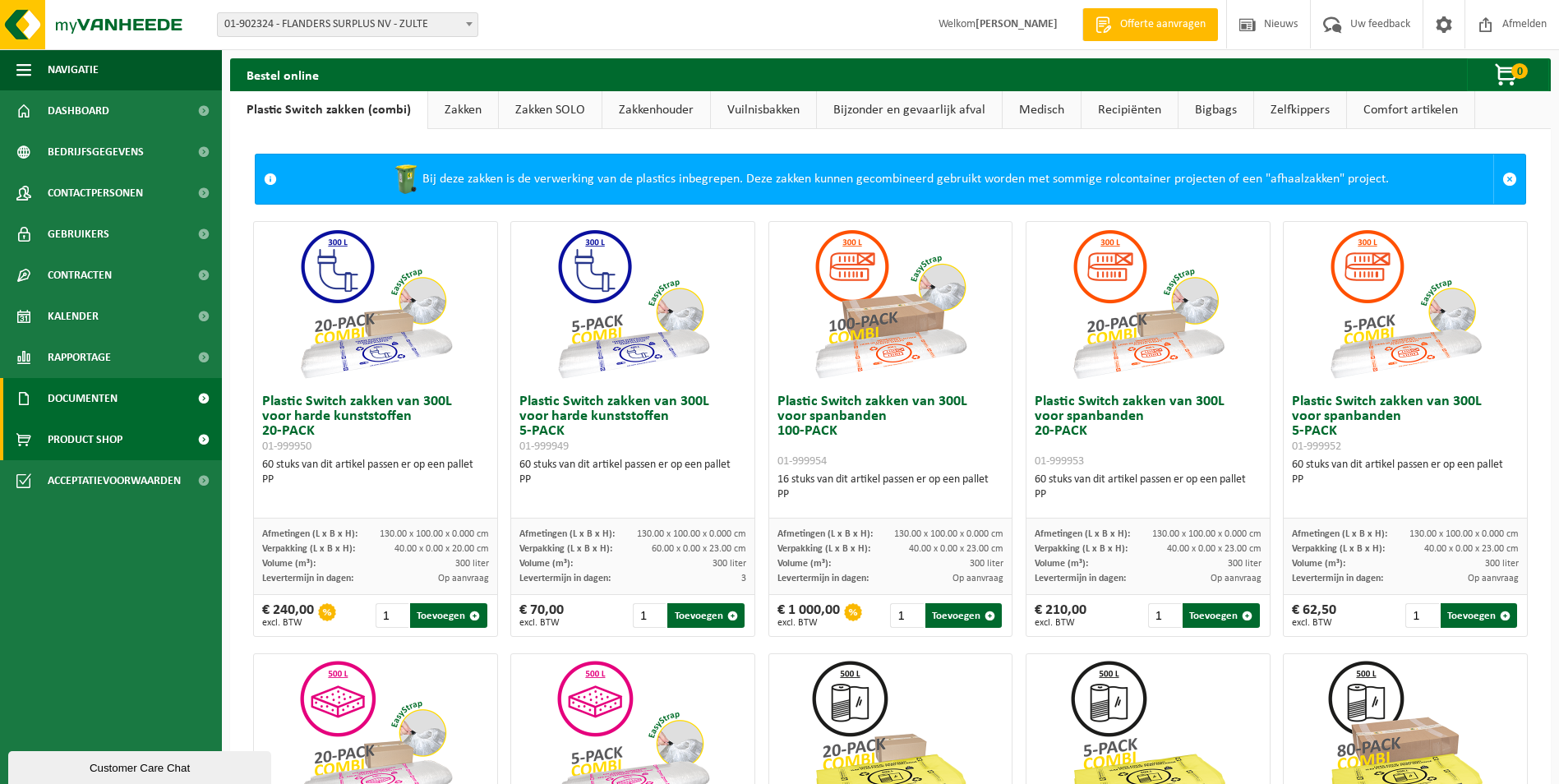
click at [73, 402] on span "Documenten" at bounding box center [82, 399] width 70 height 41
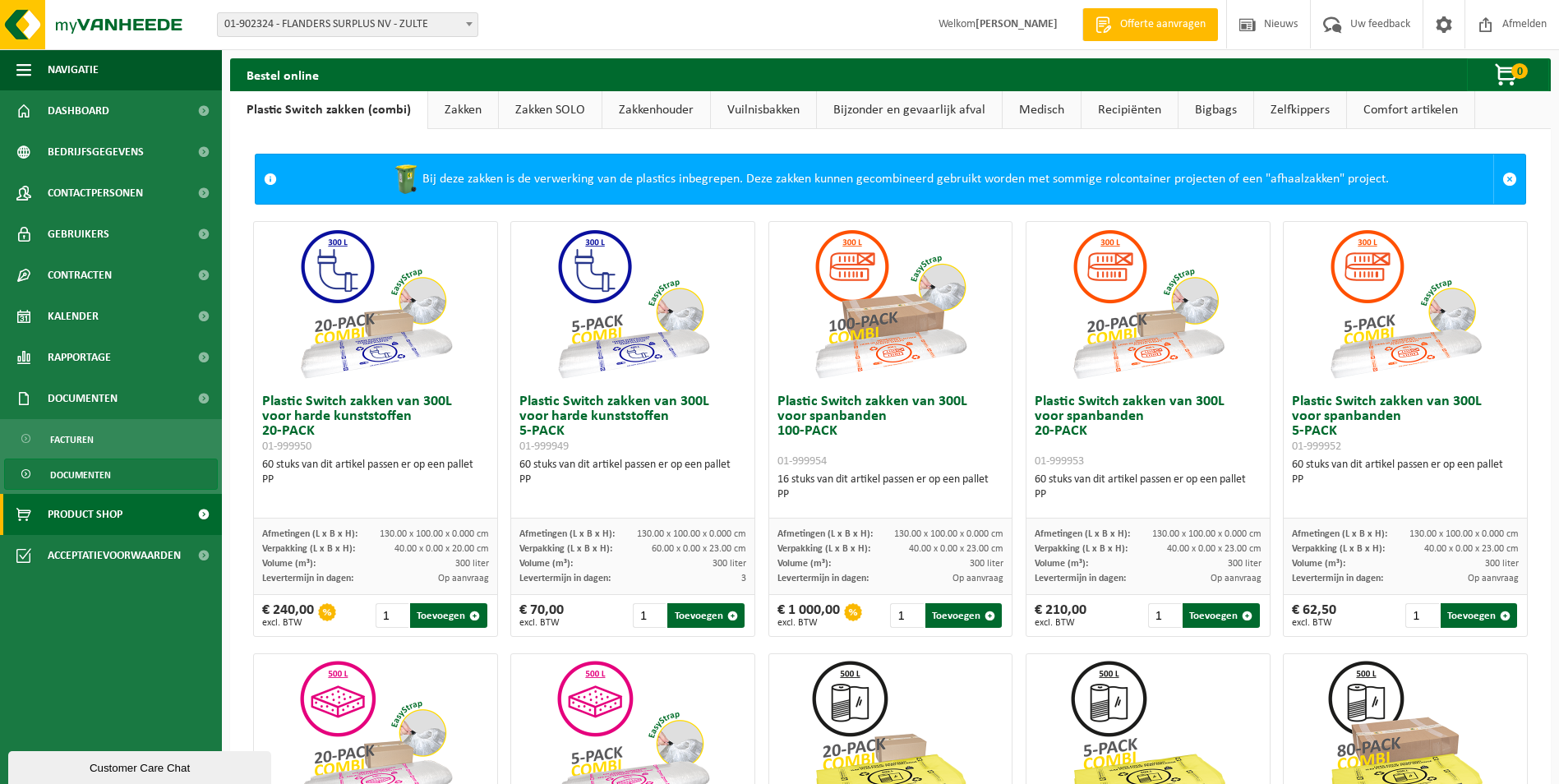
click at [81, 470] on span "Documenten" at bounding box center [81, 475] width 61 height 31
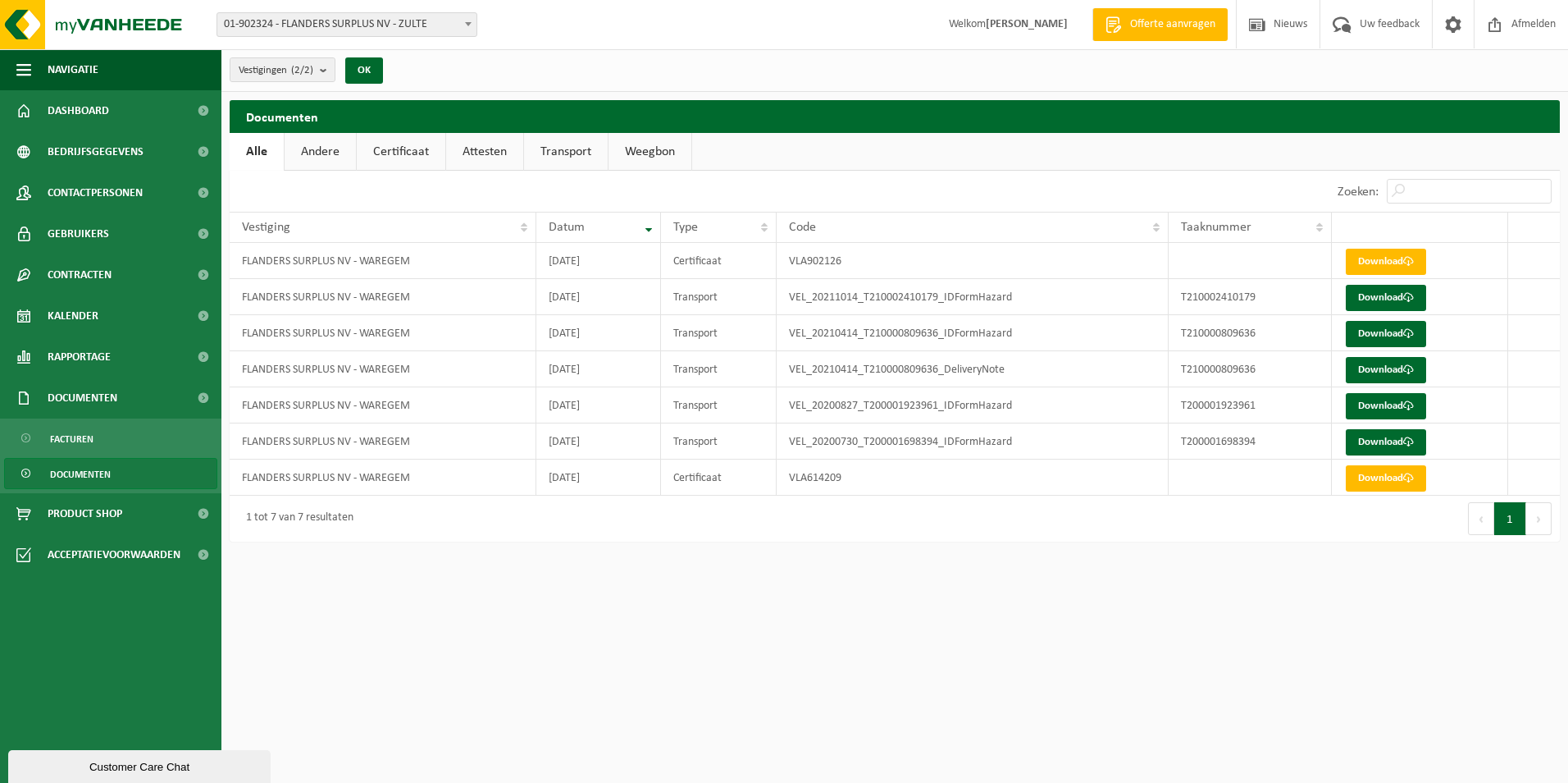
click at [649, 143] on link "Weegbon" at bounding box center [649, 151] width 82 height 37
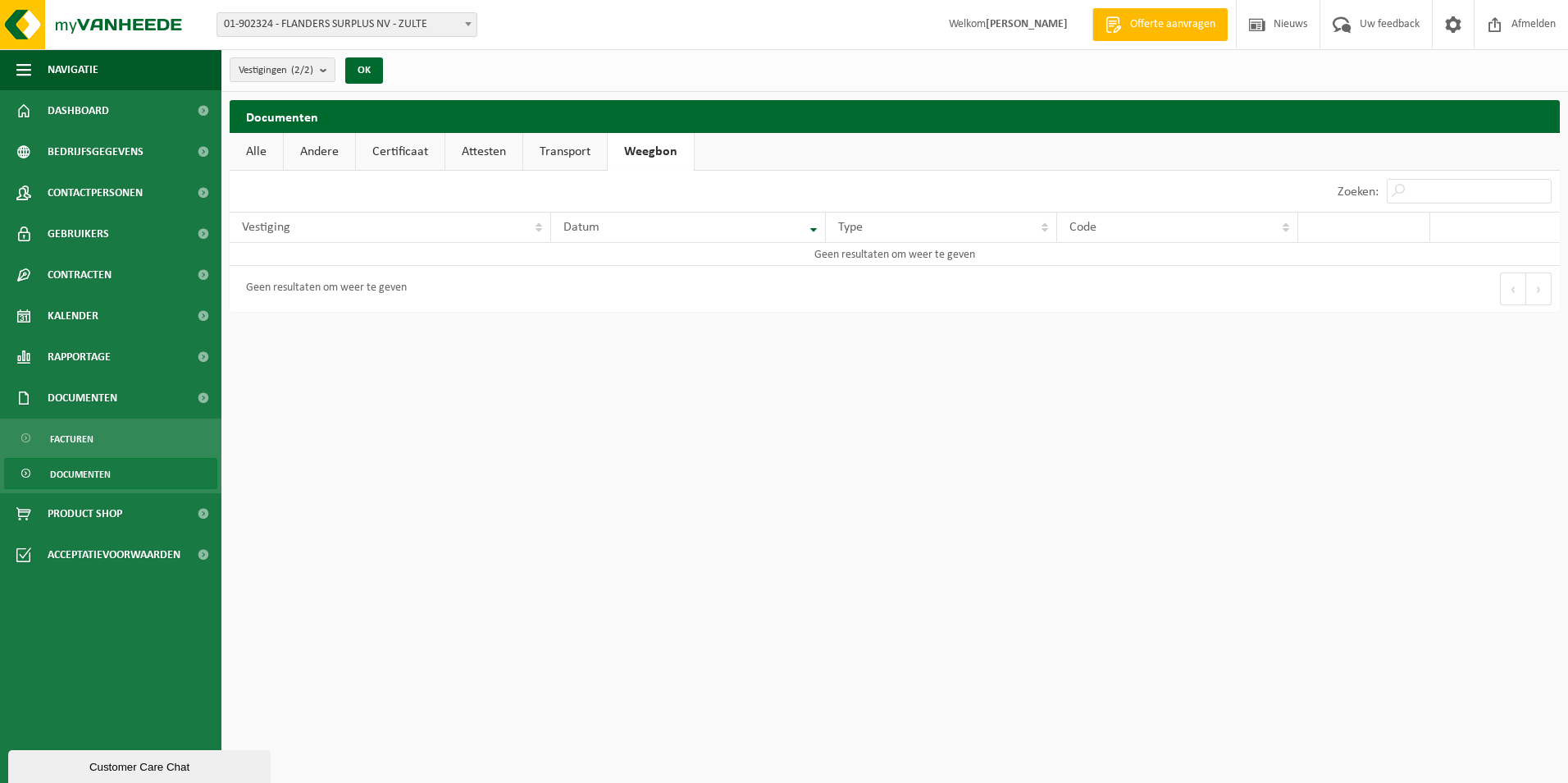
click at [554, 146] on link "Transport" at bounding box center [564, 151] width 83 height 37
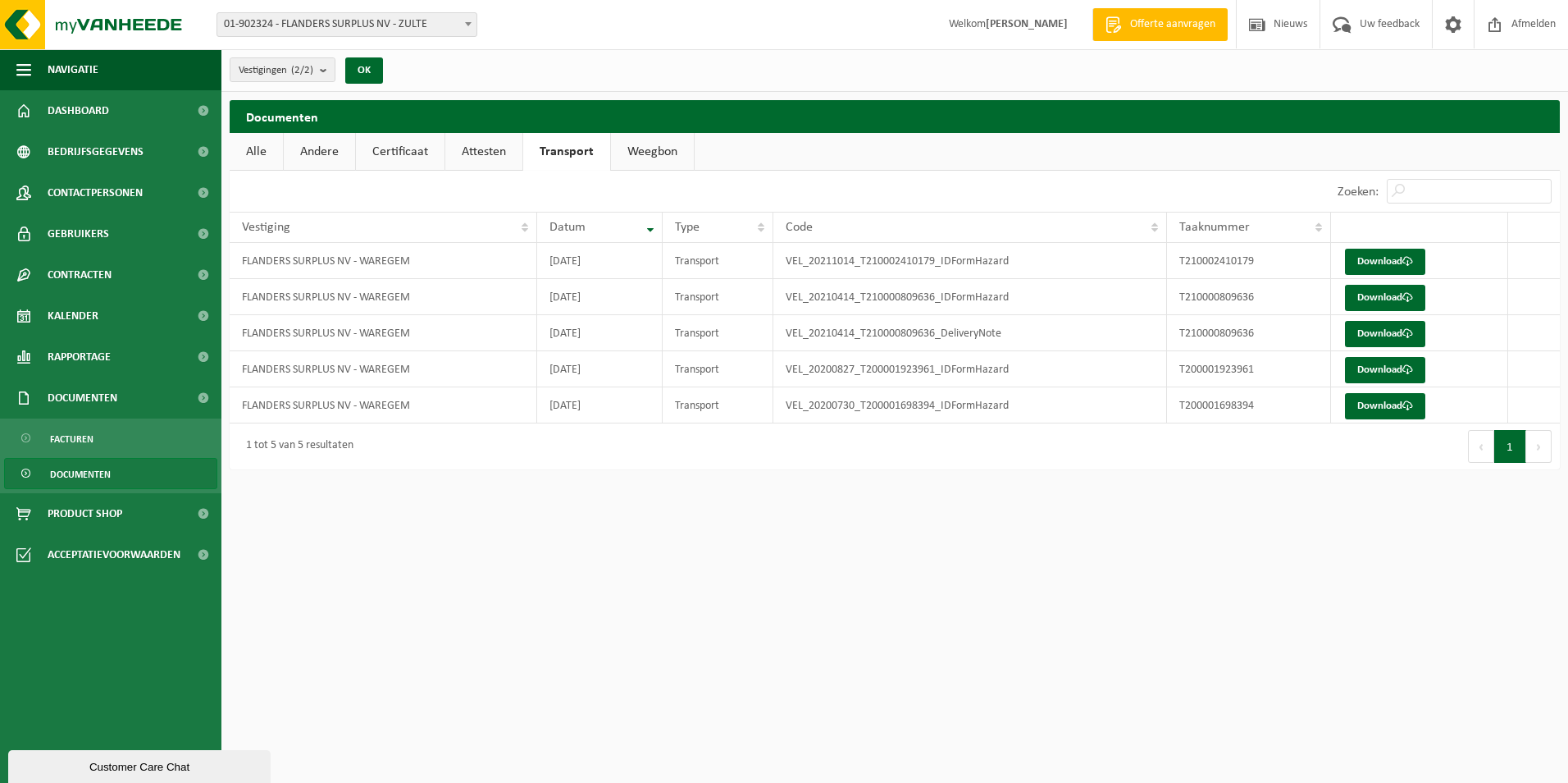
click at [473, 148] on link "Attesten" at bounding box center [483, 151] width 77 height 37
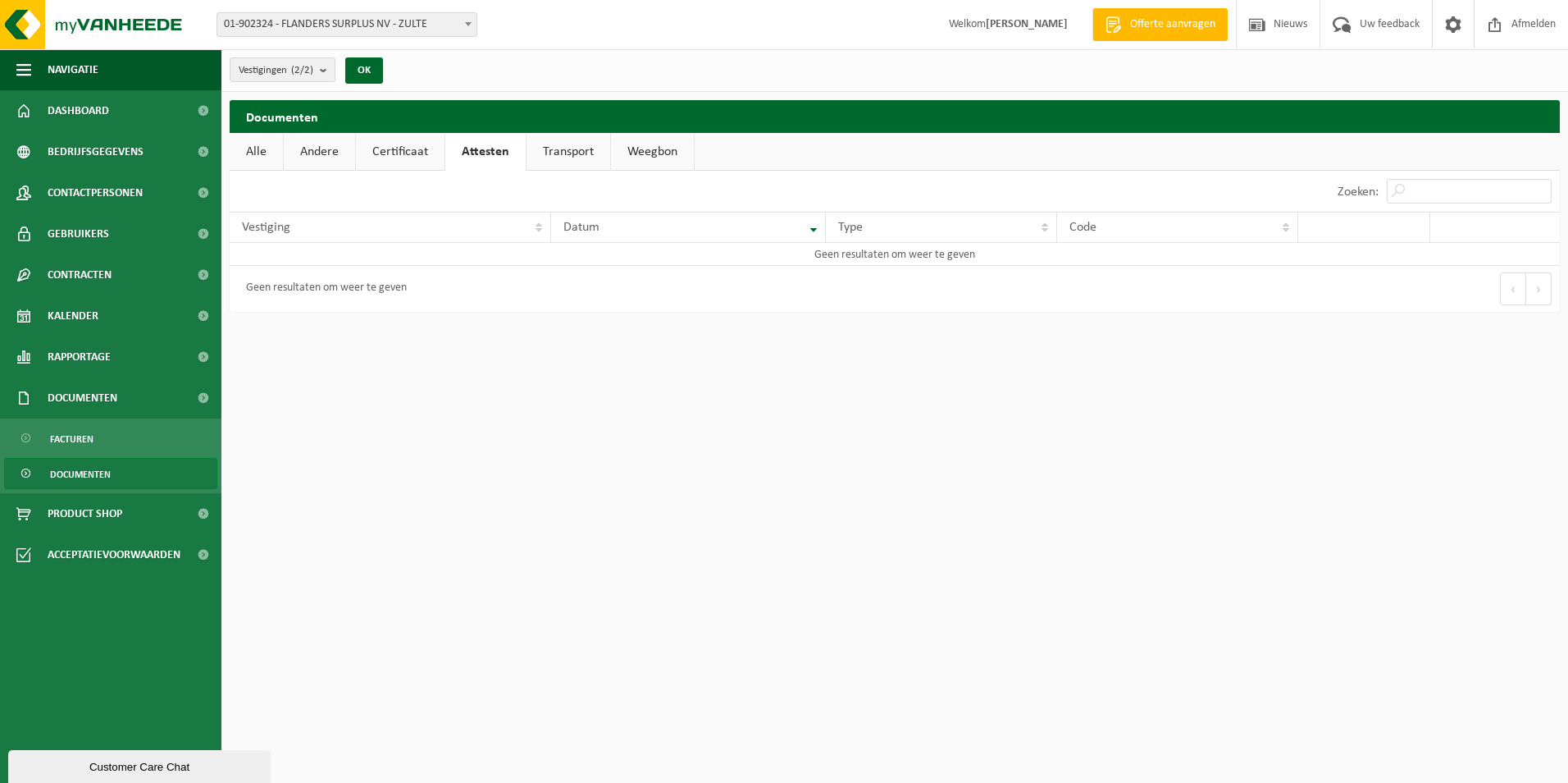
click at [344, 284] on div "Geen resultaten om weer te geven" at bounding box center [322, 288] width 169 height 29
click at [401, 148] on link "Certificaat" at bounding box center [400, 151] width 88 height 37
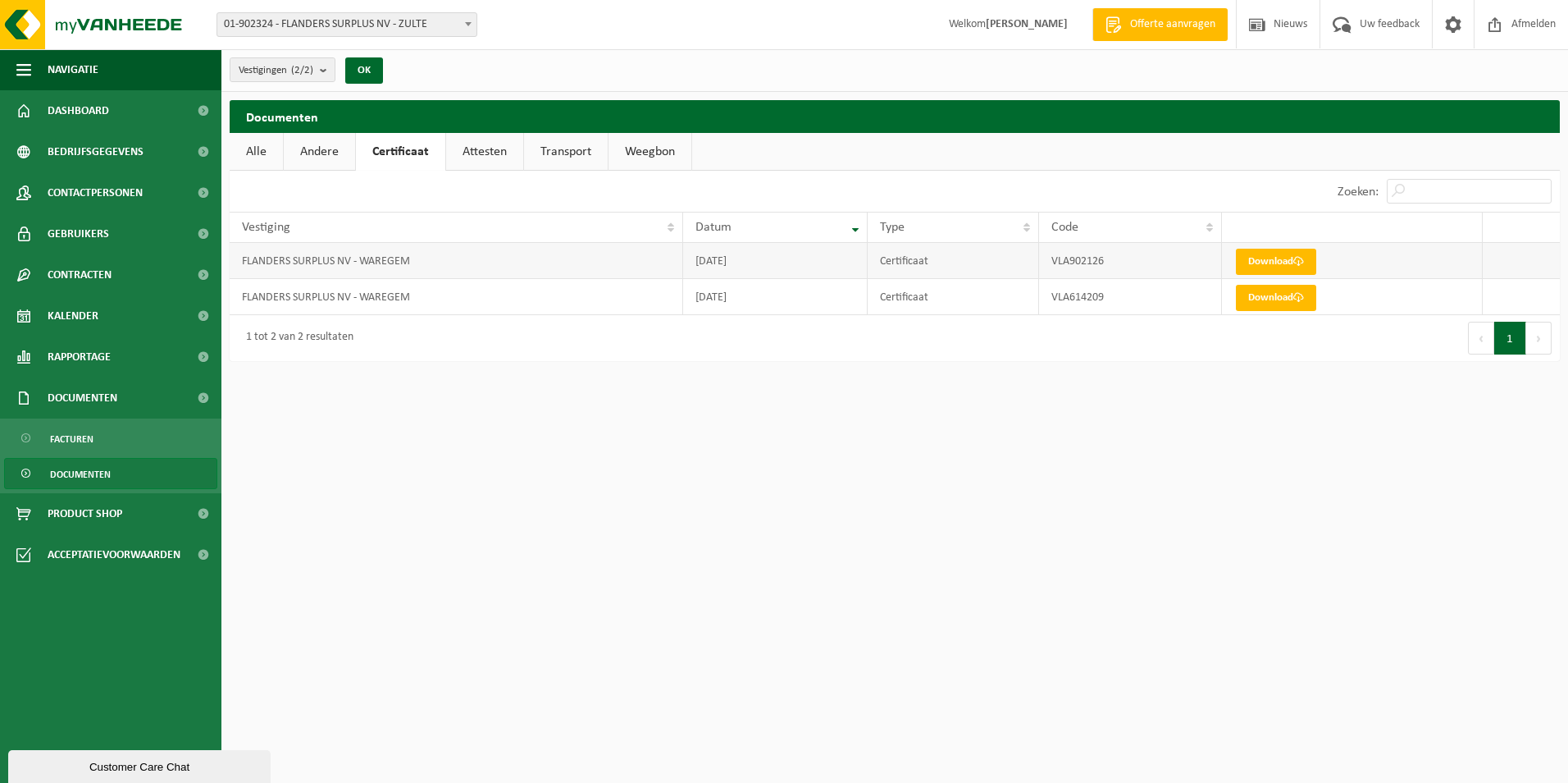
click at [784, 264] on td "[DATE]" at bounding box center [776, 261] width 184 height 36
click at [934, 264] on td "Certificaat" at bounding box center [953, 261] width 172 height 36
drag, startPoint x: 959, startPoint y: 264, endPoint x: 1111, endPoint y: 264, distance: 152.0
click at [960, 264] on td "Certificaat" at bounding box center [953, 261] width 172 height 36
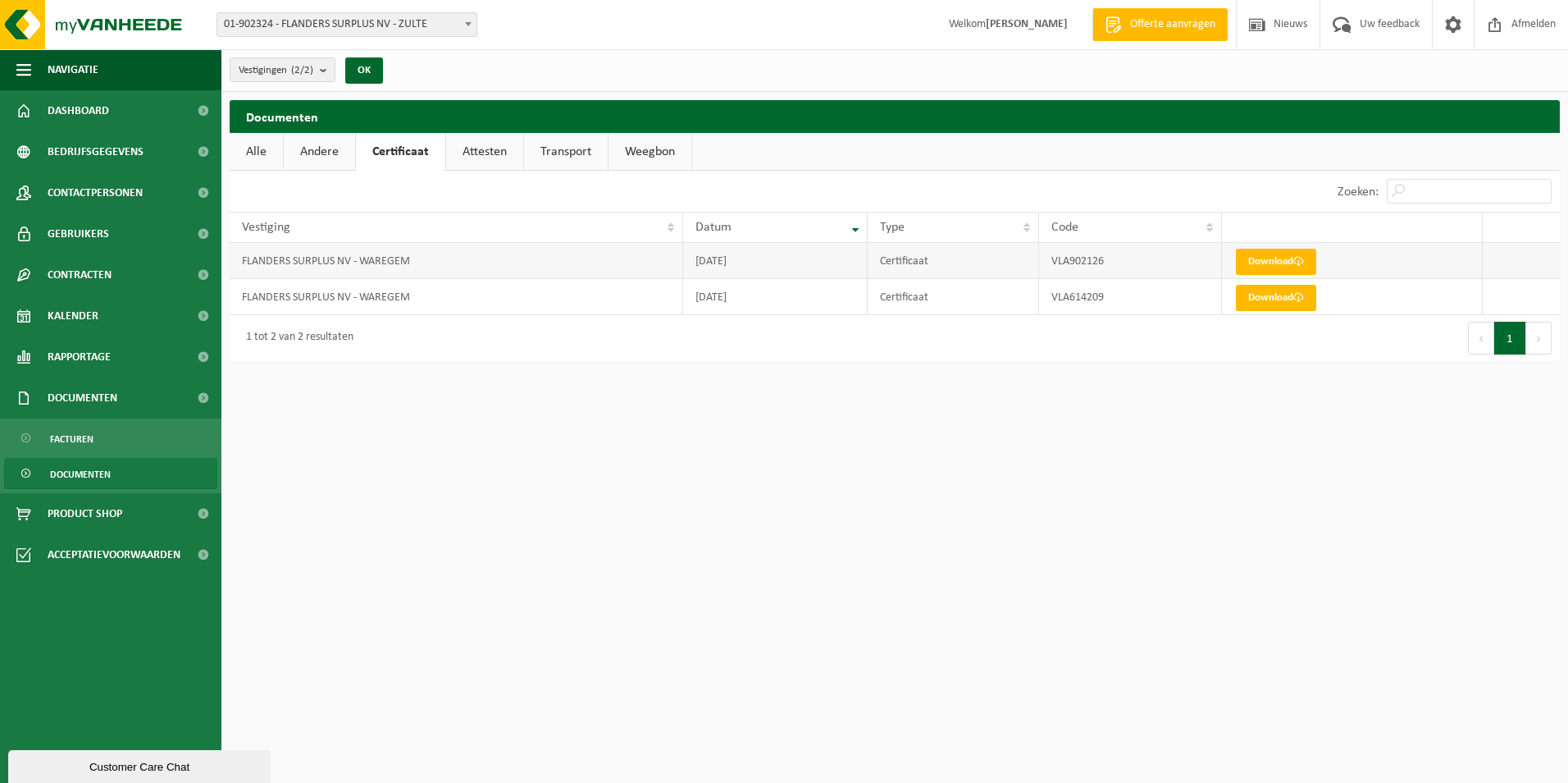
click at [1112, 264] on td "VLA902126" at bounding box center [1130, 261] width 182 height 36
click at [315, 154] on link "Andere" at bounding box center [319, 151] width 72 height 37
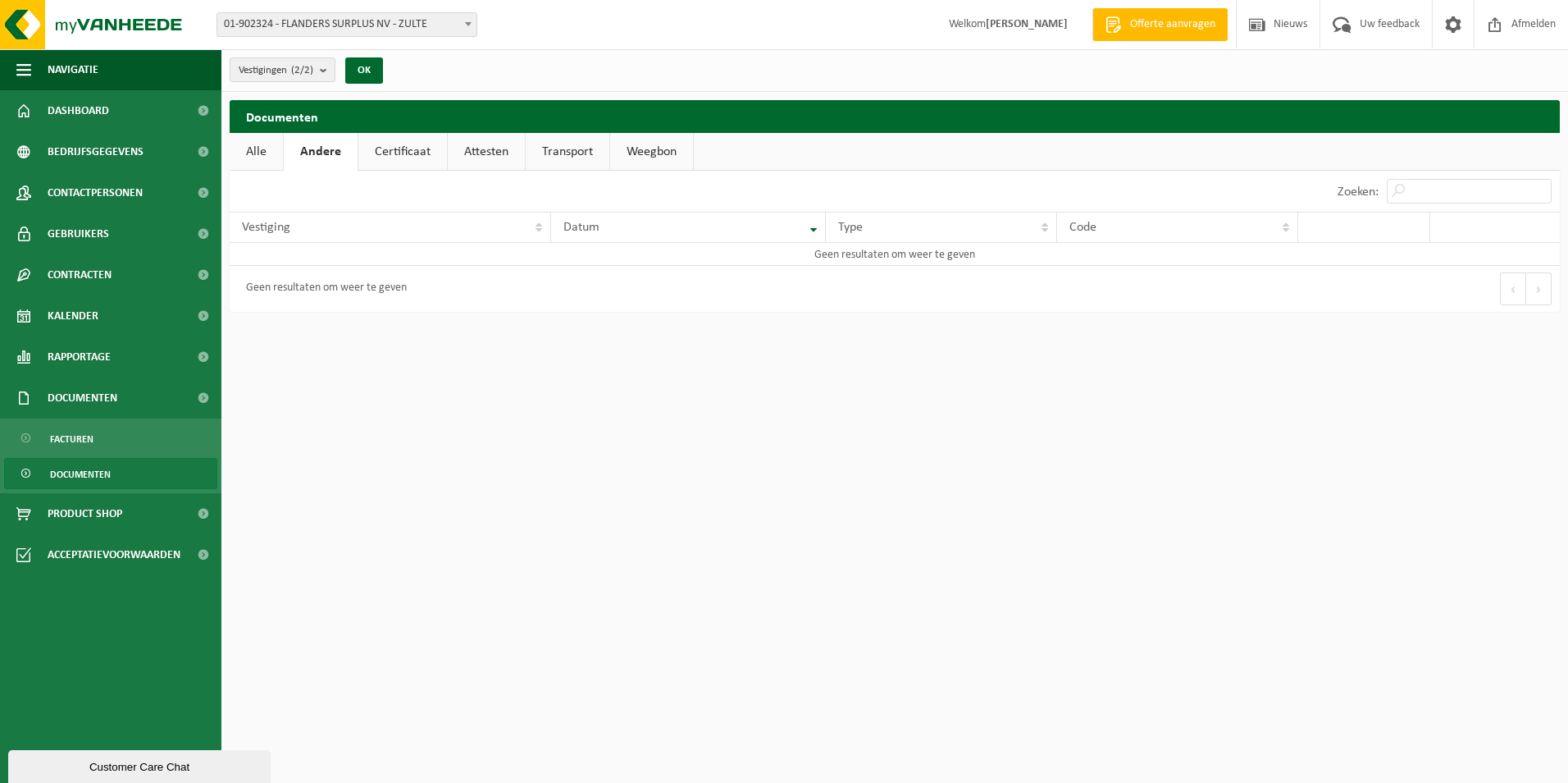
click at [260, 154] on link "Alle" at bounding box center [256, 151] width 53 height 37
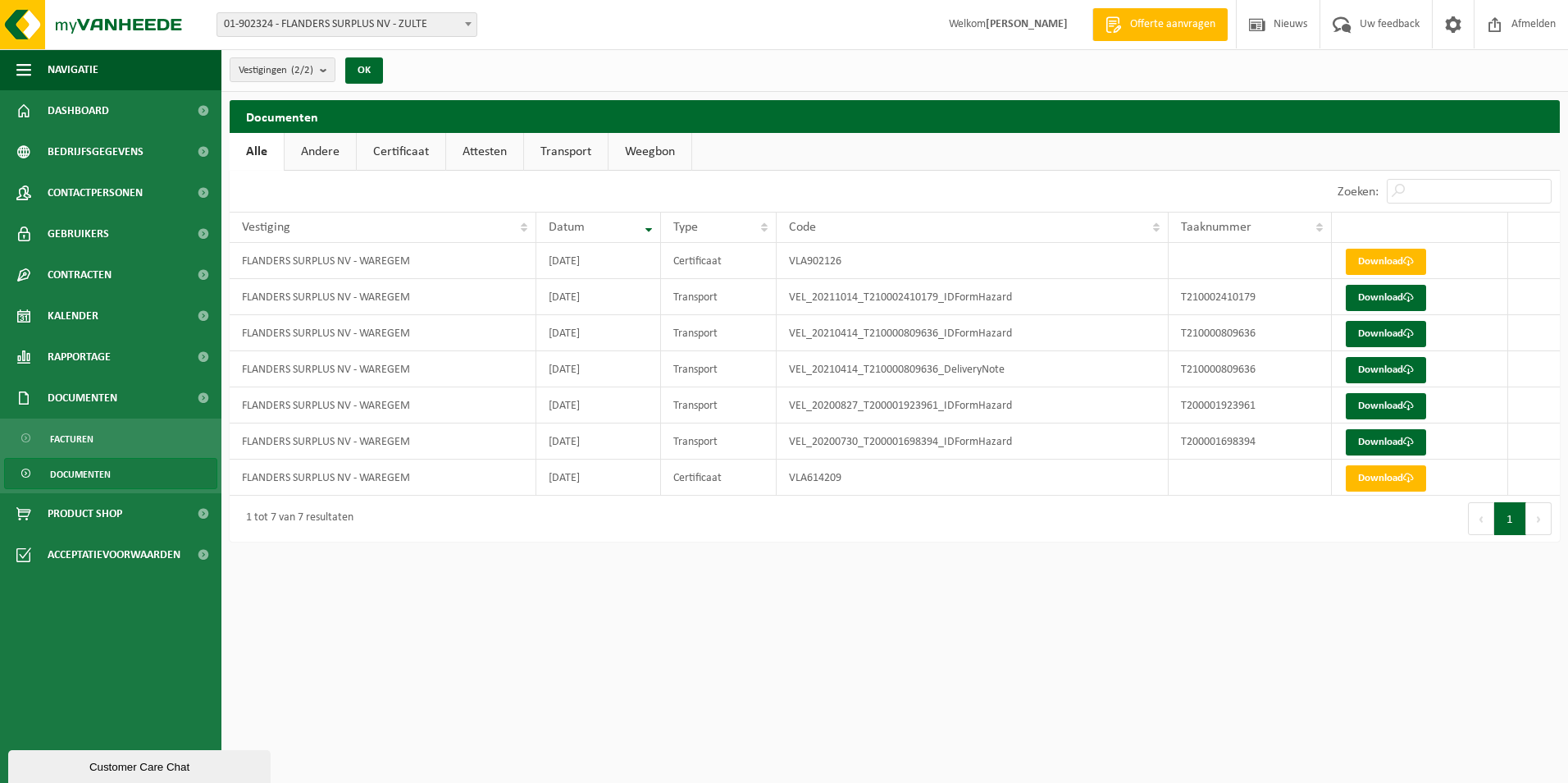
click at [110, 760] on div "Customer Care Chat" at bounding box center [139, 766] width 237 height 13
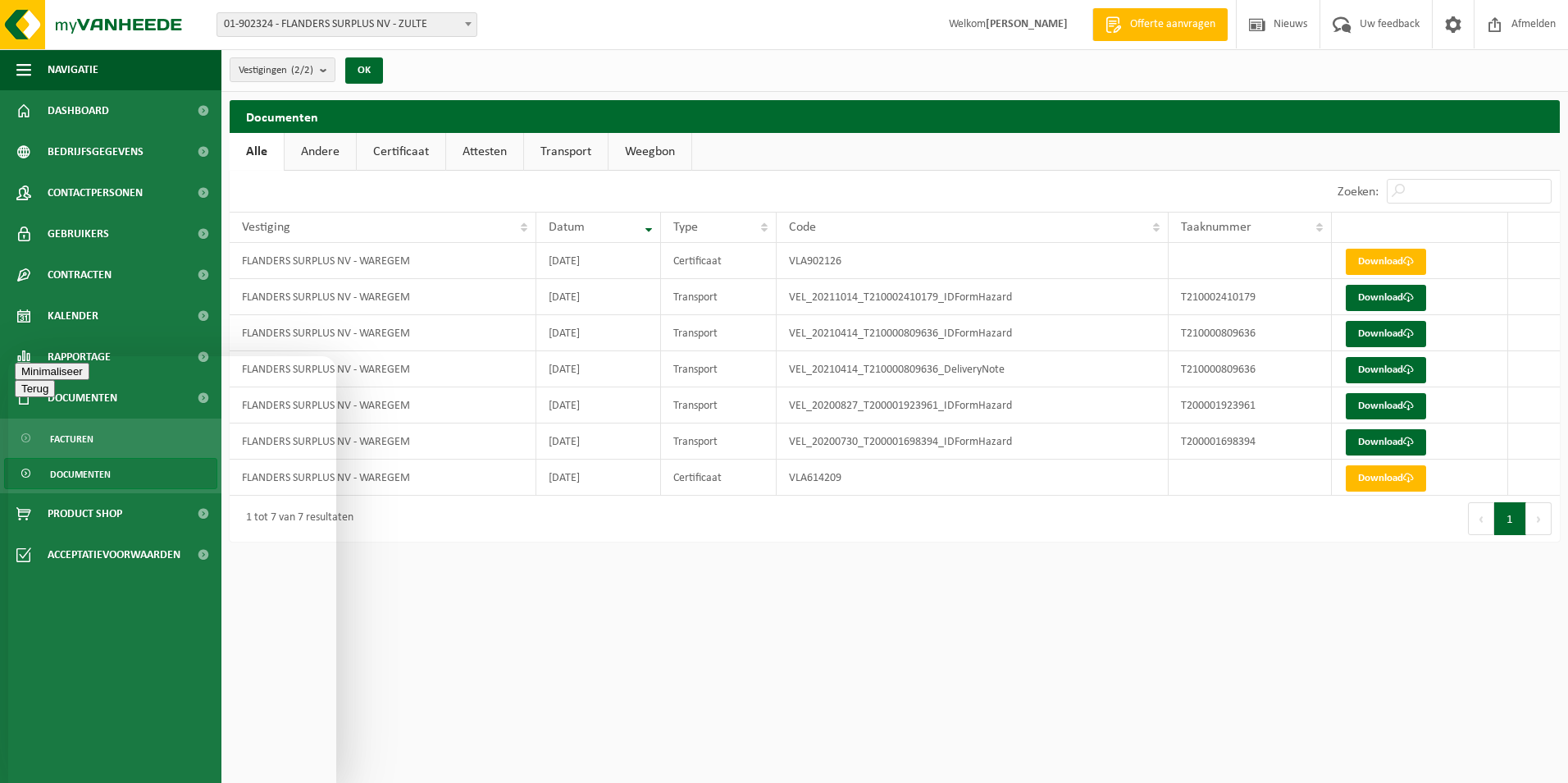
click at [380, 605] on html "Vestiging: 01-902324 - [GEOGRAPHIC_DATA] SURPLUS NV - ZULTE 02-014029 - [GEOGRA…" at bounding box center [784, 392] width 1568 height 783
click at [89, 380] on button "Minimaliseer" at bounding box center [52, 372] width 75 height 18
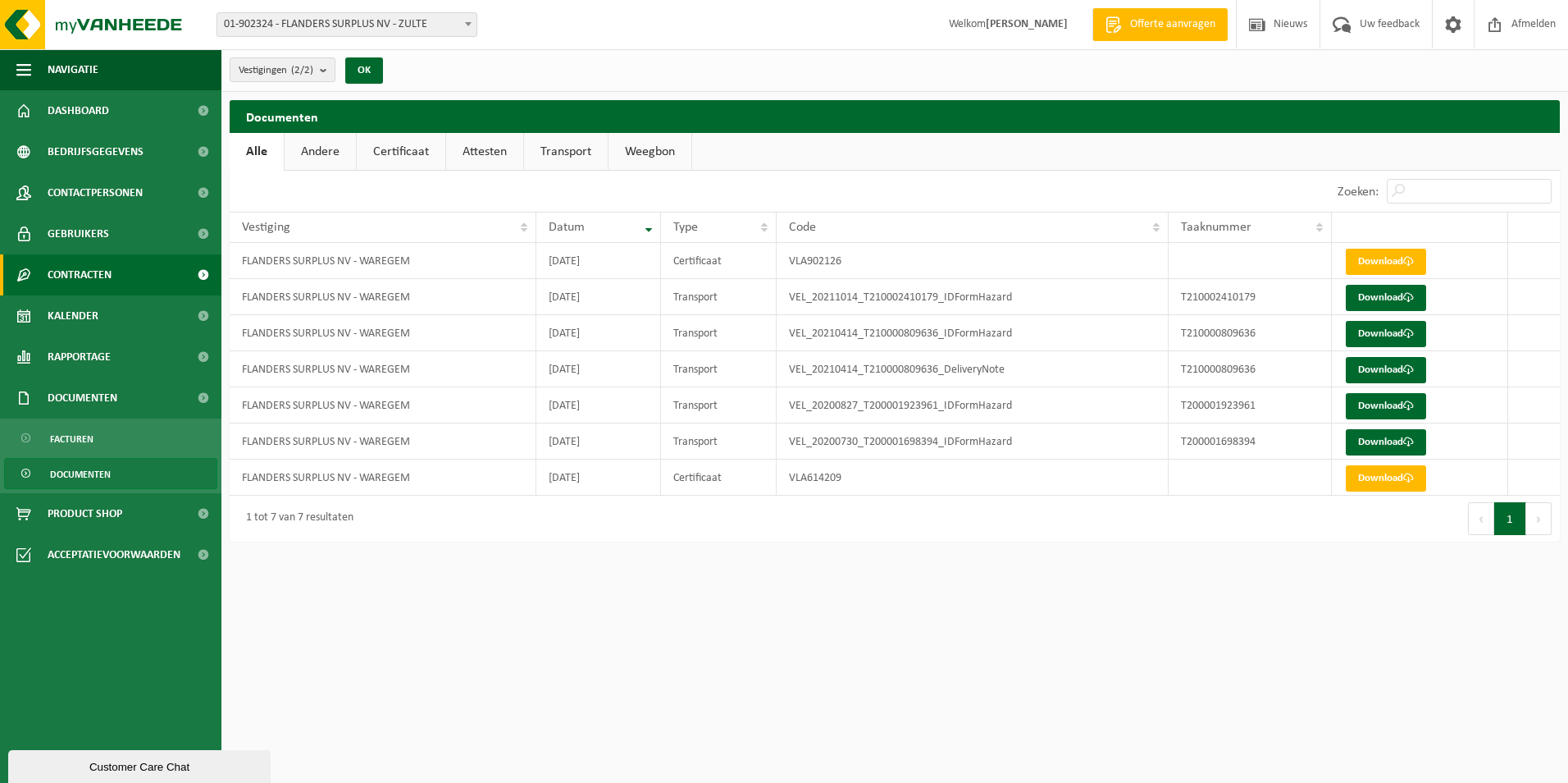
click at [61, 273] on span "Contracten" at bounding box center [78, 275] width 64 height 41
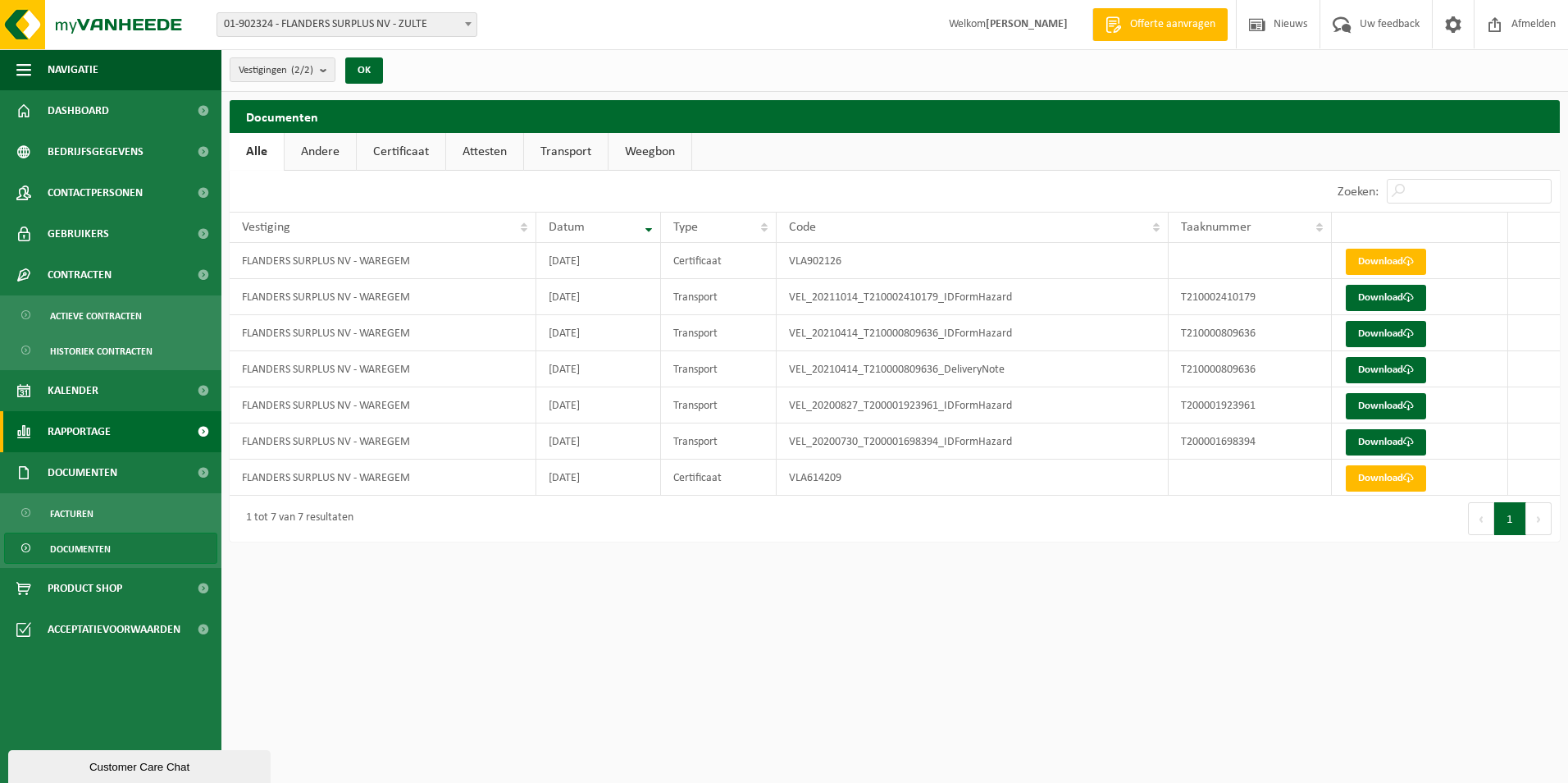
click at [71, 430] on span "Rapportage" at bounding box center [78, 432] width 63 height 41
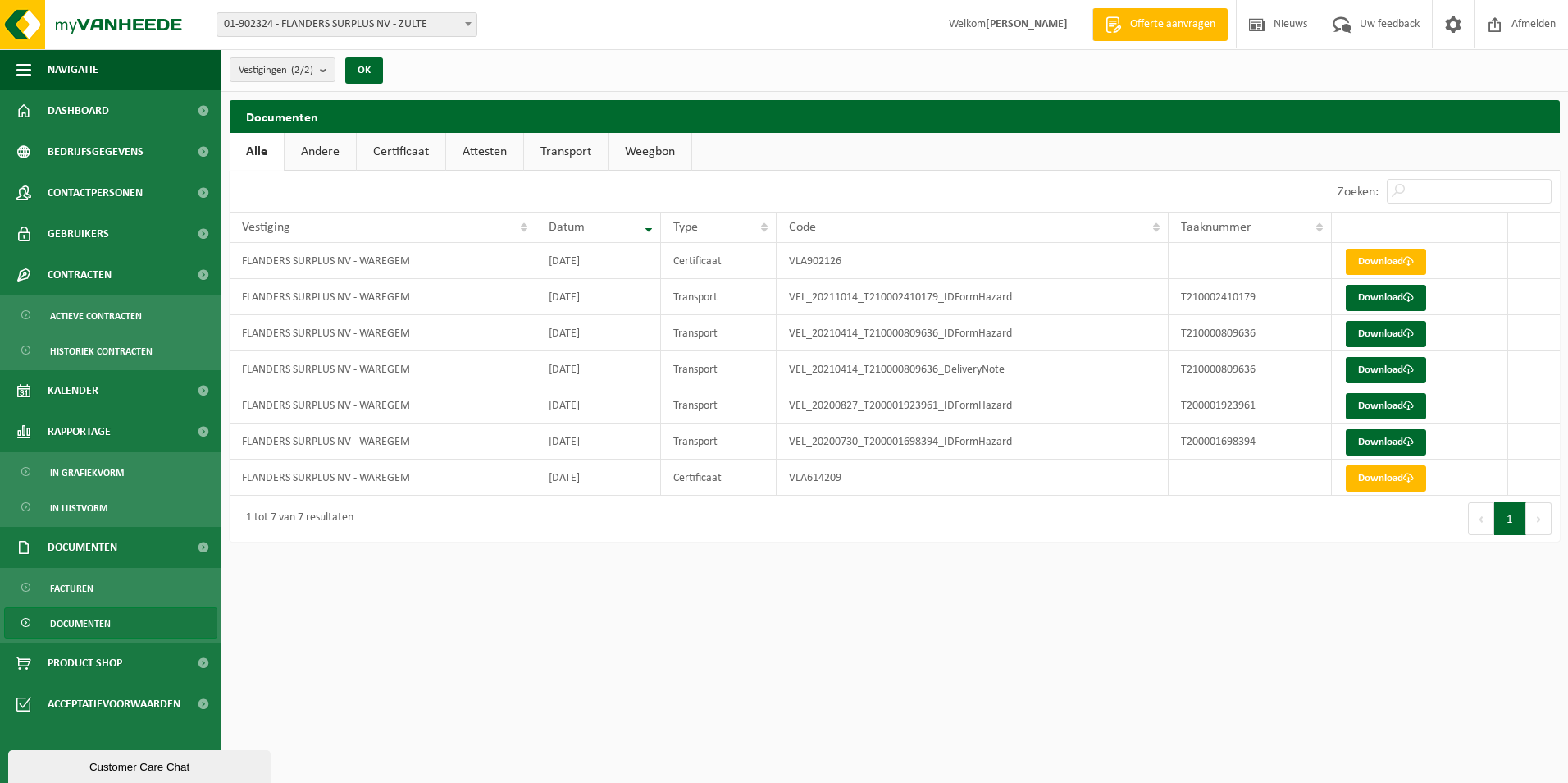
click at [161, 762] on div "Customer Care Chat" at bounding box center [139, 766] width 237 height 13
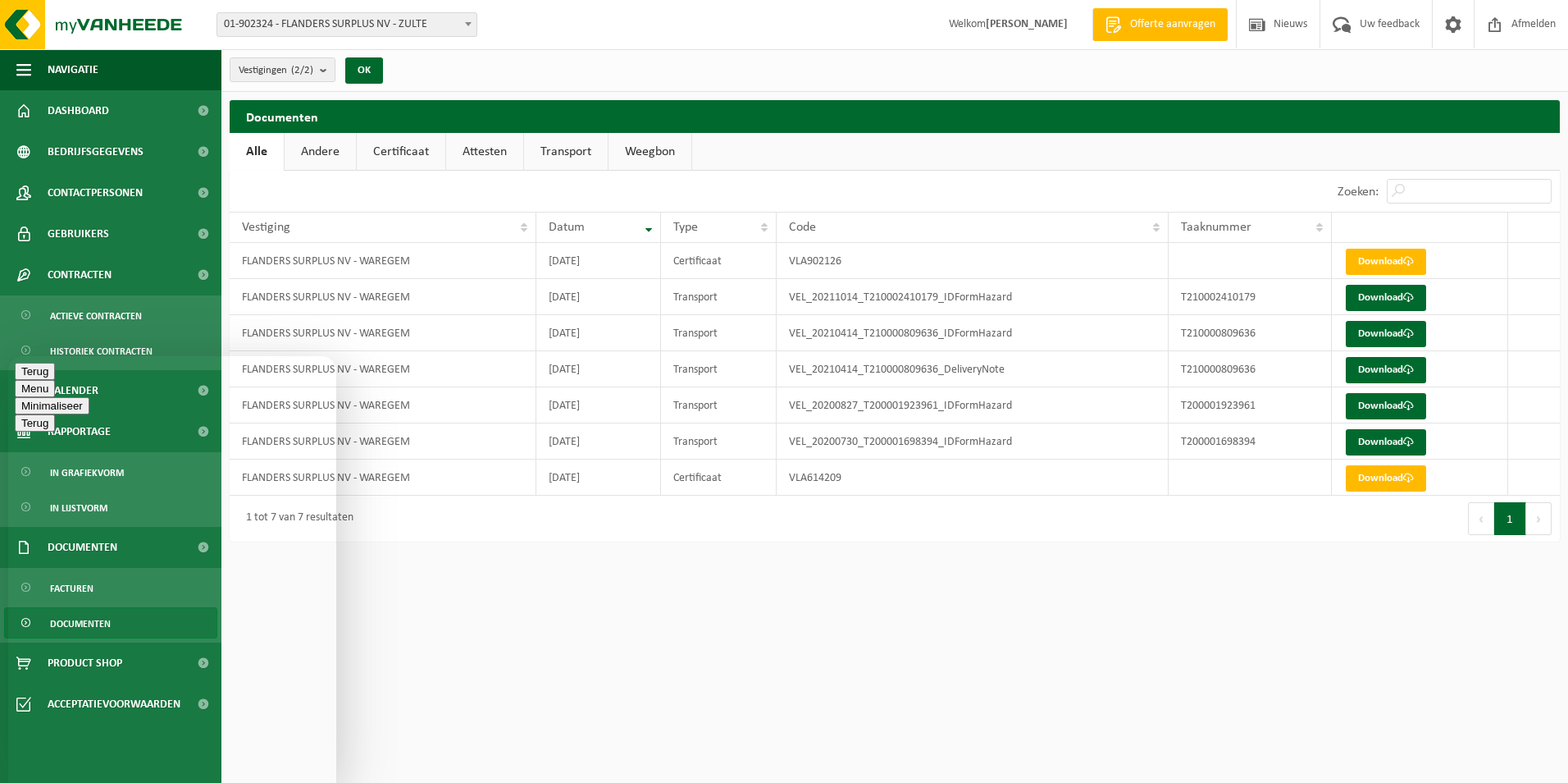
drag, startPoint x: 118, startPoint y: 725, endPoint x: 108, endPoint y: 725, distance: 10.0
type textarea "Hallo, nu staat op onze te downloaden vlarema9 overeenkomst bij elk product een…"
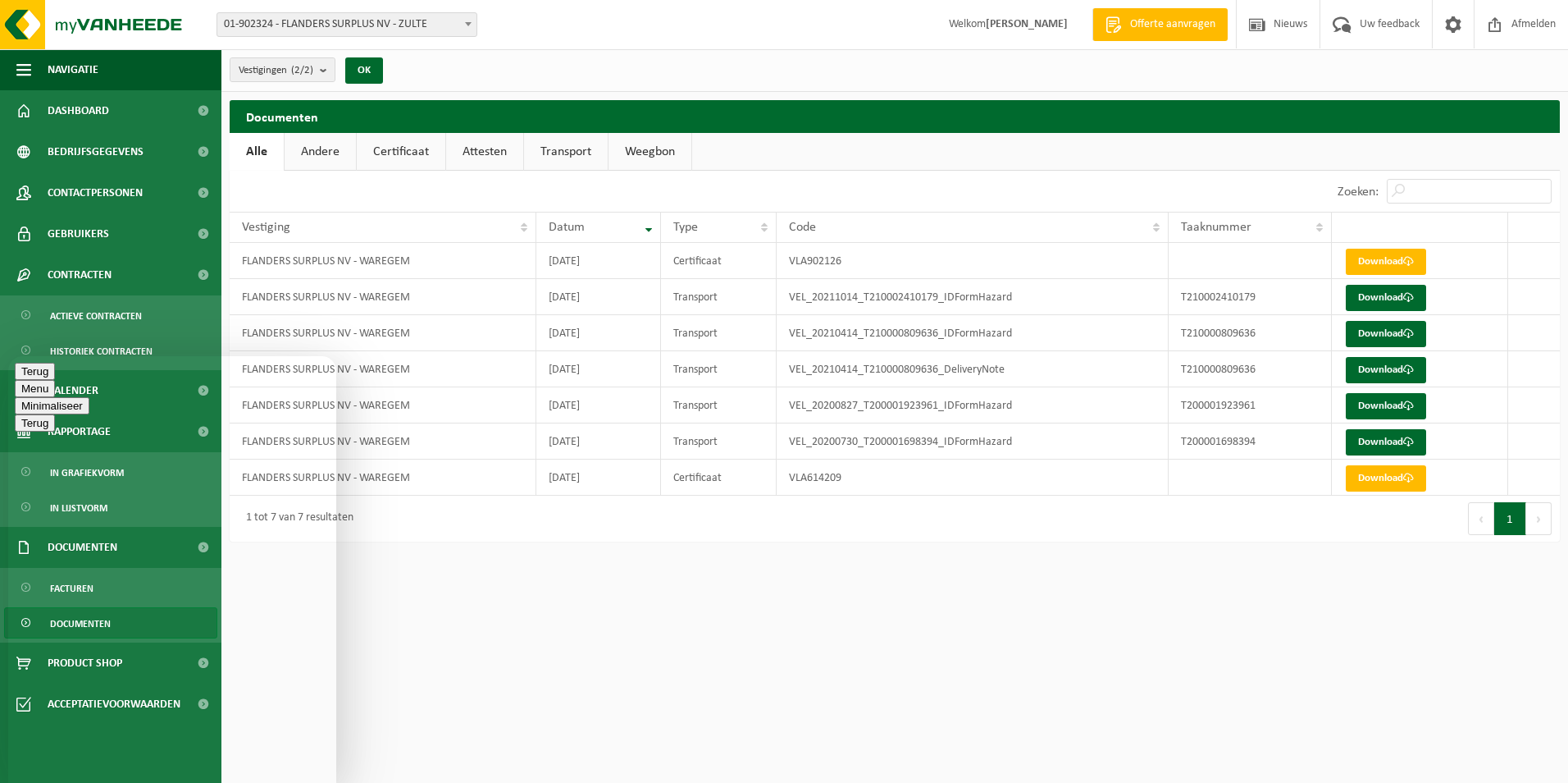
click at [414, 673] on html "Vestiging: 01-902324 - [GEOGRAPHIC_DATA] SURPLUS NV - ZULTE 02-014029 - [GEOGRA…" at bounding box center [784, 392] width 1568 height 783
click at [504, 646] on html "Vestiging: 01-902324 - [GEOGRAPHIC_DATA] SURPLUS NV - ZULTE 02-014029 - [GEOGRA…" at bounding box center [784, 392] width 1568 height 783
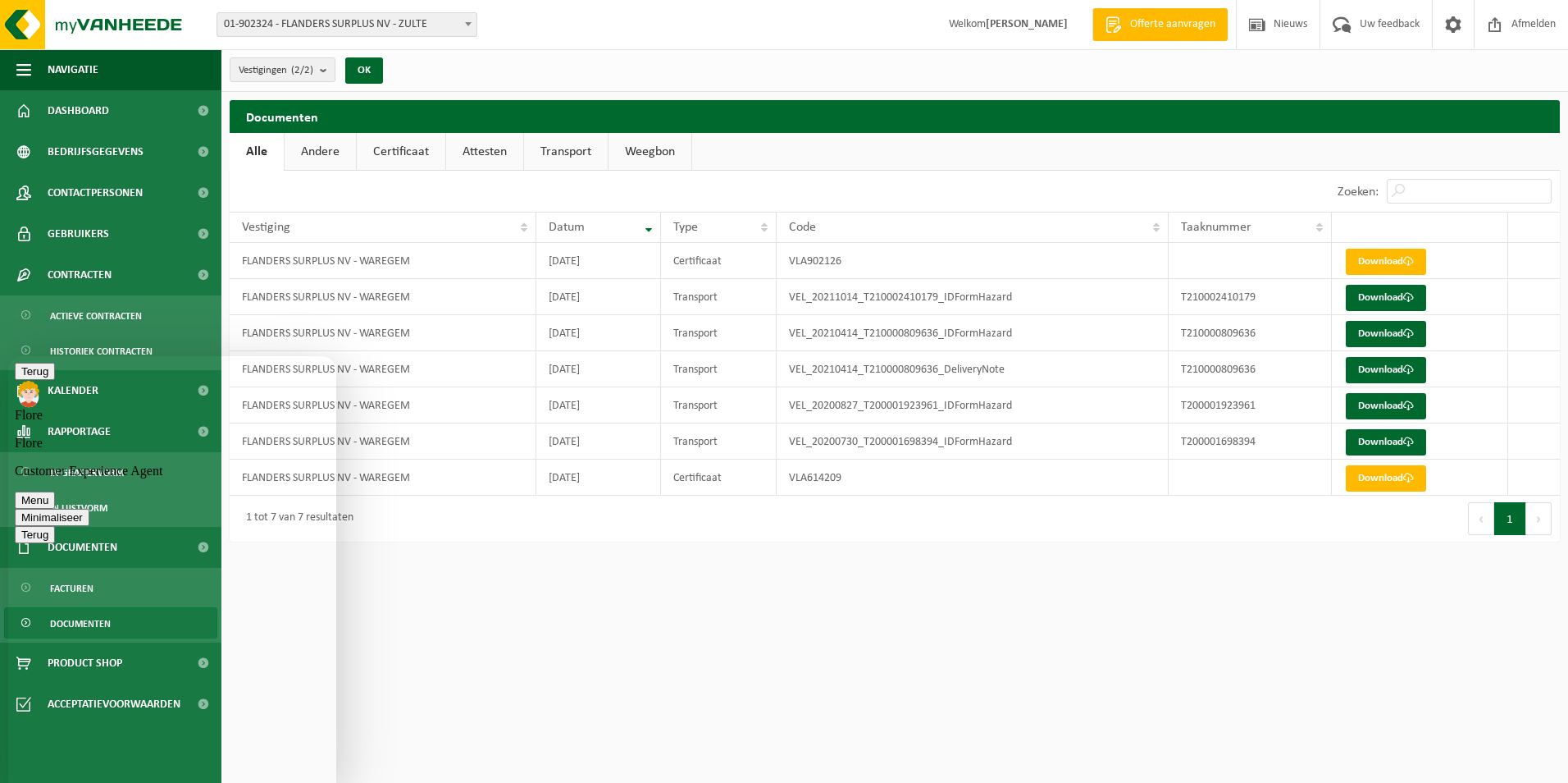
type textarea "Waar kunnen we dat aanpassen?"
type textarea "ok dank u."
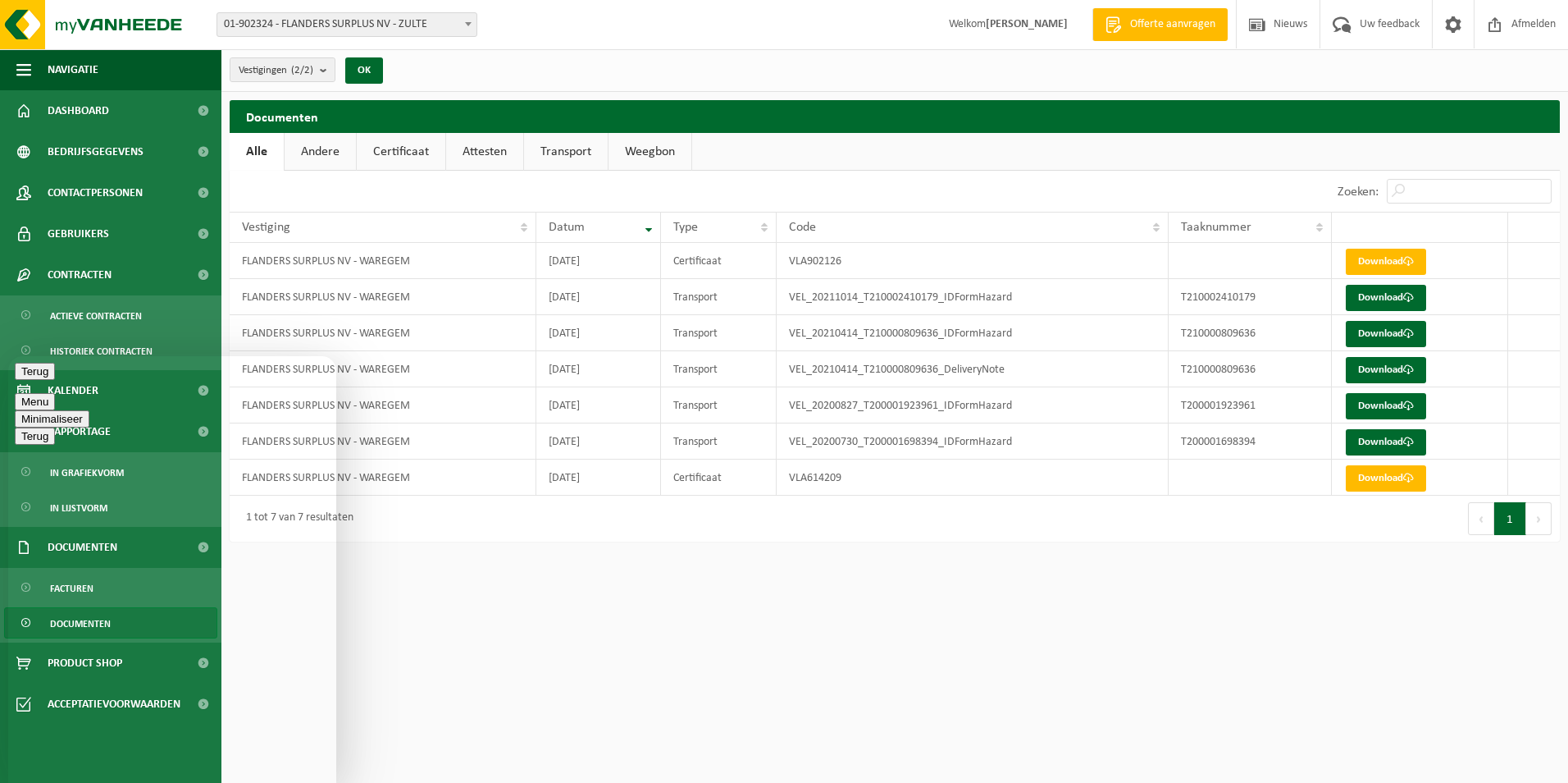
click at [593, 648] on html "Vestiging: 01-902324 - [GEOGRAPHIC_DATA] SURPLUS NV - ZULTE 02-014029 - [GEOGRA…" at bounding box center [784, 392] width 1568 height 783
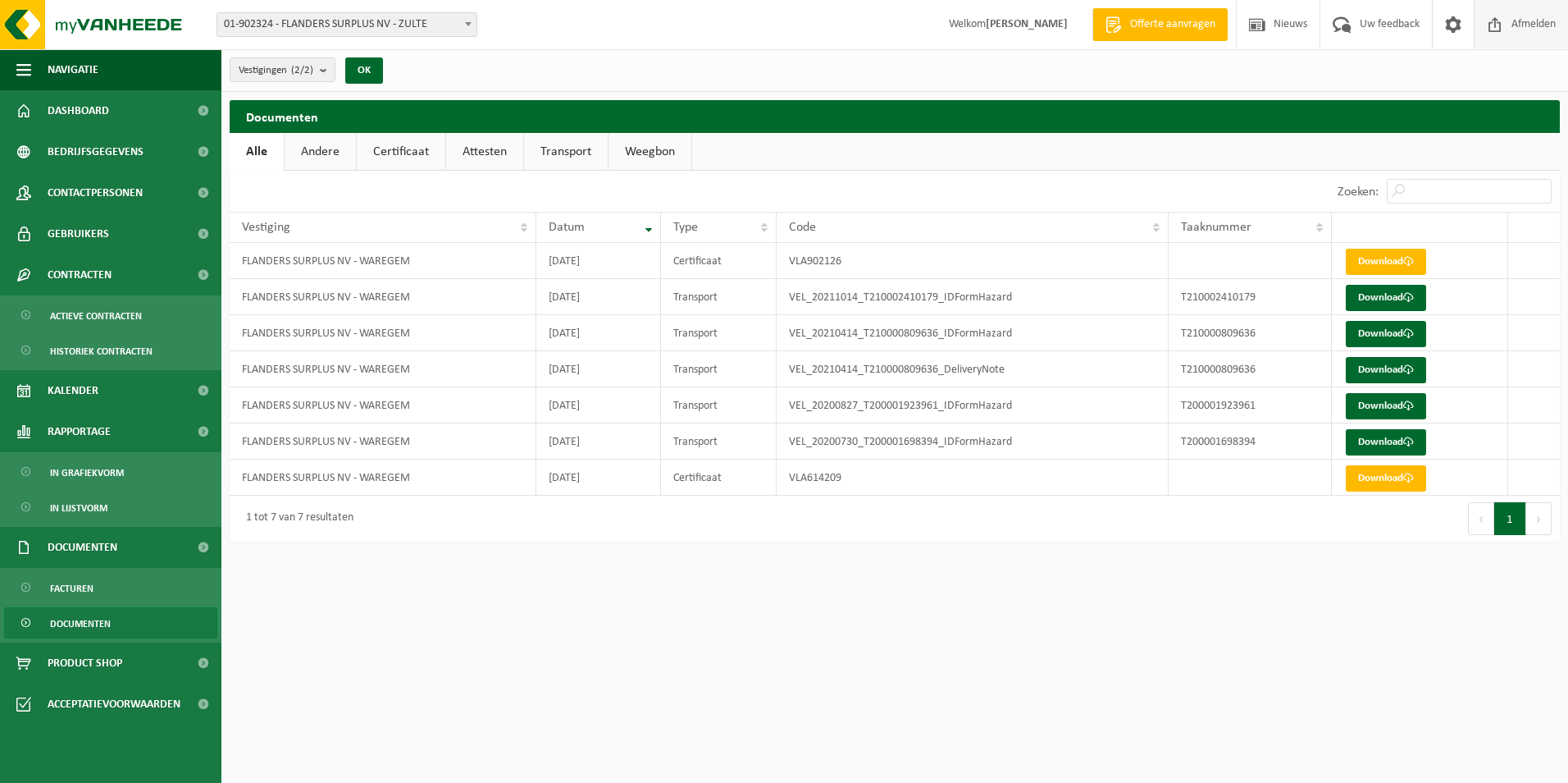
click at [1539, 13] on span "Afmelden" at bounding box center [1534, 24] width 53 height 48
